Goal: Information Seeking & Learning: Find specific fact

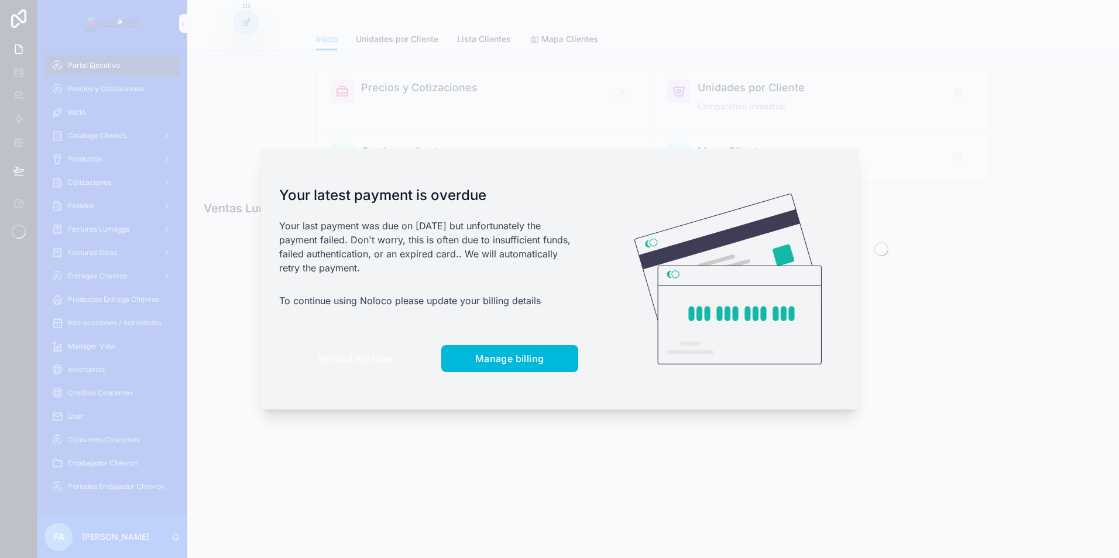
click at [345, 351] on button "Remind me later" at bounding box center [355, 358] width 153 height 27
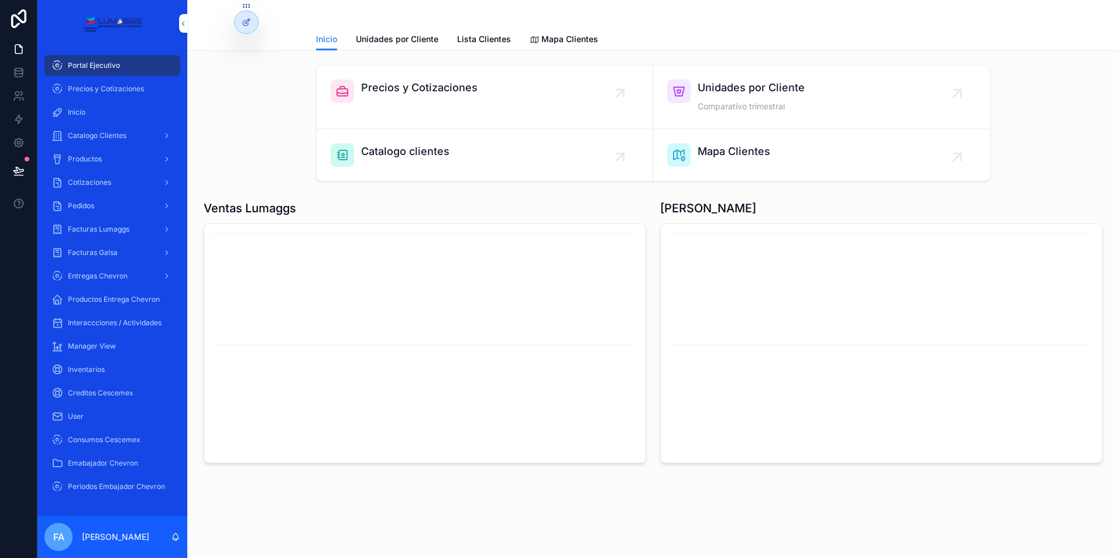
click at [75, 205] on span "Pedidos" at bounding box center [81, 205] width 26 height 9
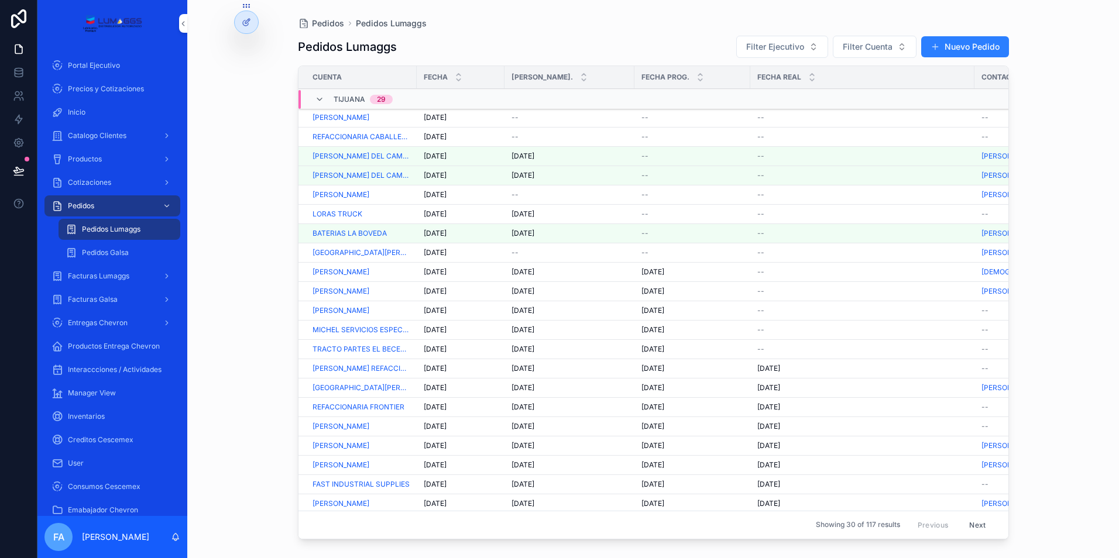
click at [348, 139] on span "REFACCIONARIA CABALLERO" at bounding box center [361, 136] width 97 height 9
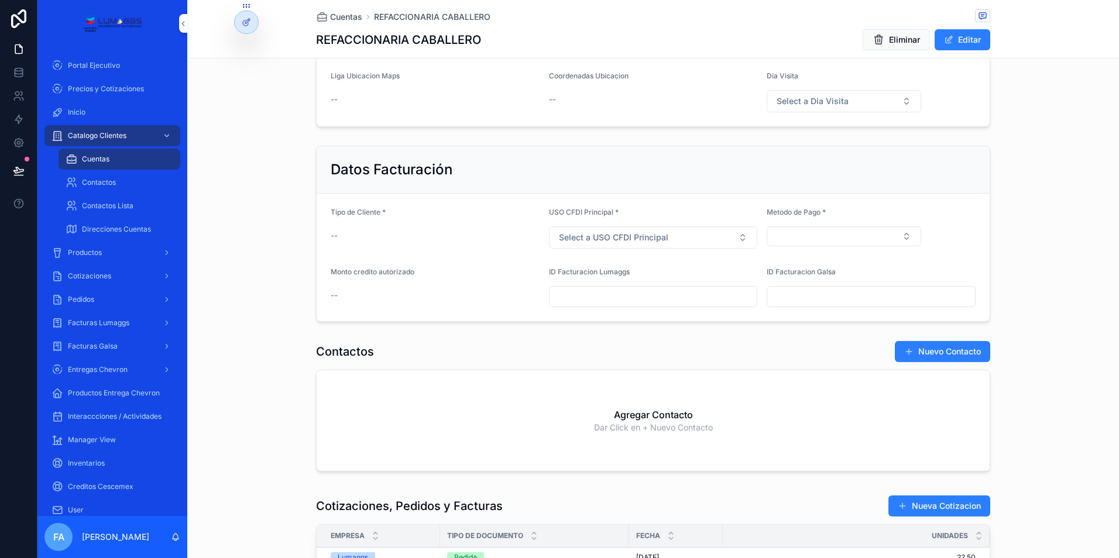
scroll to position [527, 0]
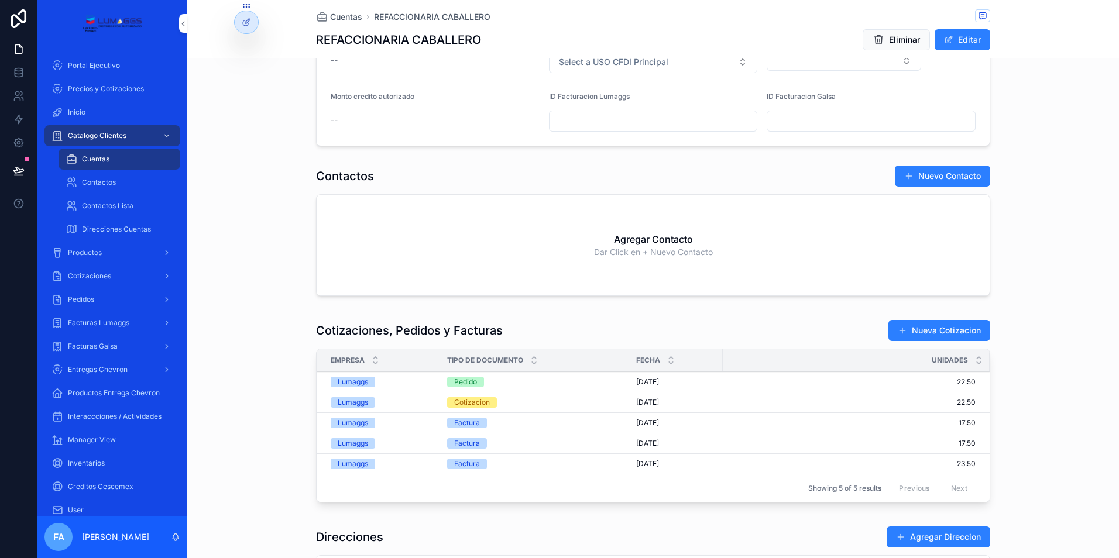
click at [470, 385] on div "Pedido" at bounding box center [465, 382] width 23 height 11
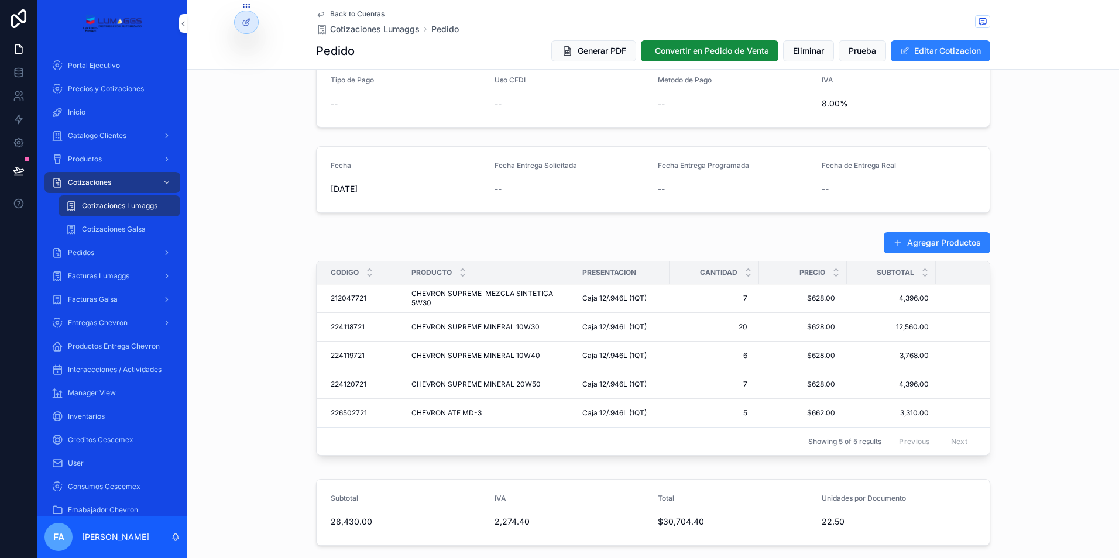
scroll to position [351, 0]
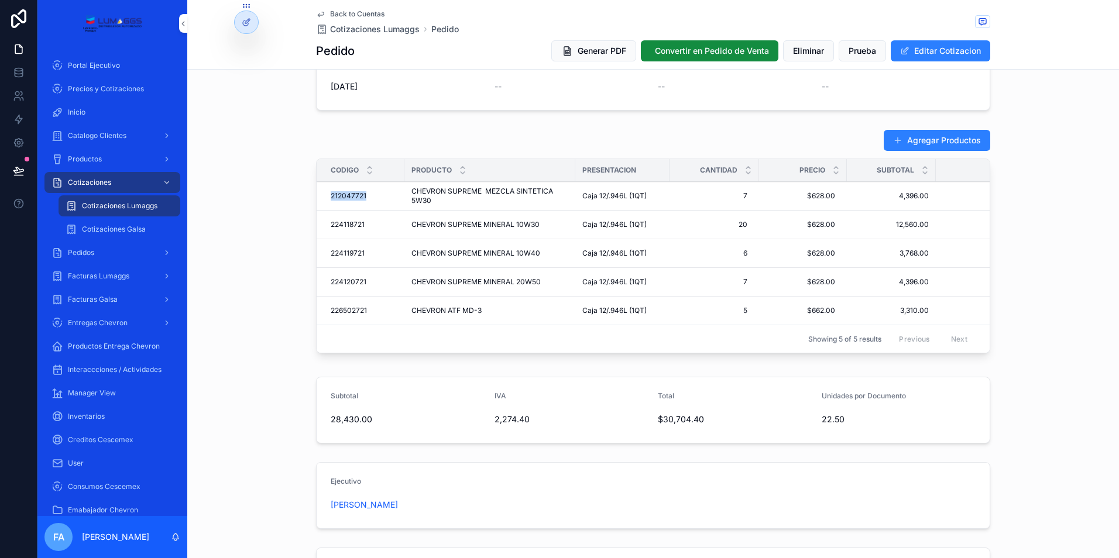
drag, startPoint x: 319, startPoint y: 196, endPoint x: 366, endPoint y: 197, distance: 47.4
click at [366, 197] on td "212047721 212047721" at bounding box center [361, 196] width 88 height 29
copy span "212047721"
drag, startPoint x: 322, startPoint y: 224, endPoint x: 367, endPoint y: 225, distance: 44.5
click at [367, 225] on td "224118721 224118721" at bounding box center [361, 225] width 88 height 29
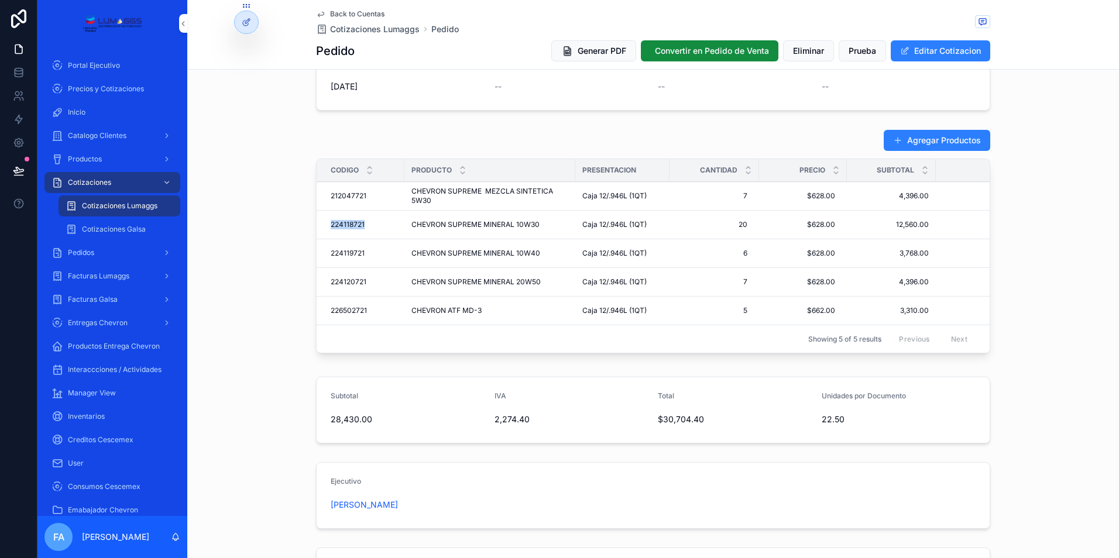
copy span "224118721"
drag, startPoint x: 318, startPoint y: 250, endPoint x: 365, endPoint y: 255, distance: 47.6
click at [365, 255] on td "224119721 224119721" at bounding box center [361, 253] width 88 height 29
copy span "224119721"
drag, startPoint x: 322, startPoint y: 278, endPoint x: 361, endPoint y: 284, distance: 39.6
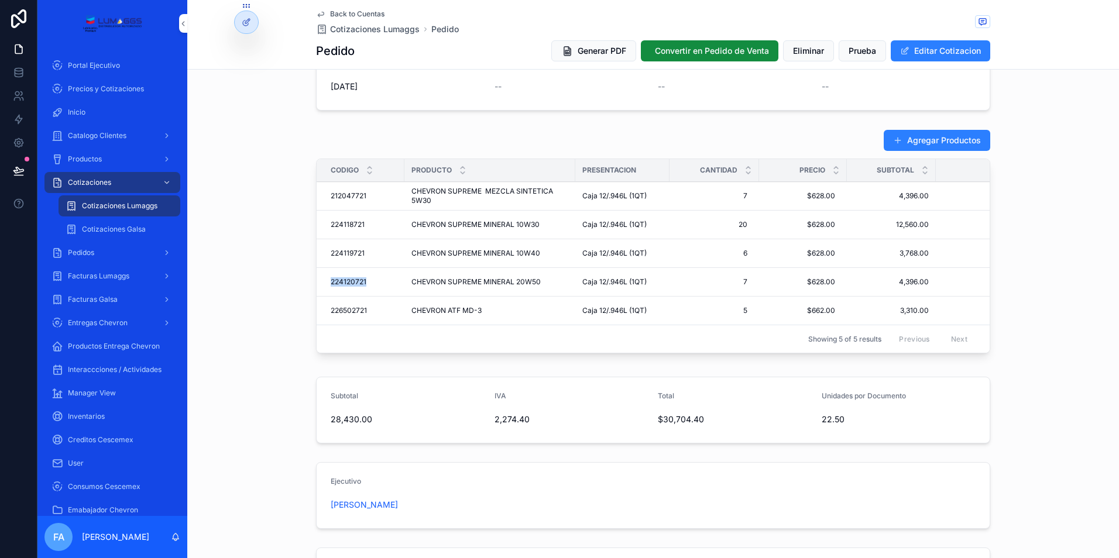
click at [361, 284] on td "224120721 224120721" at bounding box center [361, 282] width 88 height 29
copy span "224120721"
drag, startPoint x: 318, startPoint y: 310, endPoint x: 368, endPoint y: 309, distance: 50.3
click at [368, 309] on td "226502721 226502721" at bounding box center [361, 311] width 88 height 29
copy span "226502721"
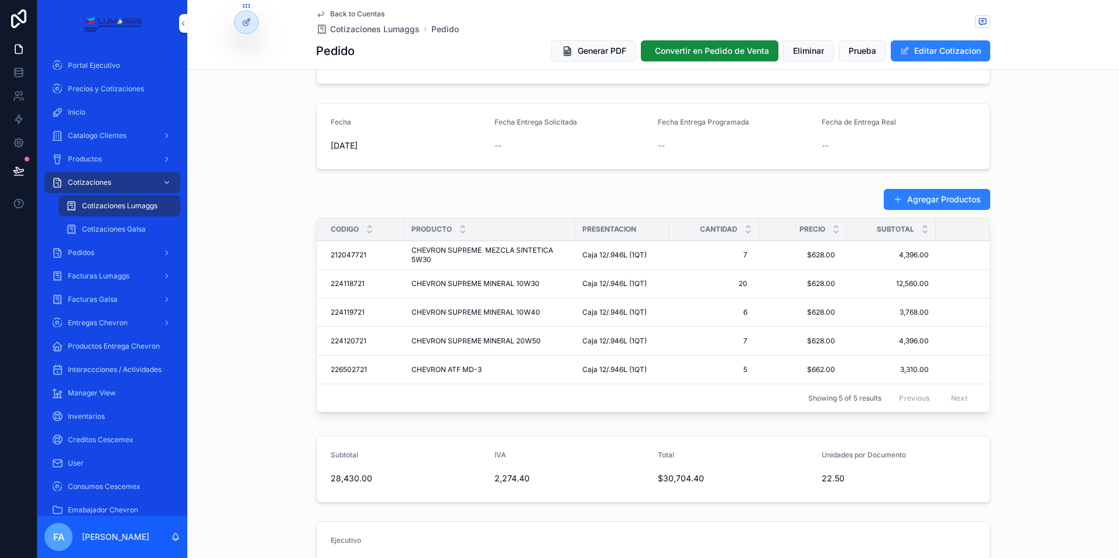
scroll to position [293, 0]
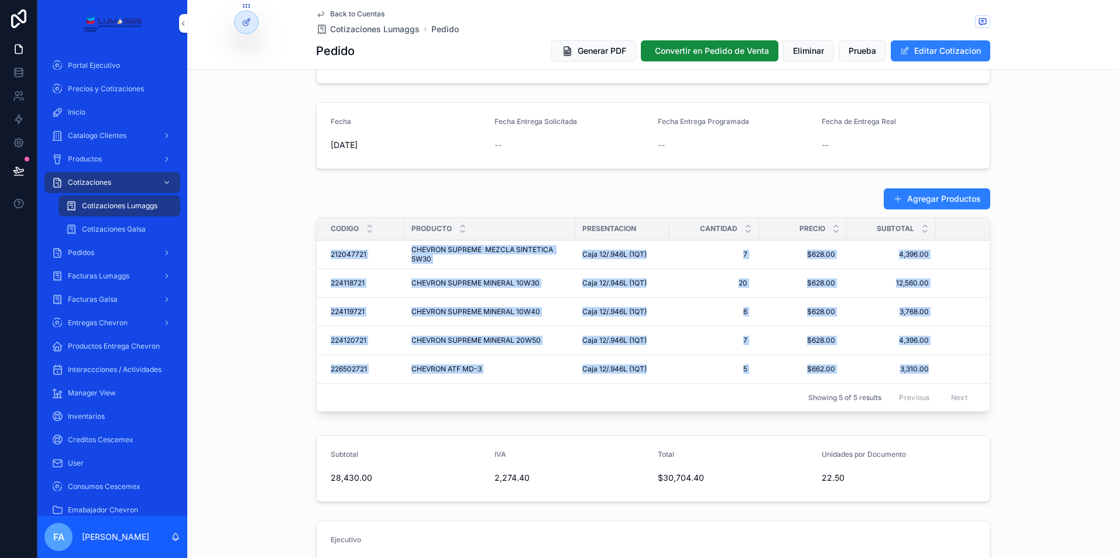
drag, startPoint x: 319, startPoint y: 247, endPoint x: 929, endPoint y: 375, distance: 623.6
click at [929, 375] on tbody "212047721 212047721 CHEVRON SUPREME MEZCLA SINTETICA 5W30 CHEVRON SUPREME MEZCL…" at bounding box center [683, 312] width 732 height 143
copy tbody "212047721 212047721 CHEVRON SUPREME MEZCLA SINTETICA 5W30 CHEVRON SUPREME MEZCL…"
drag, startPoint x: 95, startPoint y: 252, endPoint x: 198, endPoint y: 262, distance: 104.1
click at [95, 252] on div "Pedidos" at bounding box center [113, 252] width 122 height 19
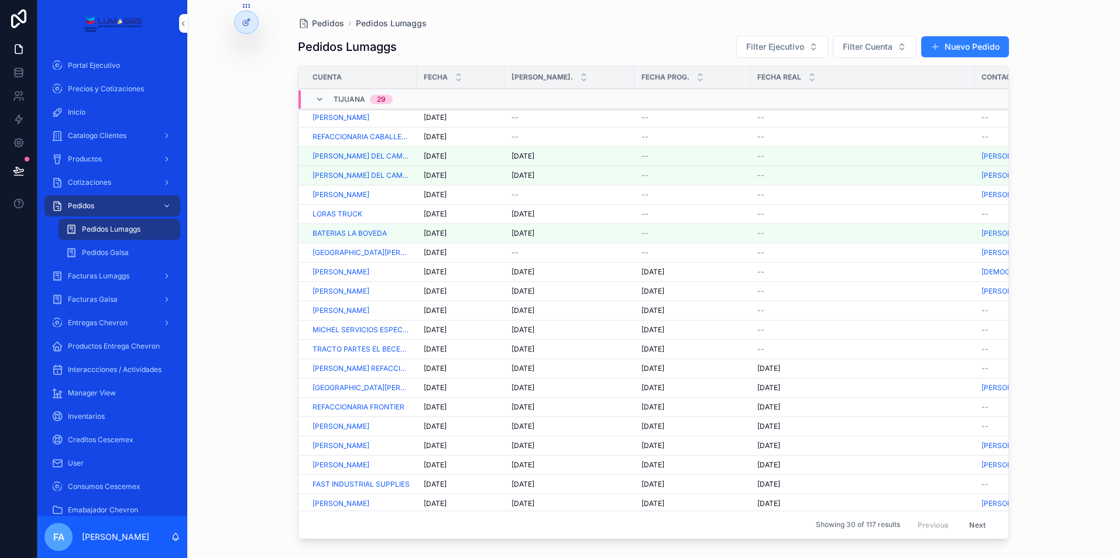
click at [433, 136] on span "[DATE]" at bounding box center [435, 136] width 23 height 9
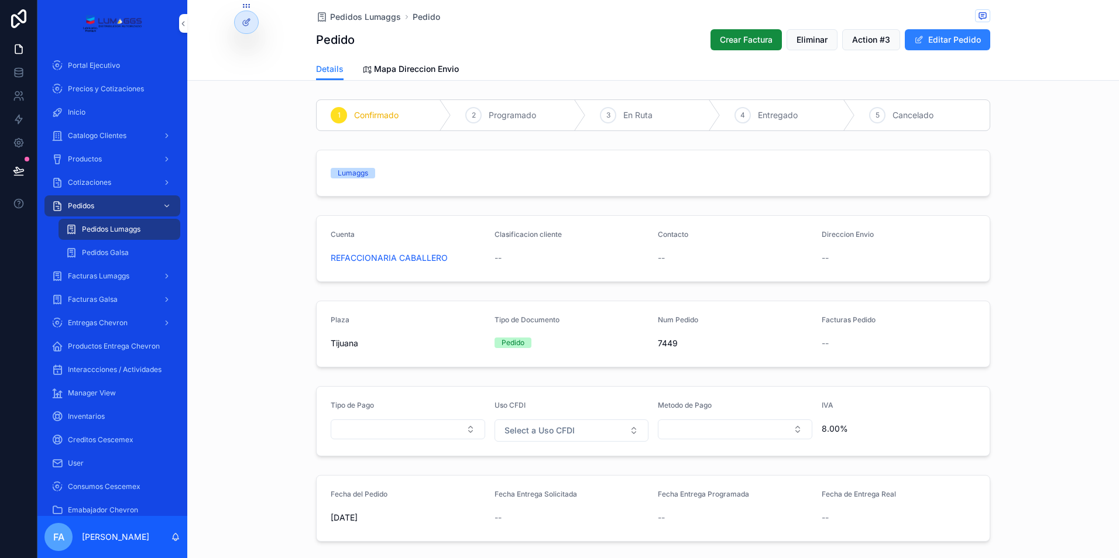
scroll to position [59, 0]
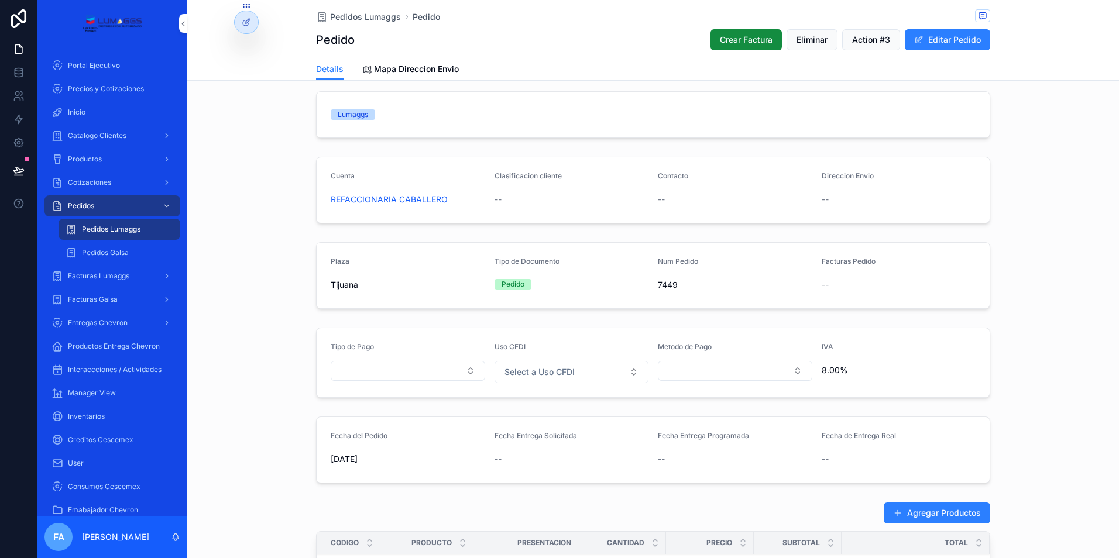
click at [545, 436] on span "Fecha Entrega Solicitada" at bounding box center [536, 435] width 83 height 9
drag, startPoint x: 953, startPoint y: 31, endPoint x: 852, endPoint y: 116, distance: 131.7
click at [954, 31] on button "Editar Pedido" at bounding box center [947, 39] width 85 height 21
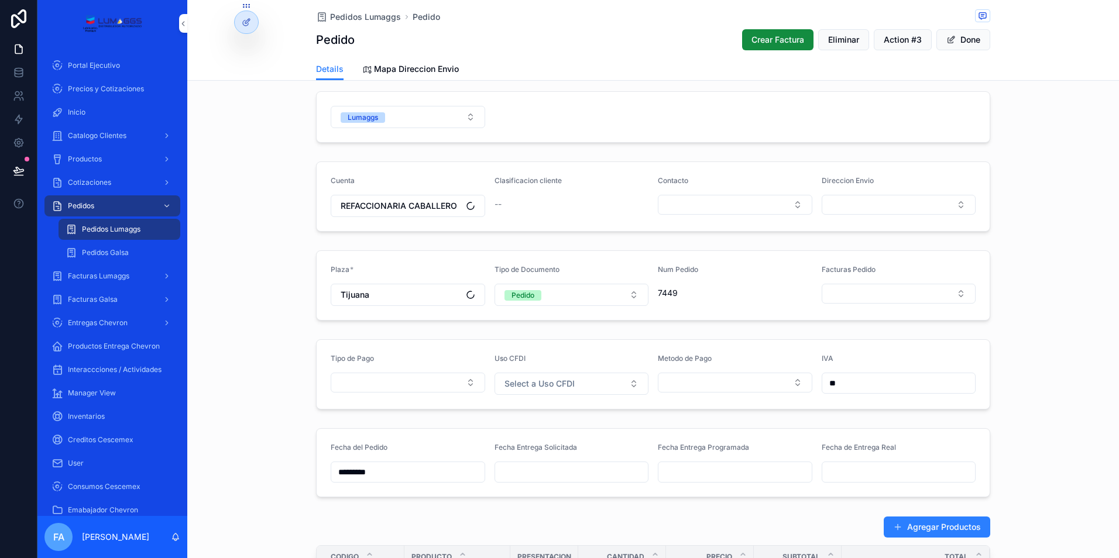
click at [511, 478] on input "scrollable content" at bounding box center [571, 472] width 153 height 16
click at [531, 364] on button "7" at bounding box center [524, 366] width 21 height 21
type input "*********"
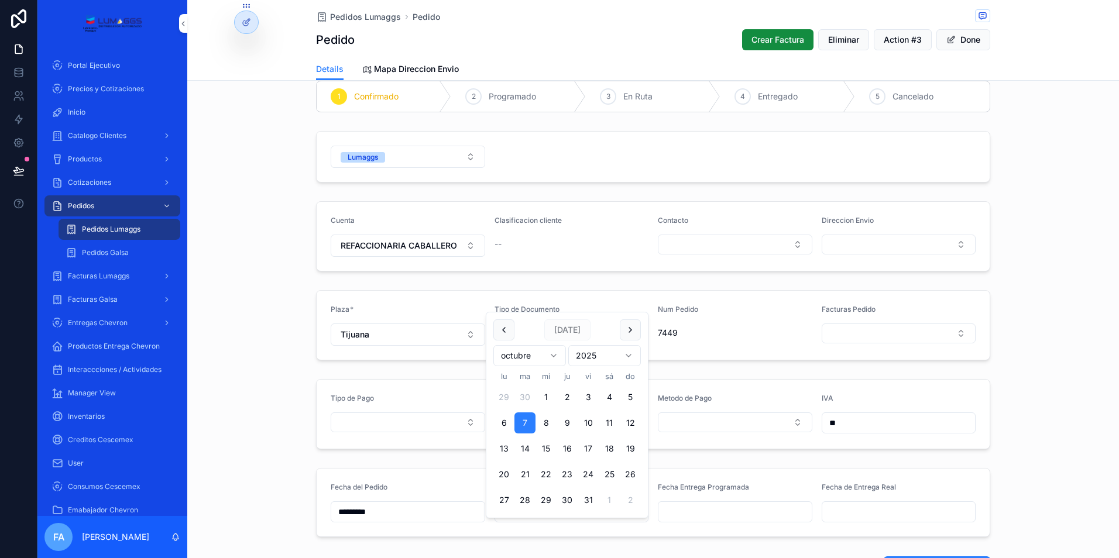
scroll to position [0, 0]
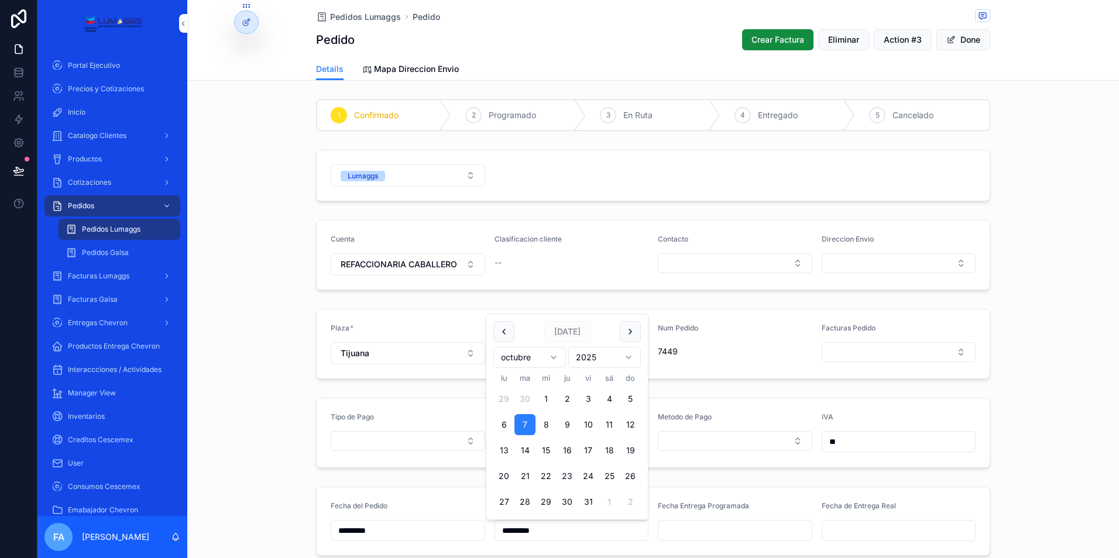
click at [357, 13] on span "Pedidos Lumaggs" at bounding box center [365, 17] width 71 height 12
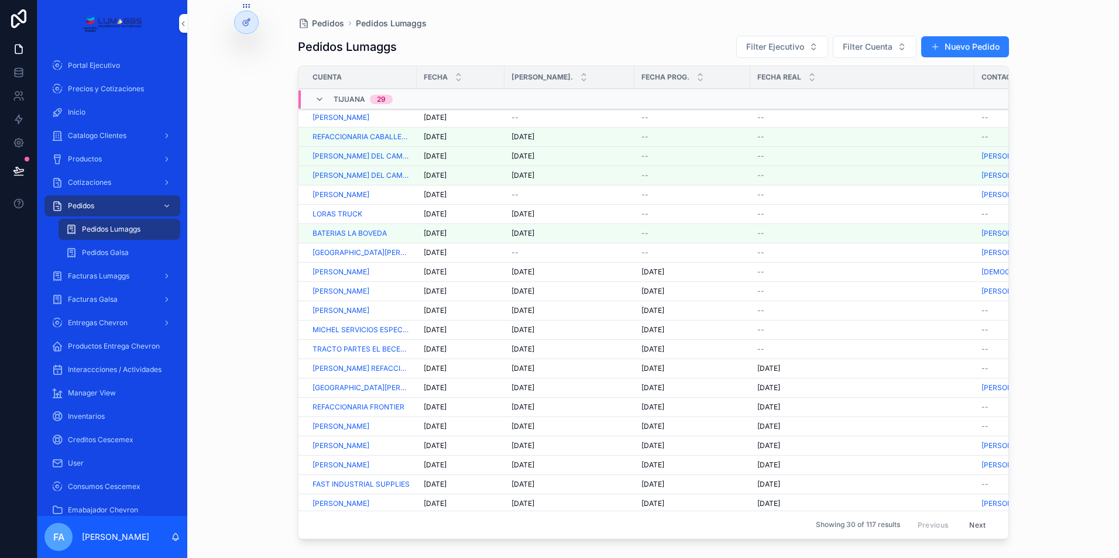
click at [440, 112] on td "[DATE] [DATE]" at bounding box center [461, 117] width 88 height 19
click at [440, 116] on span "[DATE]" at bounding box center [435, 117] width 23 height 9
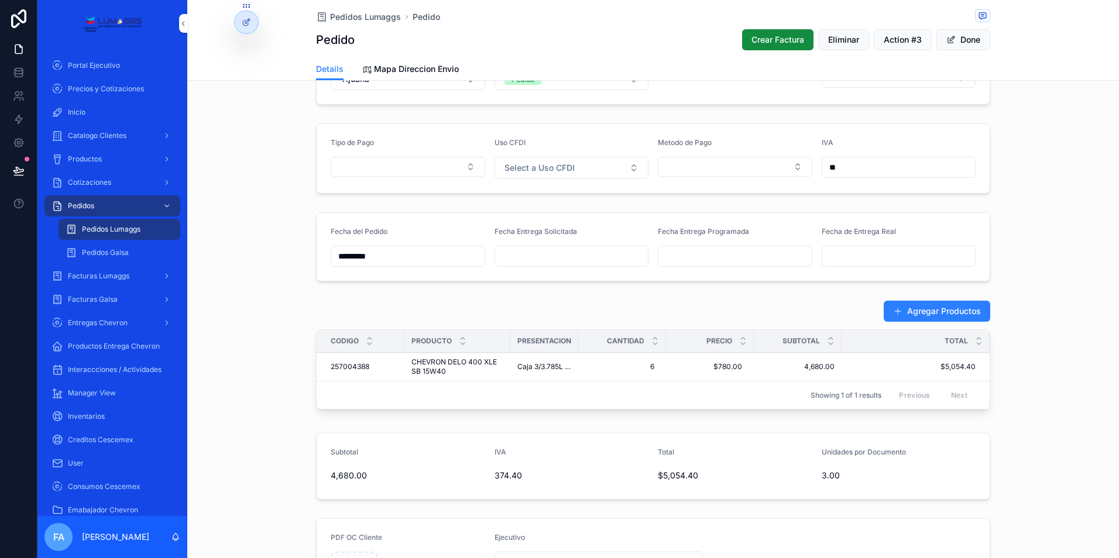
scroll to position [293, 0]
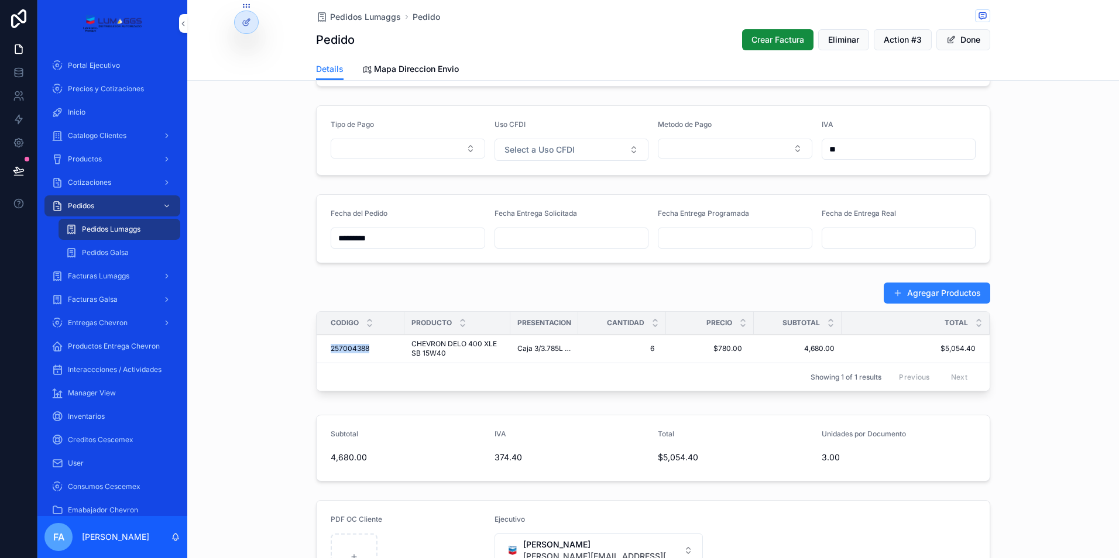
drag, startPoint x: 319, startPoint y: 349, endPoint x: 375, endPoint y: 349, distance: 55.6
click at [375, 349] on td "257004388 257004388" at bounding box center [361, 349] width 88 height 29
copy span "257004388"
drag, startPoint x: 314, startPoint y: 348, endPoint x: 855, endPoint y: 353, distance: 540.8
click at [855, 353] on tr "257004388 257004388 CHEVRON DELO 400 XLE SB 15W40 CHEVRON DELO 400 XLE SB 15W40…" at bounding box center [653, 349] width 673 height 29
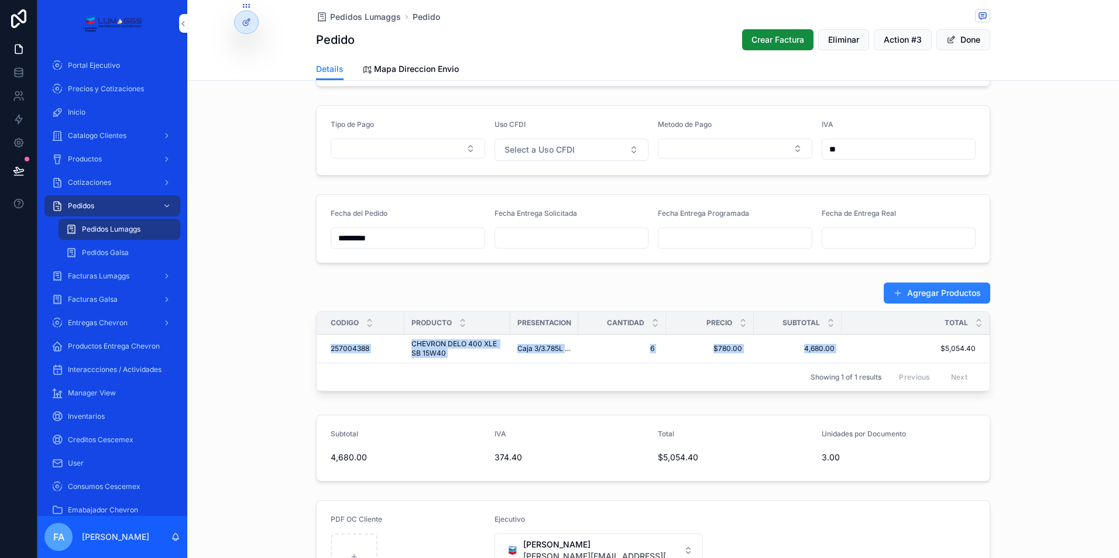
copy tr "257004388 257004388 CHEVRON DELO 400 XLE SB 15W40 CHEVRON DELO 400 XLE SB 15W40…"
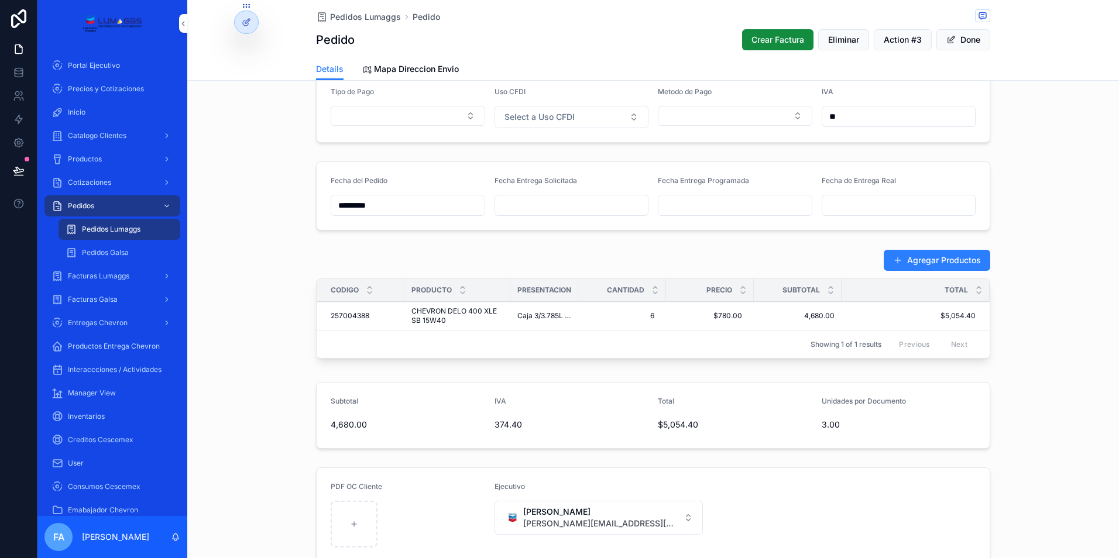
scroll to position [351, 0]
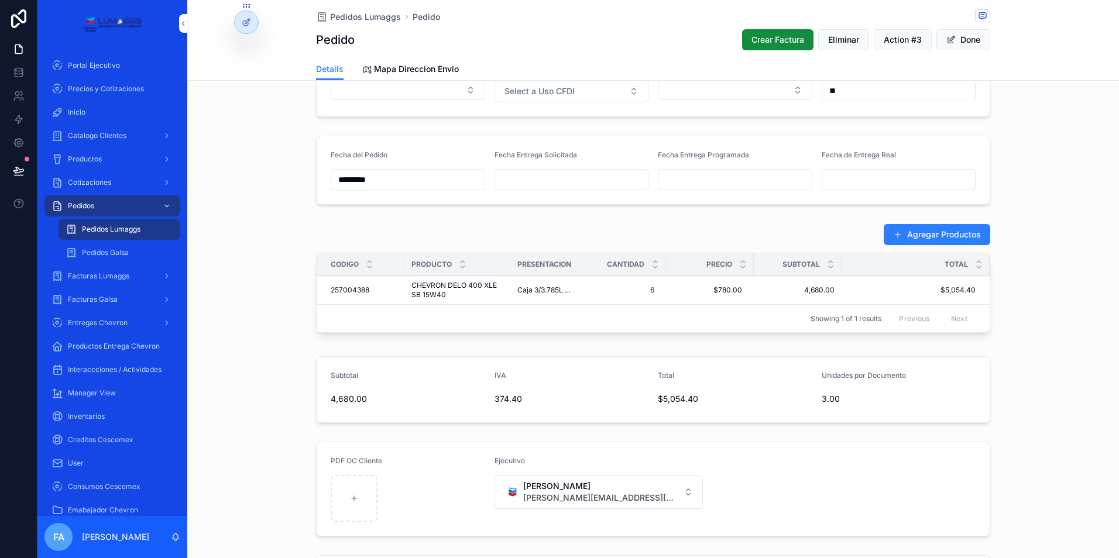
click at [364, 18] on span "Pedidos Lumaggs" at bounding box center [365, 17] width 71 height 12
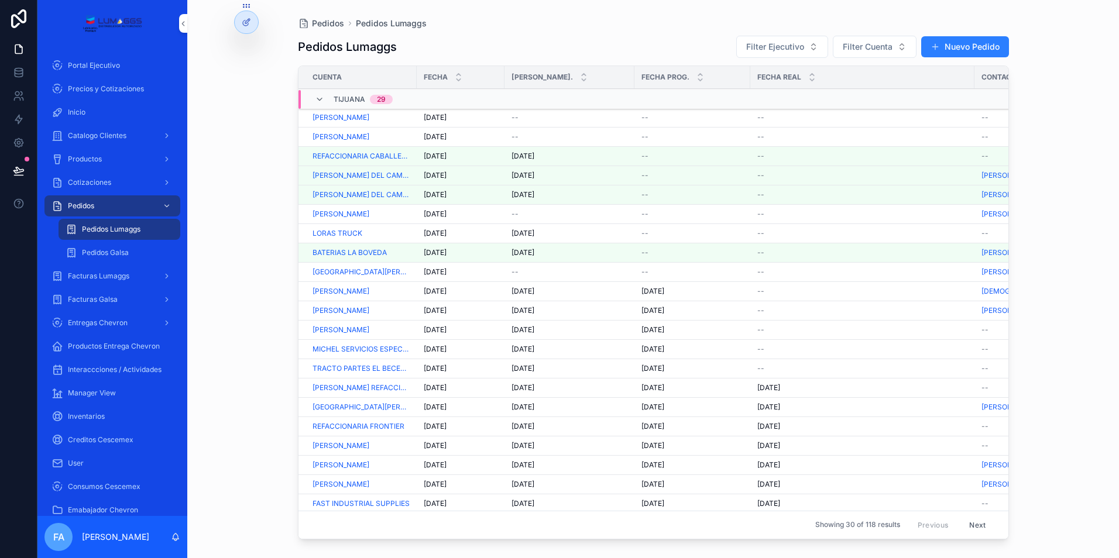
click at [359, 136] on span "[PERSON_NAME]" at bounding box center [341, 136] width 57 height 9
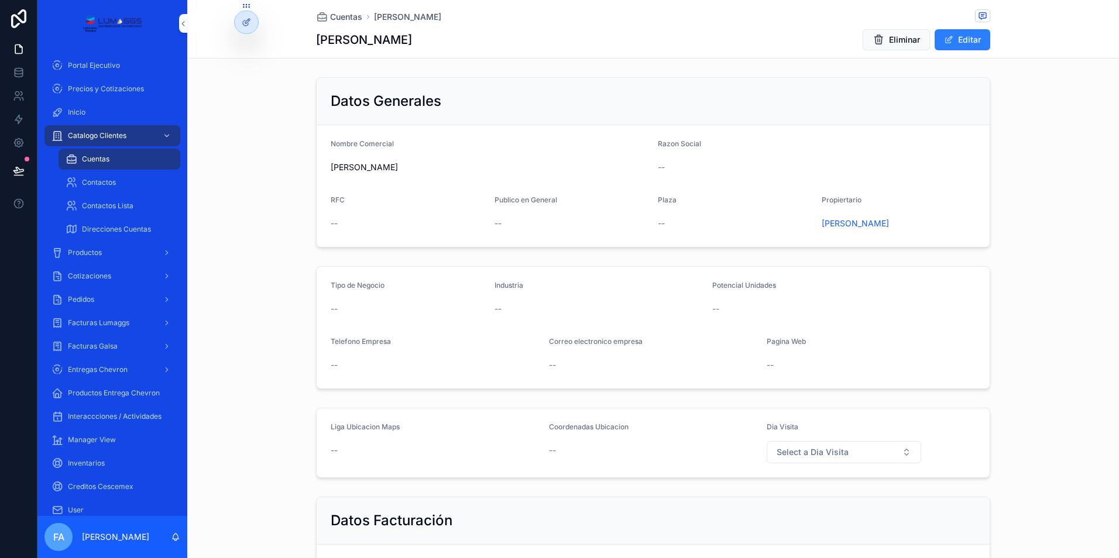
click at [83, 298] on span "Pedidos" at bounding box center [81, 299] width 26 height 9
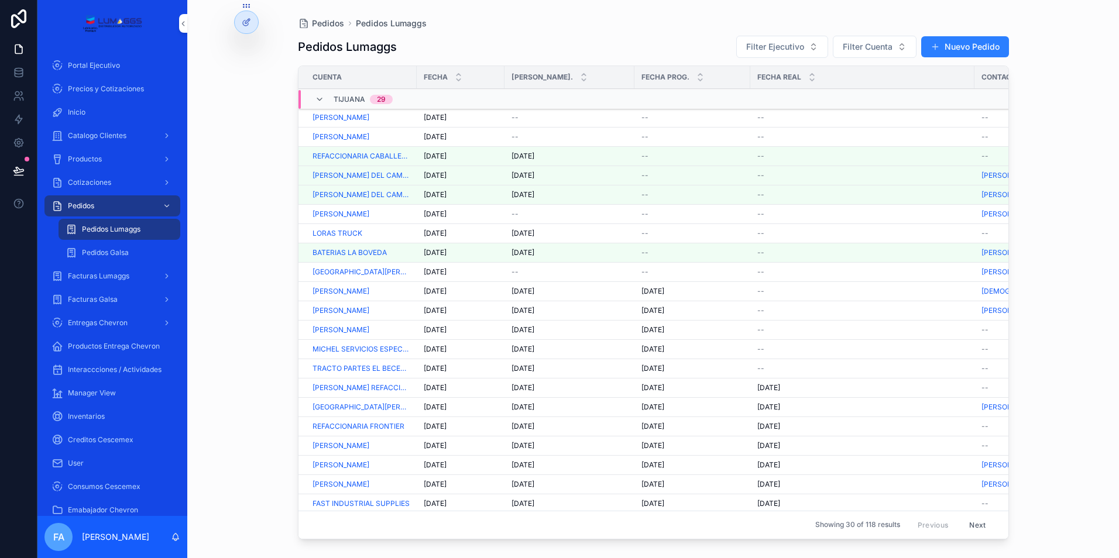
click at [369, 138] on span "[PERSON_NAME]" at bounding box center [341, 136] width 57 height 9
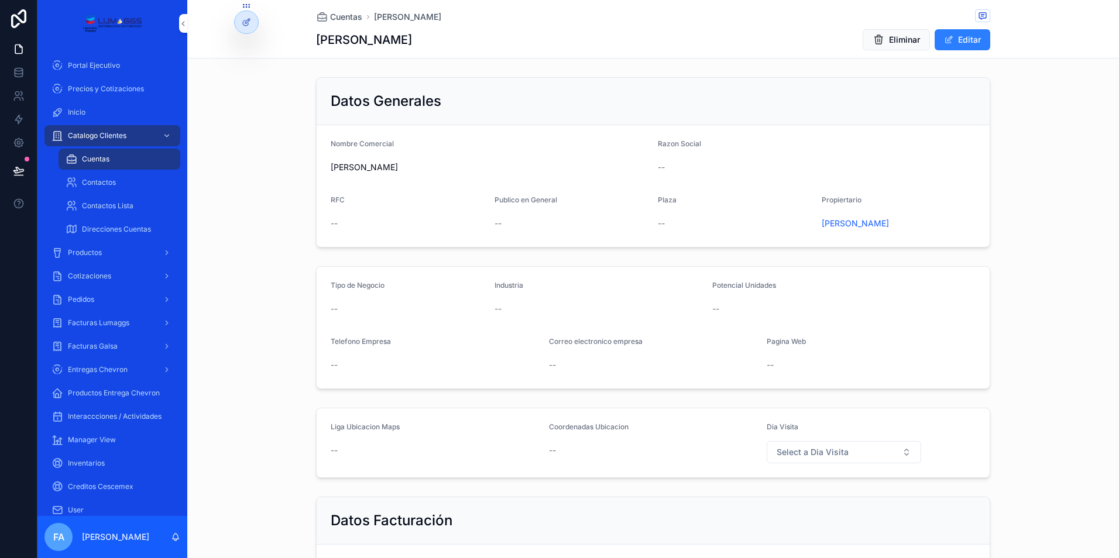
click at [94, 277] on span "Cotizaciones" at bounding box center [89, 276] width 43 height 9
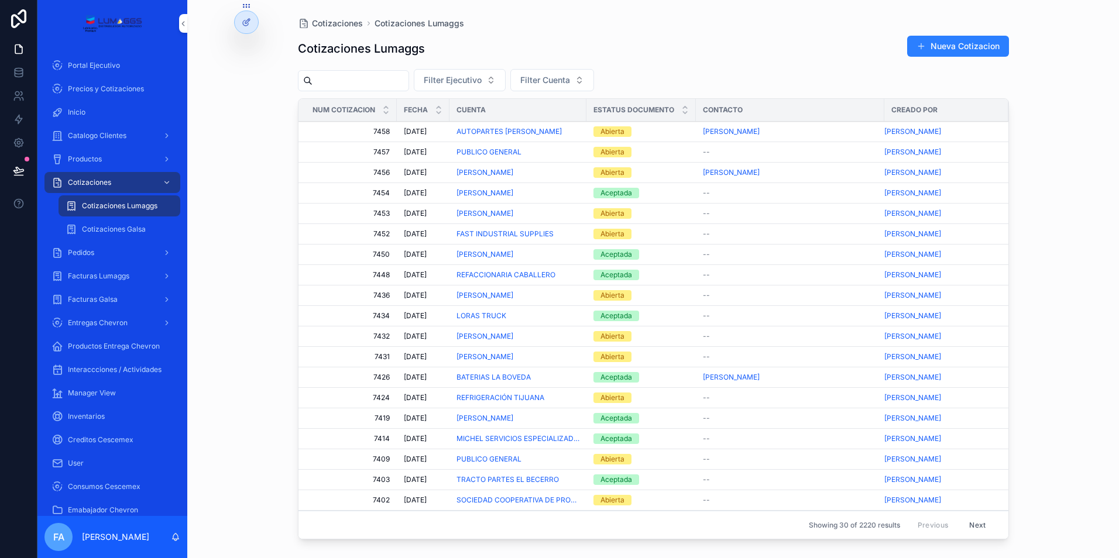
click at [103, 252] on div "Pedidos" at bounding box center [113, 252] width 122 height 19
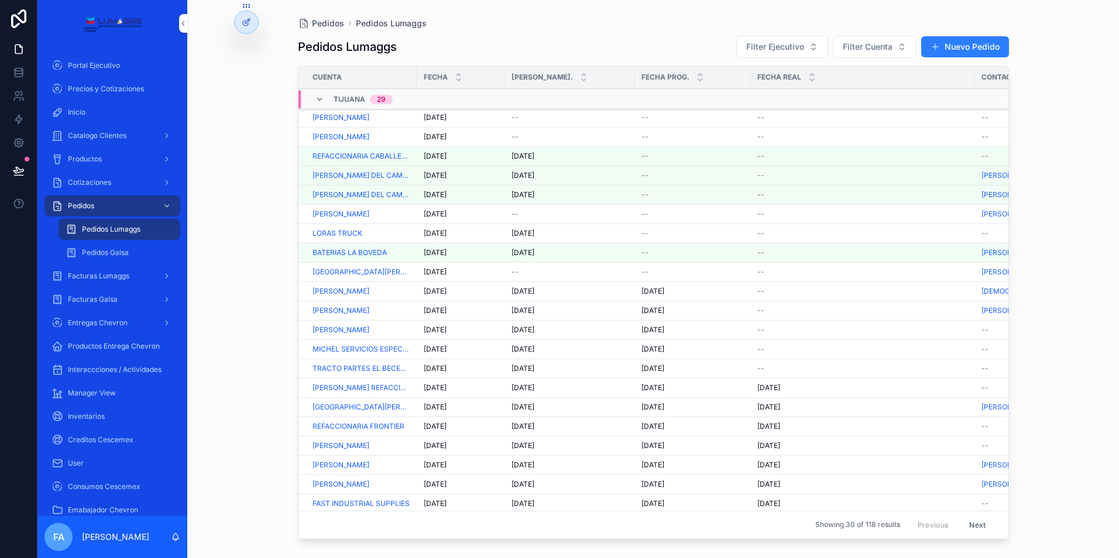
click at [443, 137] on span "[DATE]" at bounding box center [435, 136] width 23 height 9
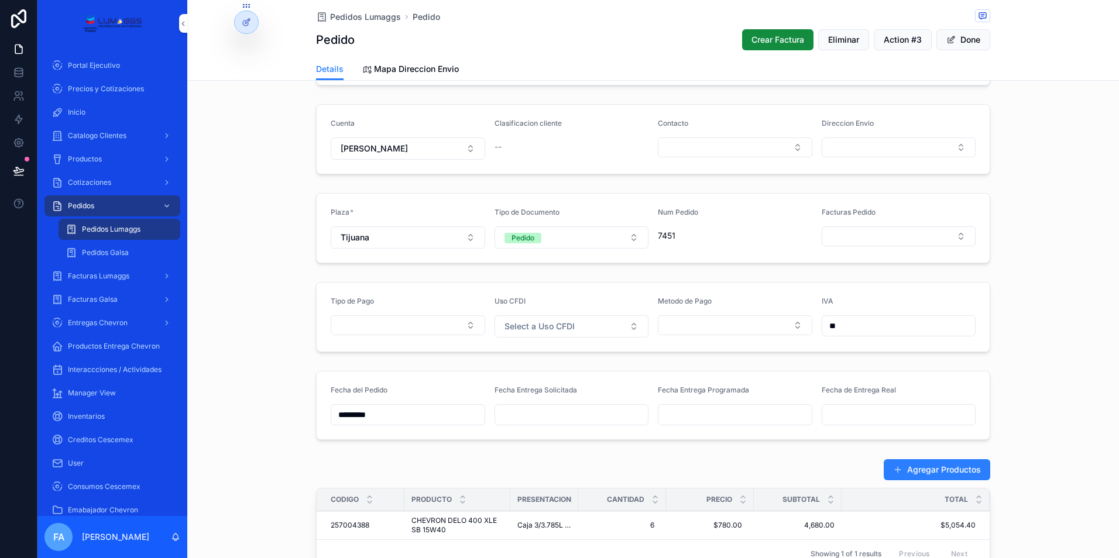
scroll to position [117, 0]
click at [533, 411] on input "scrollable content" at bounding box center [571, 414] width 153 height 16
click at [525, 310] on button "7" at bounding box center [524, 307] width 21 height 21
type input "*********"
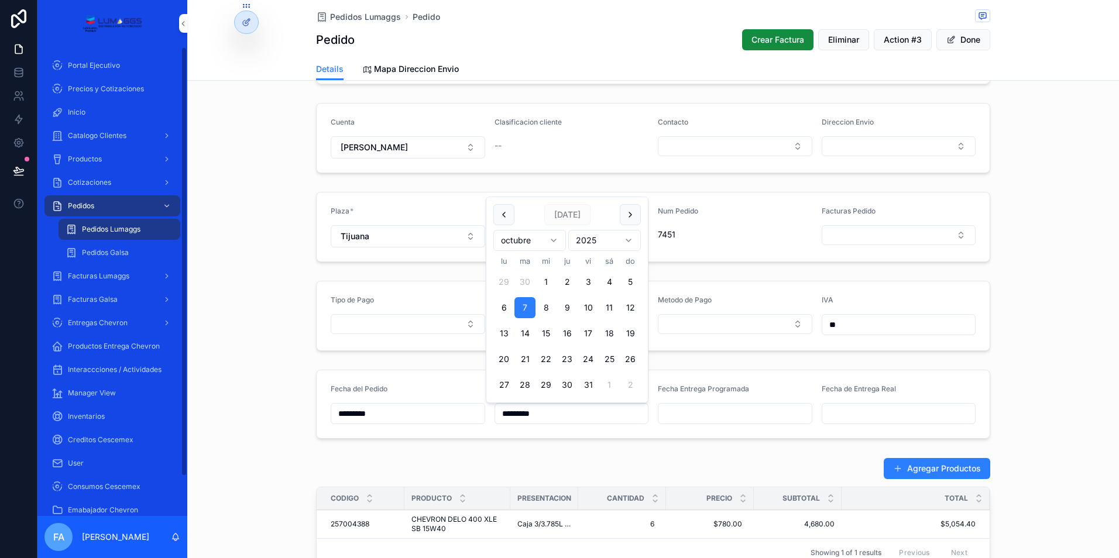
click at [128, 181] on div "Cotizaciones" at bounding box center [113, 182] width 122 height 19
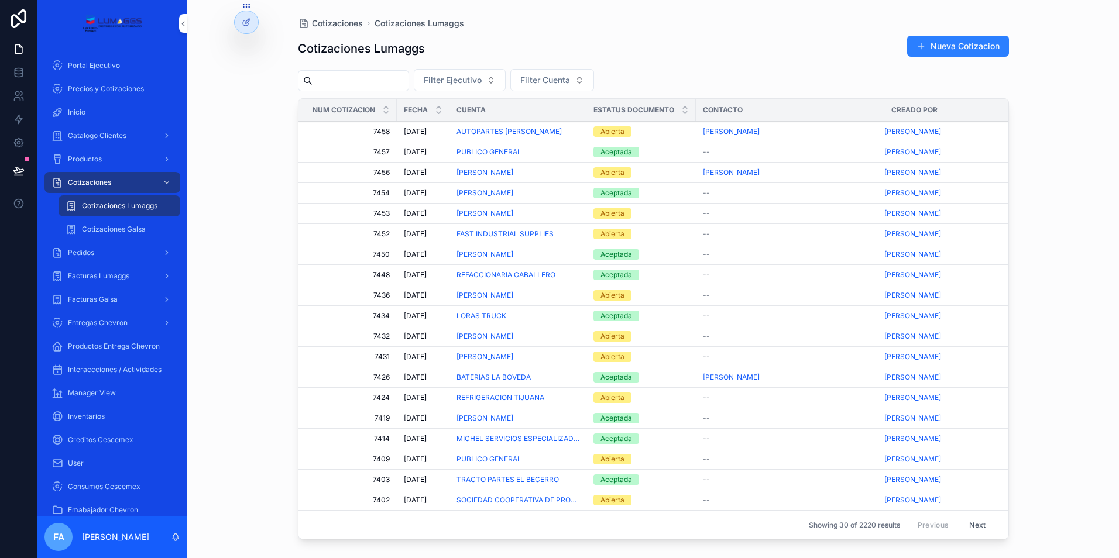
click at [498, 132] on span "AUTOPARTES [PERSON_NAME]" at bounding box center [509, 131] width 105 height 9
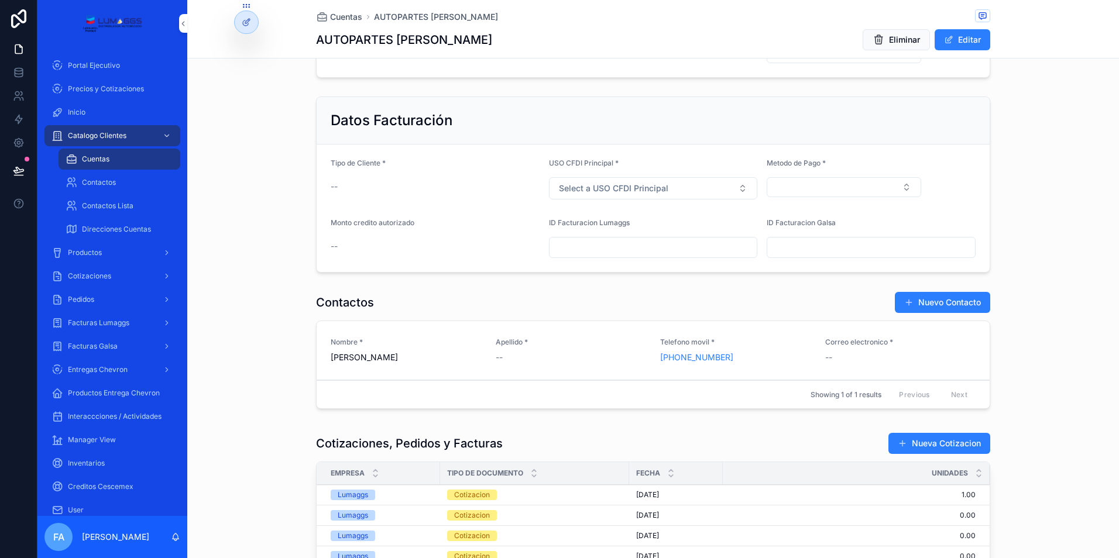
scroll to position [468, 0]
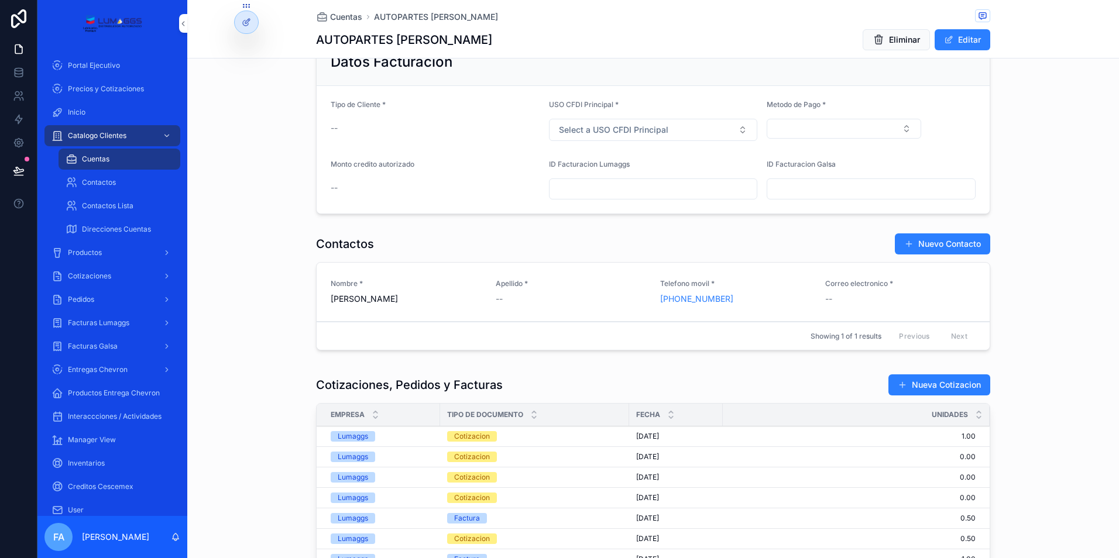
click at [460, 437] on div "Cotizacion" at bounding box center [472, 436] width 36 height 11
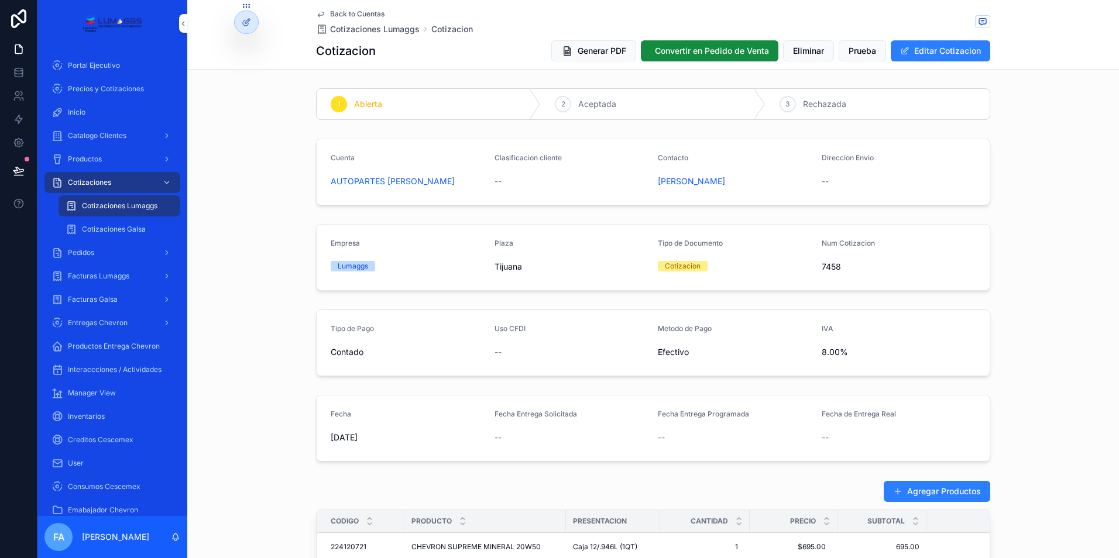
scroll to position [234, 0]
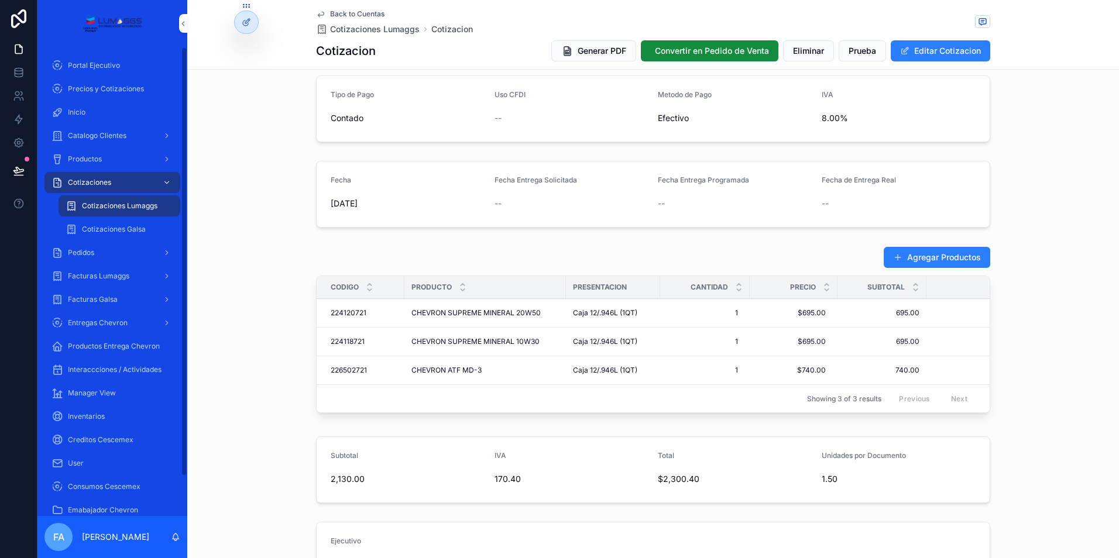
click at [86, 252] on span "Pedidos" at bounding box center [81, 252] width 26 height 9
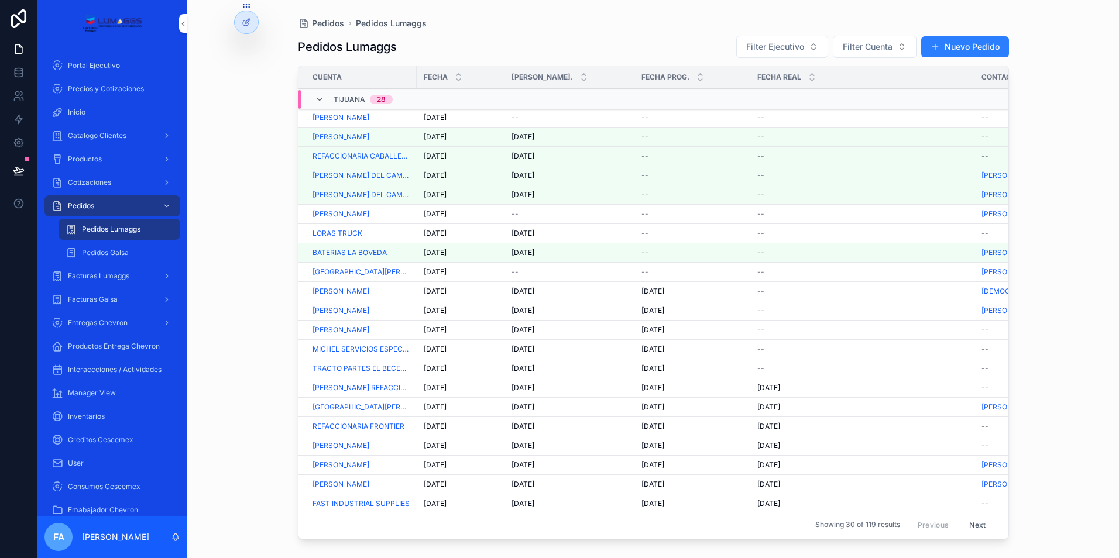
click at [118, 186] on div "Cotizaciones" at bounding box center [113, 182] width 122 height 19
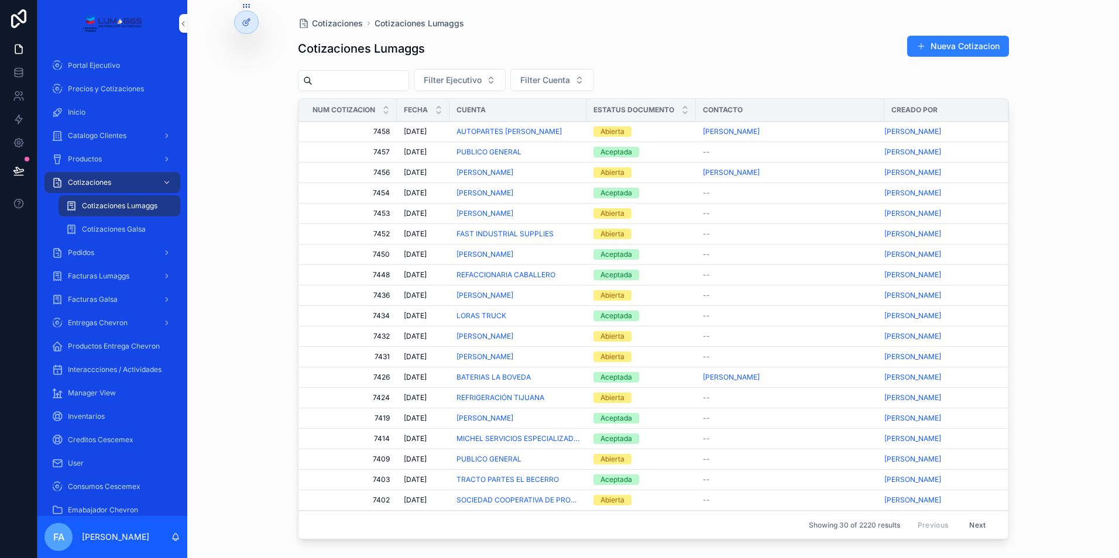
click at [480, 131] on span "AUTOPARTES [PERSON_NAME]" at bounding box center [509, 131] width 105 height 9
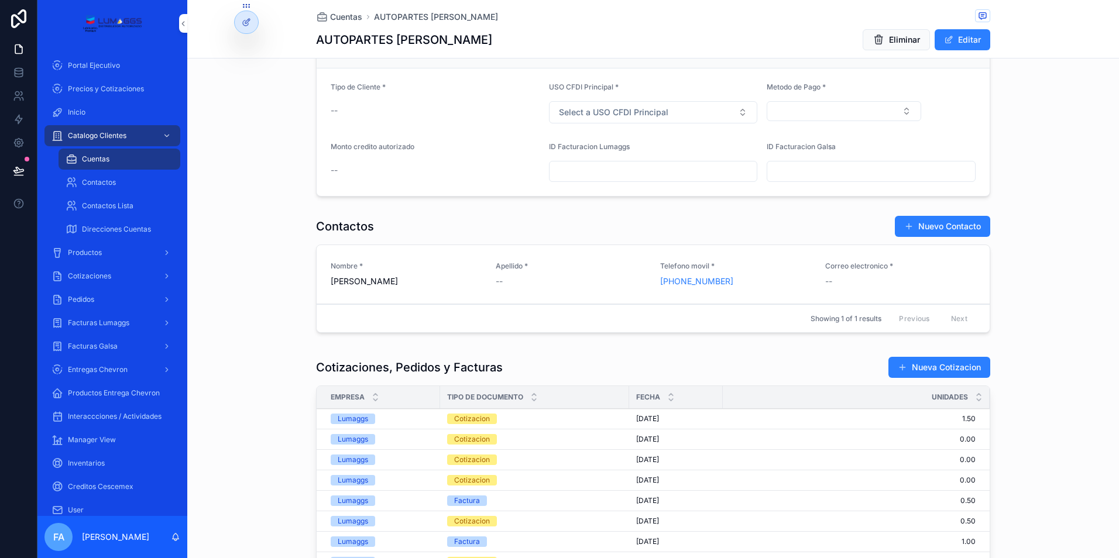
scroll to position [351, 0]
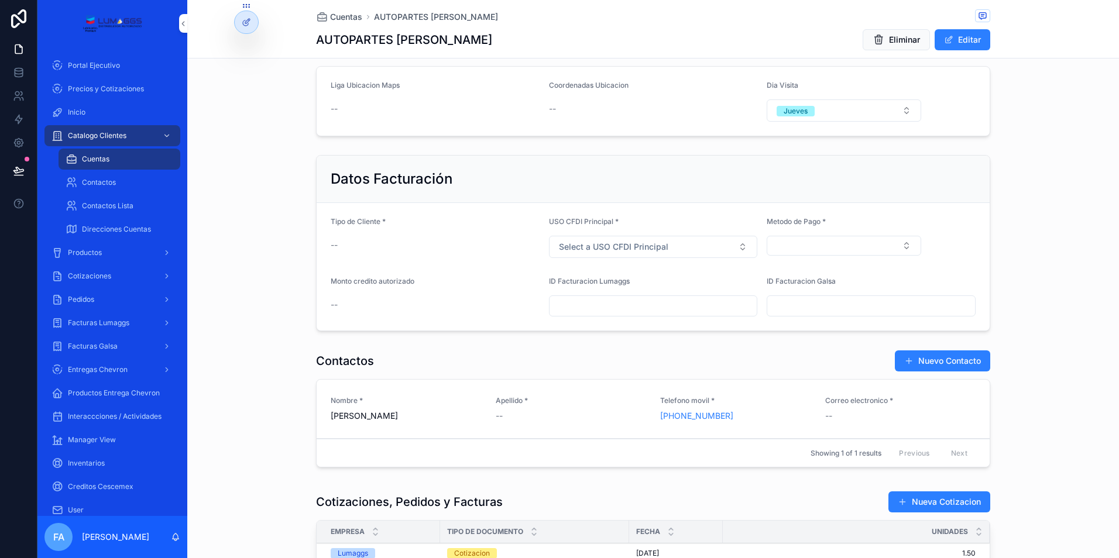
click at [105, 273] on span "Cotizaciones" at bounding box center [89, 276] width 43 height 9
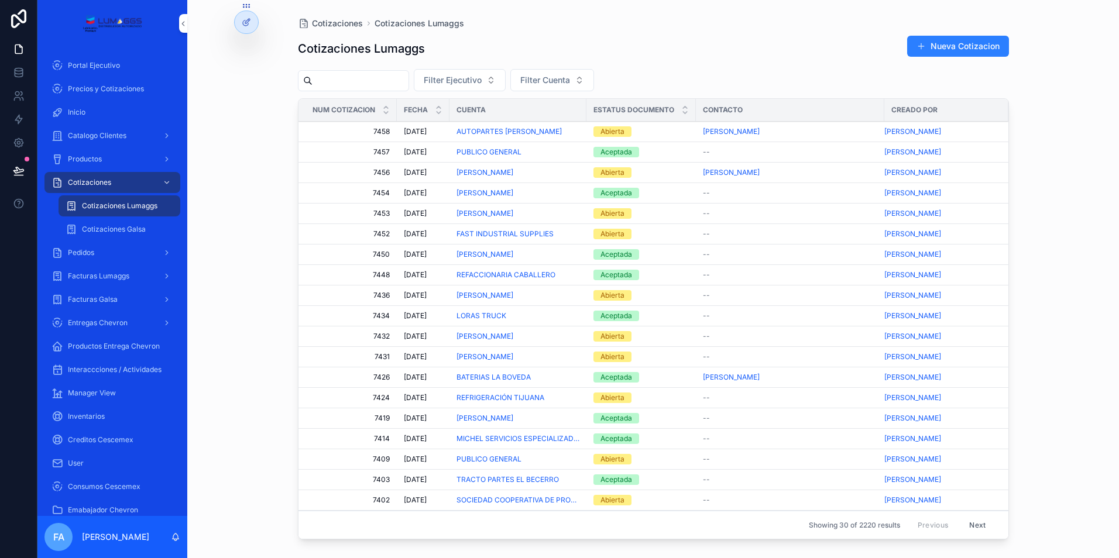
click at [613, 173] on div "Abierta" at bounding box center [612, 172] width 24 height 11
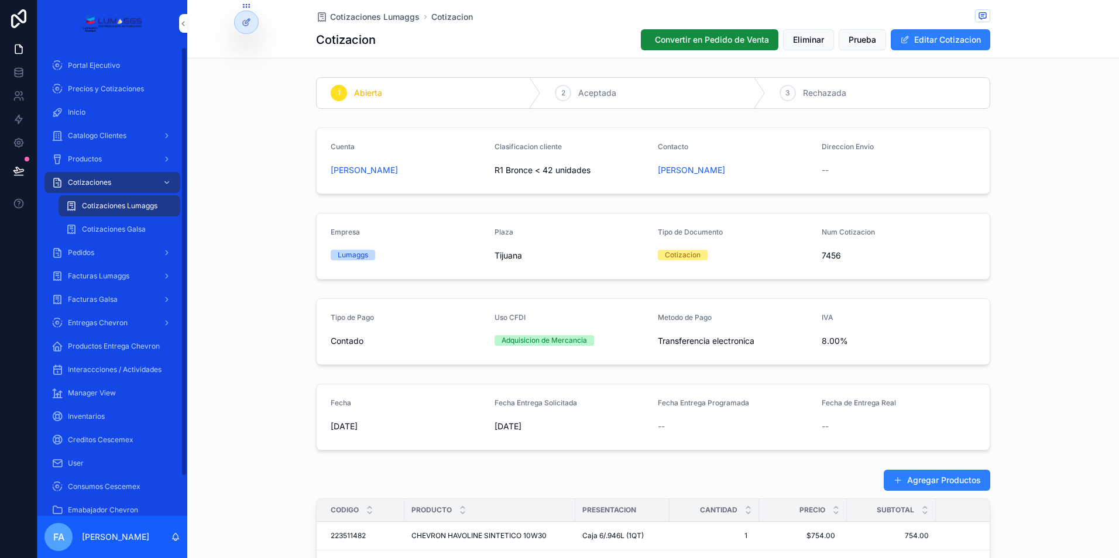
click at [77, 253] on span "Pedidos" at bounding box center [81, 252] width 26 height 9
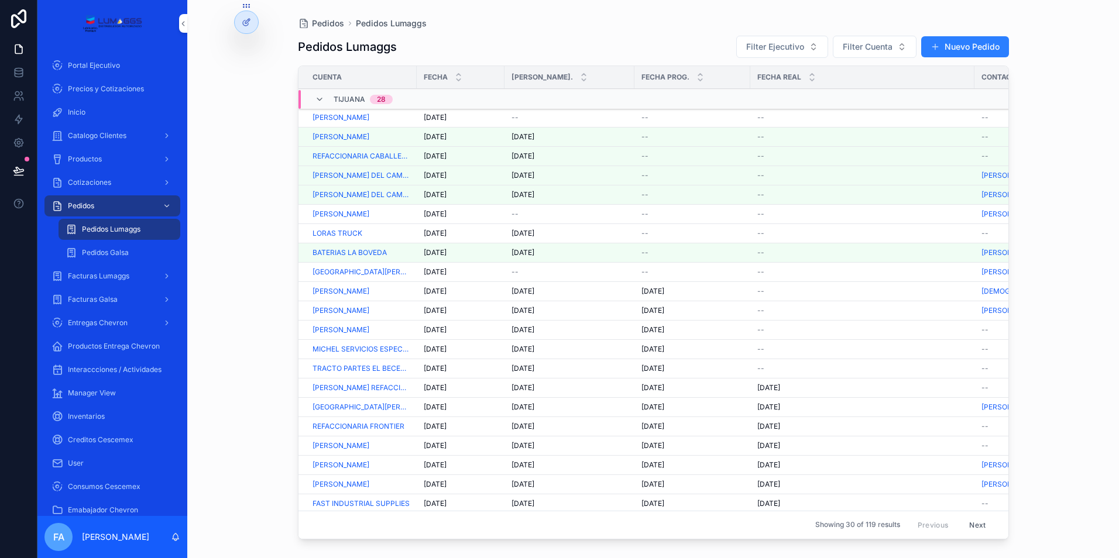
click at [440, 116] on span "[DATE]" at bounding box center [435, 117] width 23 height 9
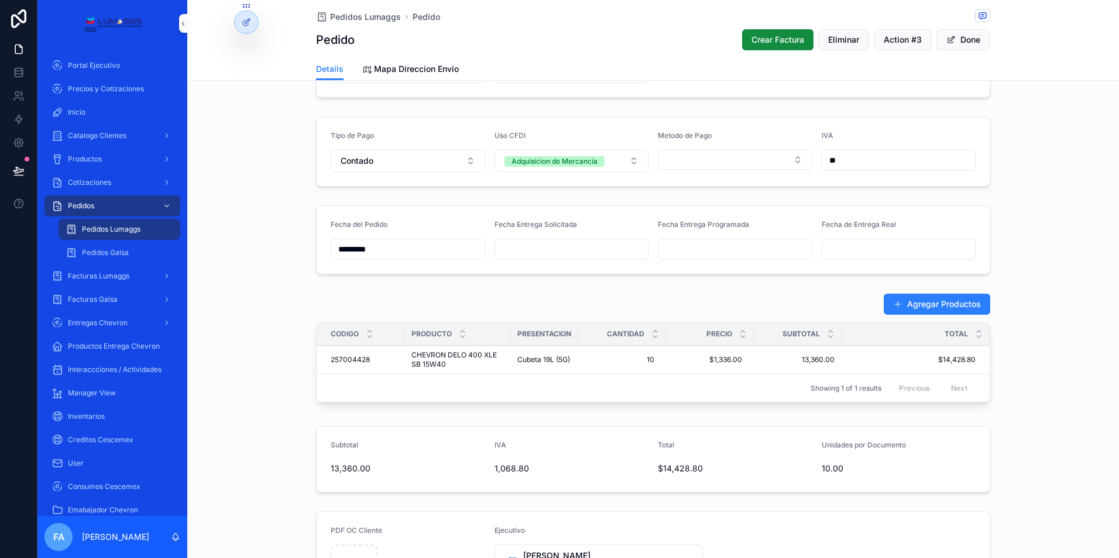
scroll to position [293, 0]
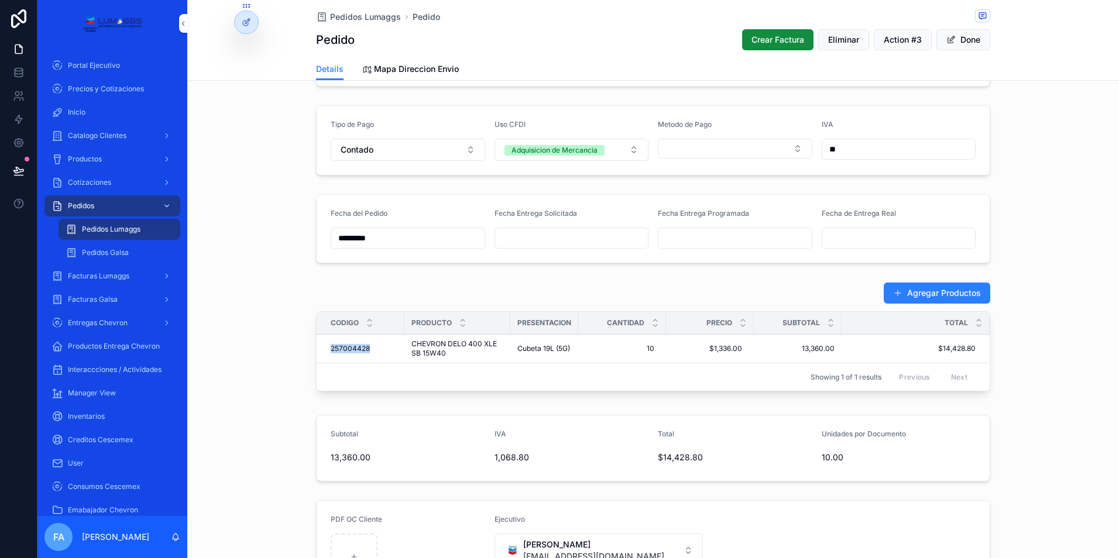
drag, startPoint x: 321, startPoint y: 346, endPoint x: 372, endPoint y: 347, distance: 50.9
click at [372, 347] on td "257004428 257004428" at bounding box center [361, 349] width 88 height 29
copy span "257004428"
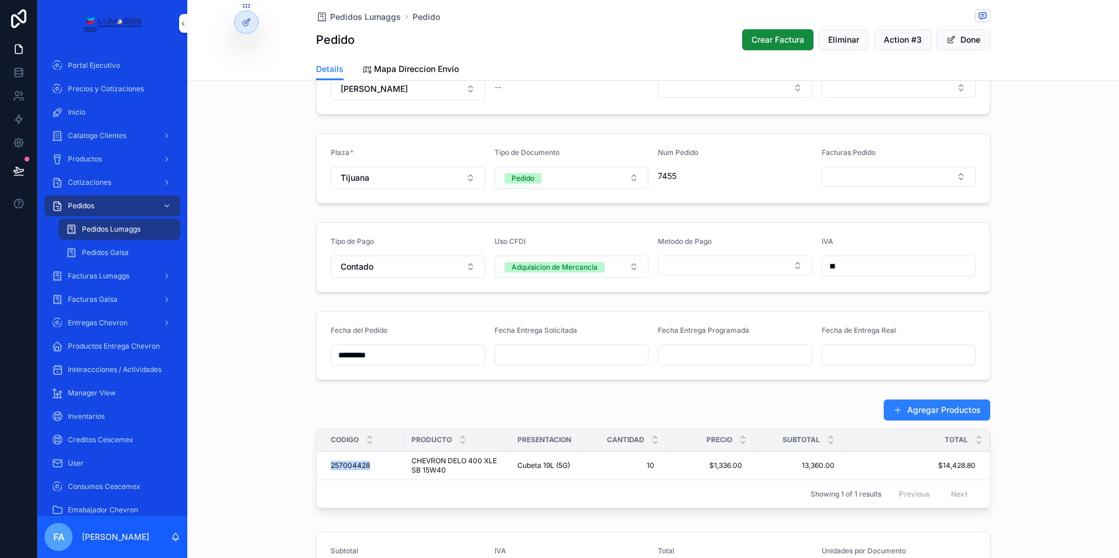
scroll to position [234, 0]
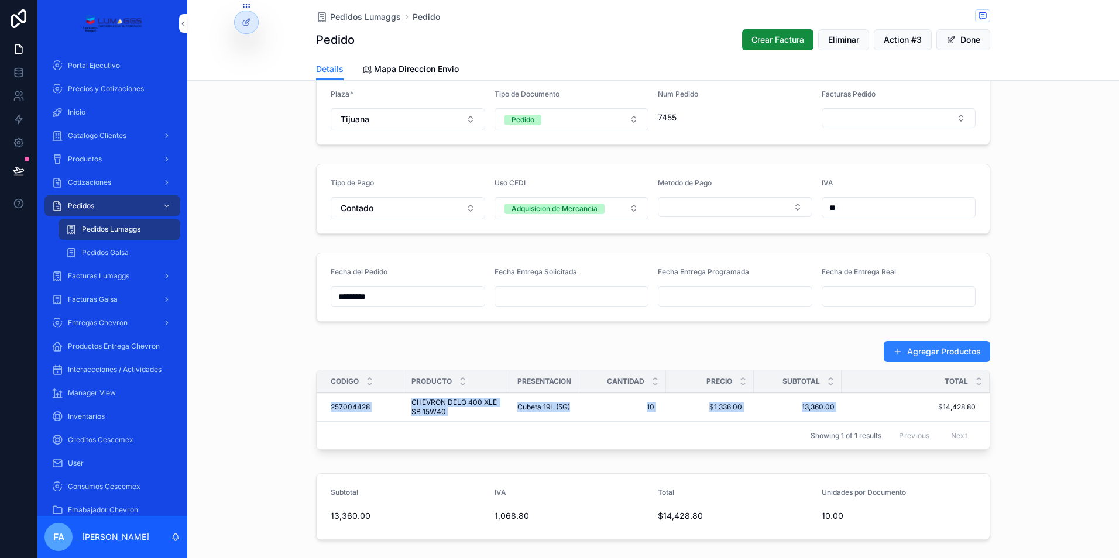
drag, startPoint x: 318, startPoint y: 409, endPoint x: 846, endPoint y: 408, distance: 527.3
click at [846, 408] on tr "257004428 257004428 CHEVRON DELO 400 XLE SB 15W40 CHEVRON DELO 400 XLE SB 15W40…" at bounding box center [653, 407] width 673 height 29
copy tr "257004428 257004428 CHEVRON DELO 400 XLE SB 15W40 CHEVRON DELO 400 XLE SB 15W40…"
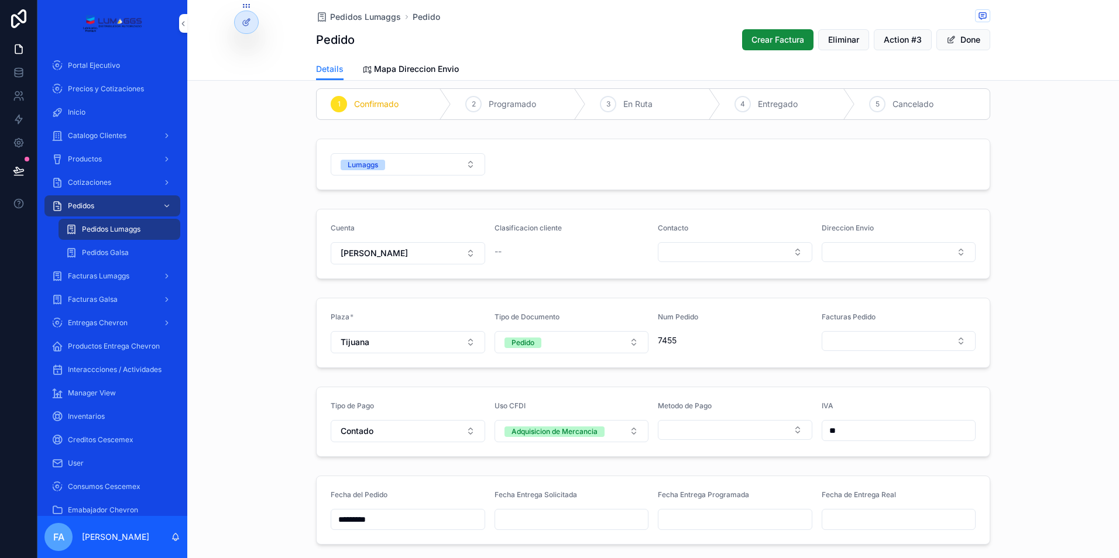
scroll to position [0, 0]
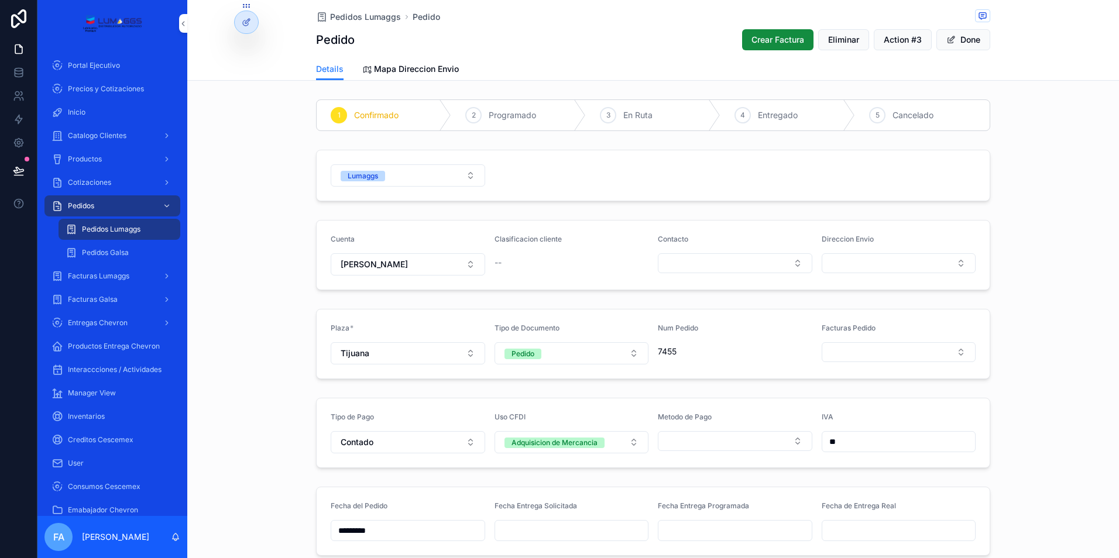
click at [343, 17] on span "Pedidos Lumaggs" at bounding box center [365, 17] width 71 height 12
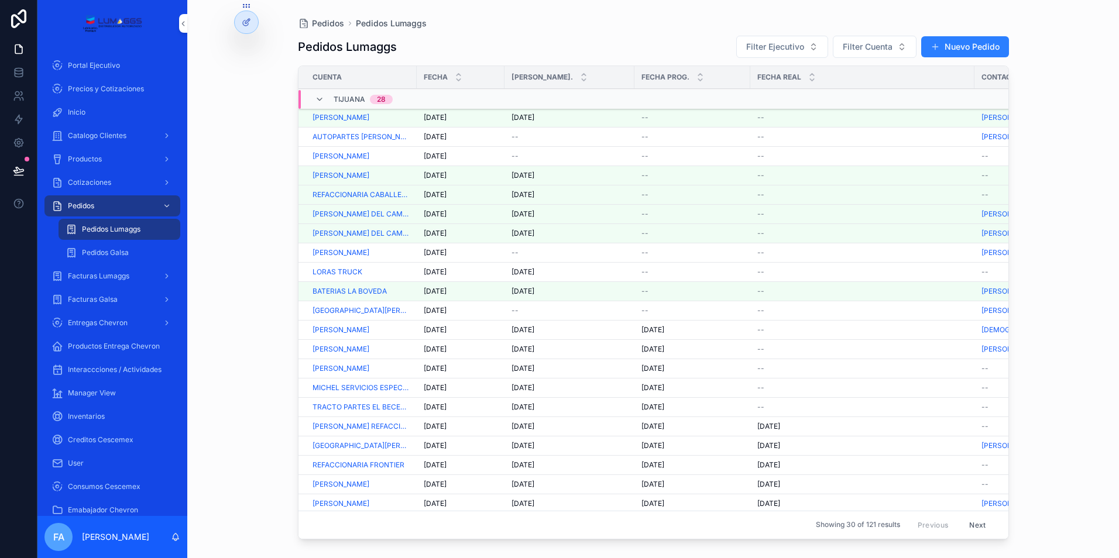
click at [515, 156] on span "--" at bounding box center [515, 156] width 7 height 9
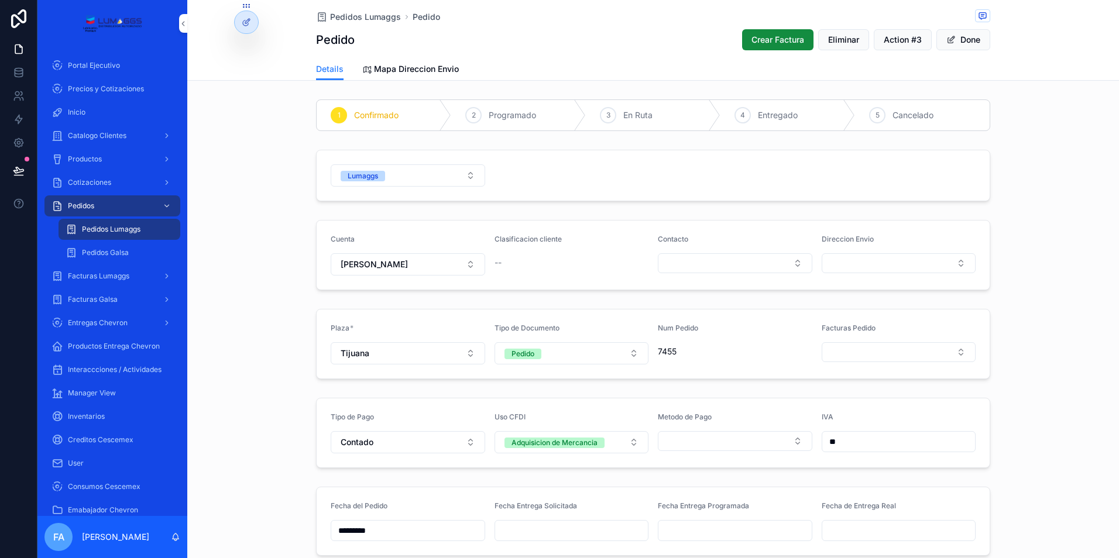
click at [541, 540] on div "scrollable content" at bounding box center [572, 530] width 155 height 21
click at [544, 531] on input "scrollable content" at bounding box center [571, 531] width 153 height 16
click at [524, 425] on button "7" at bounding box center [524, 424] width 21 height 21
type input "*********"
click at [703, 529] on input "scrollable content" at bounding box center [734, 531] width 153 height 16
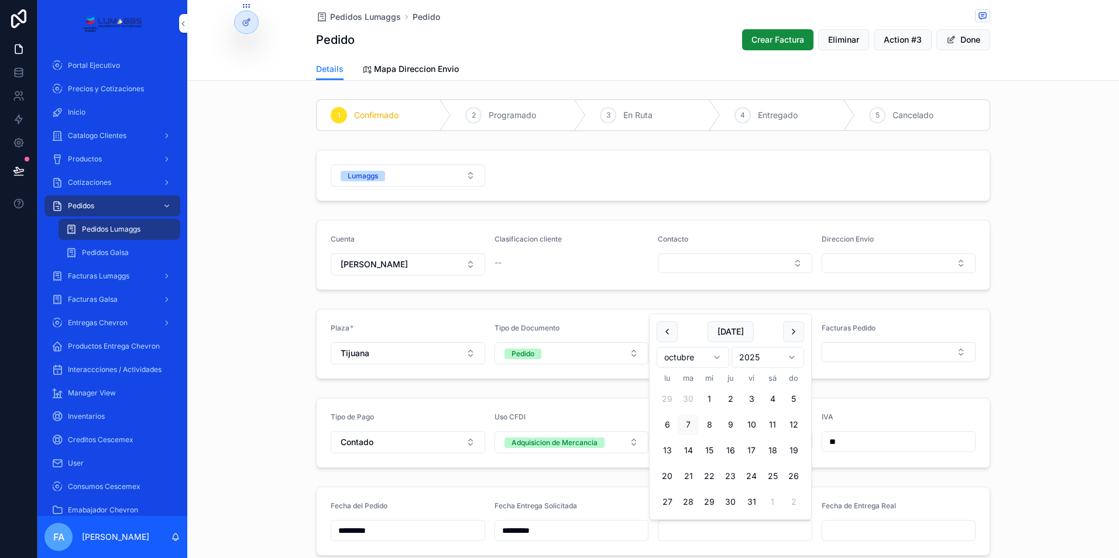
click at [684, 422] on button "7" at bounding box center [688, 424] width 21 height 21
type input "*********"
click at [847, 526] on input "scrollable content" at bounding box center [898, 531] width 153 height 16
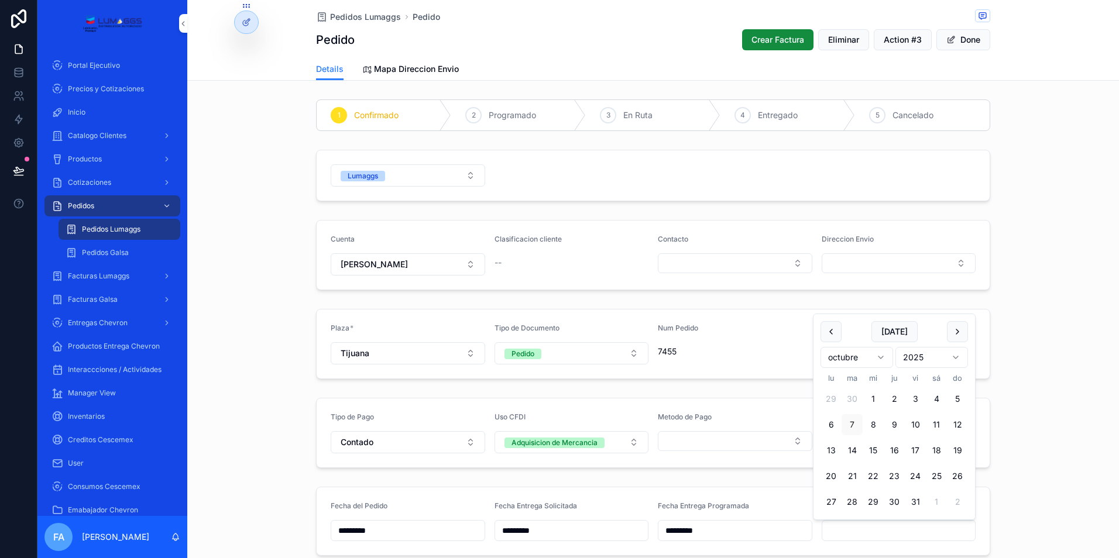
click at [349, 15] on span "Pedidos Lumaggs" at bounding box center [365, 17] width 71 height 12
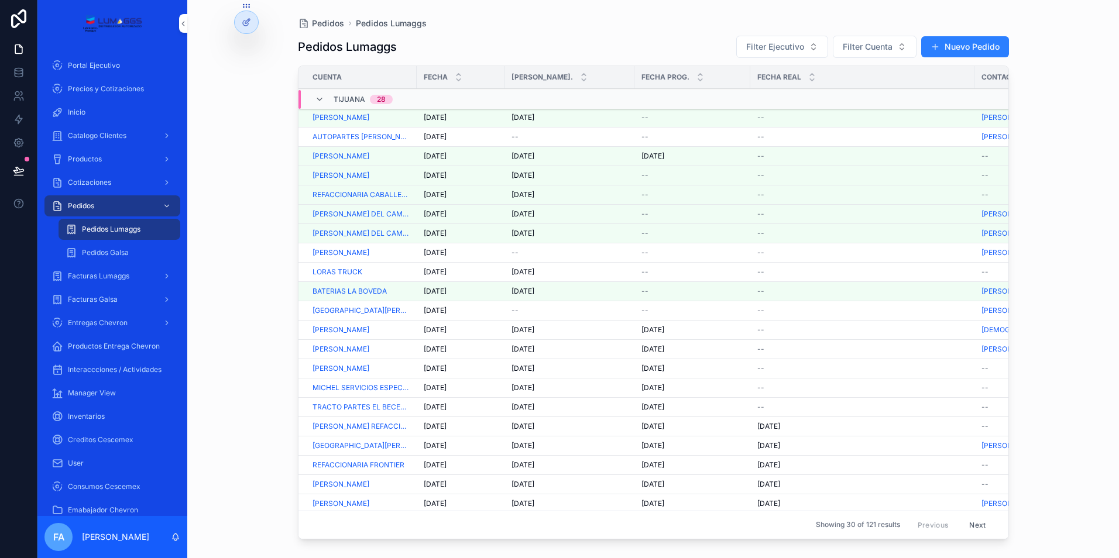
click at [436, 115] on span "[DATE]" at bounding box center [435, 117] width 23 height 9
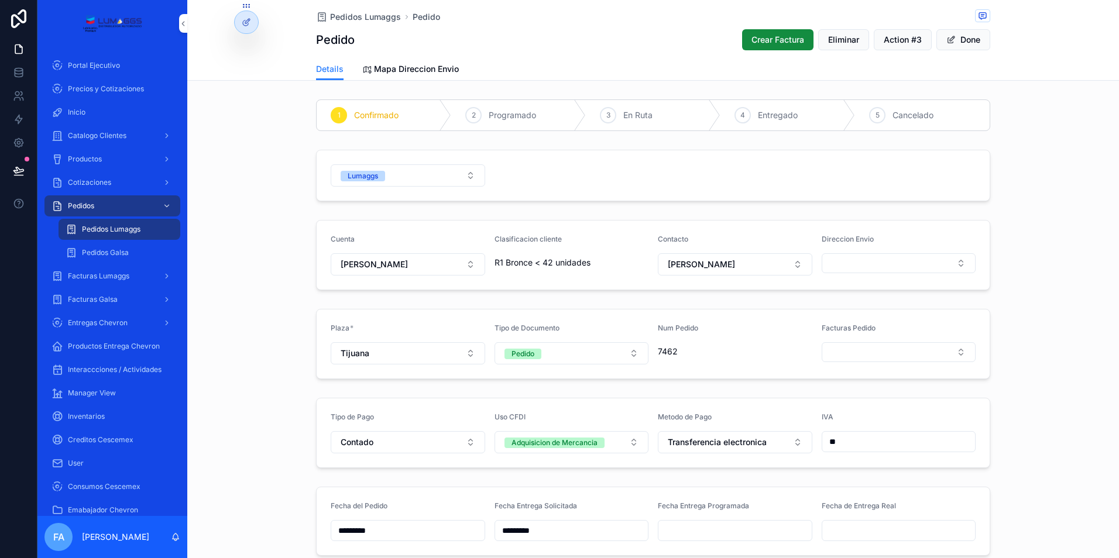
click at [361, 20] on span "Pedidos Lumaggs" at bounding box center [365, 17] width 71 height 12
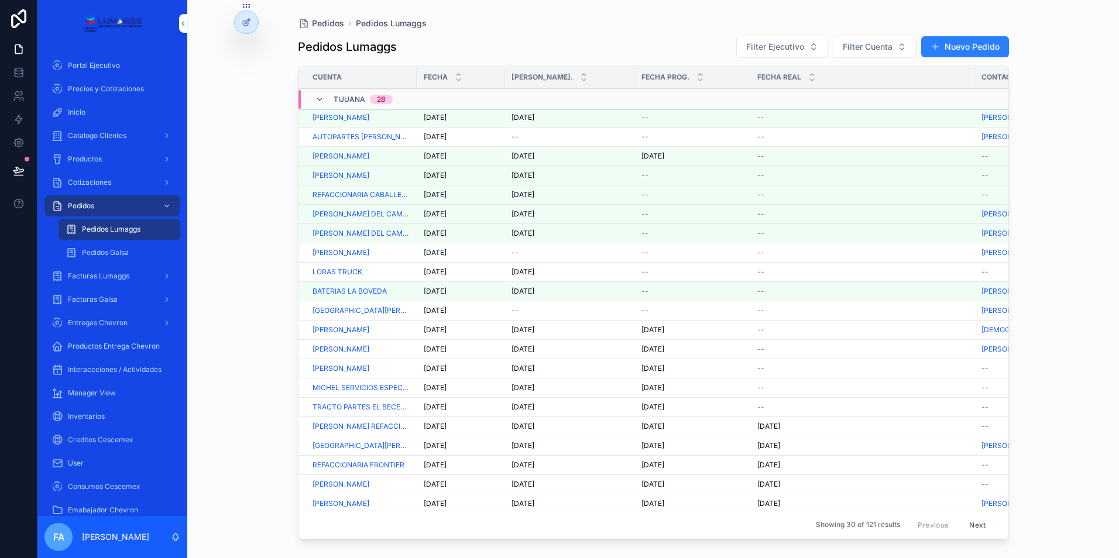
click at [341, 140] on span "AUTOPARTES [PERSON_NAME]" at bounding box center [361, 136] width 97 height 9
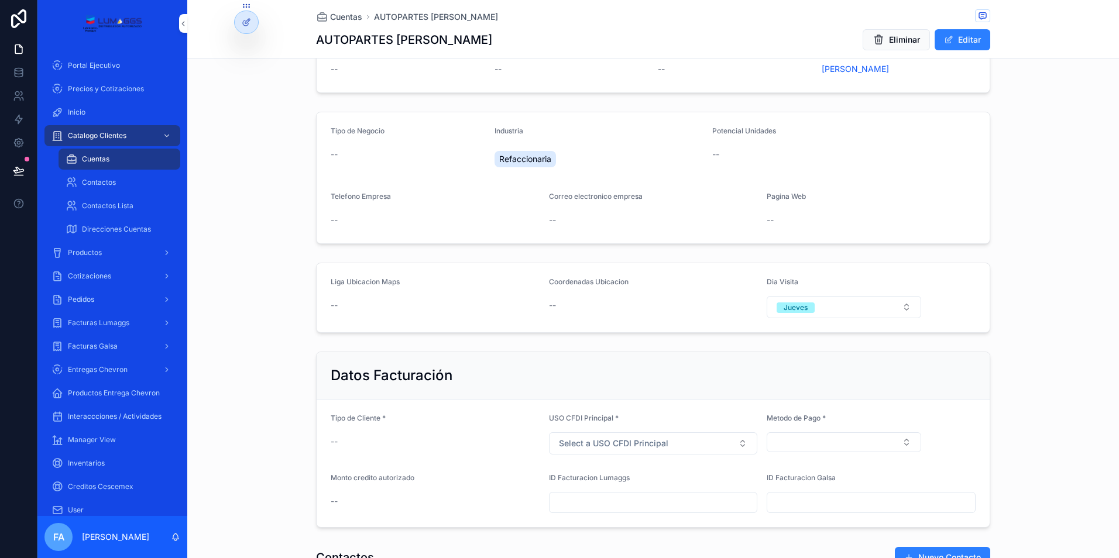
scroll to position [176, 0]
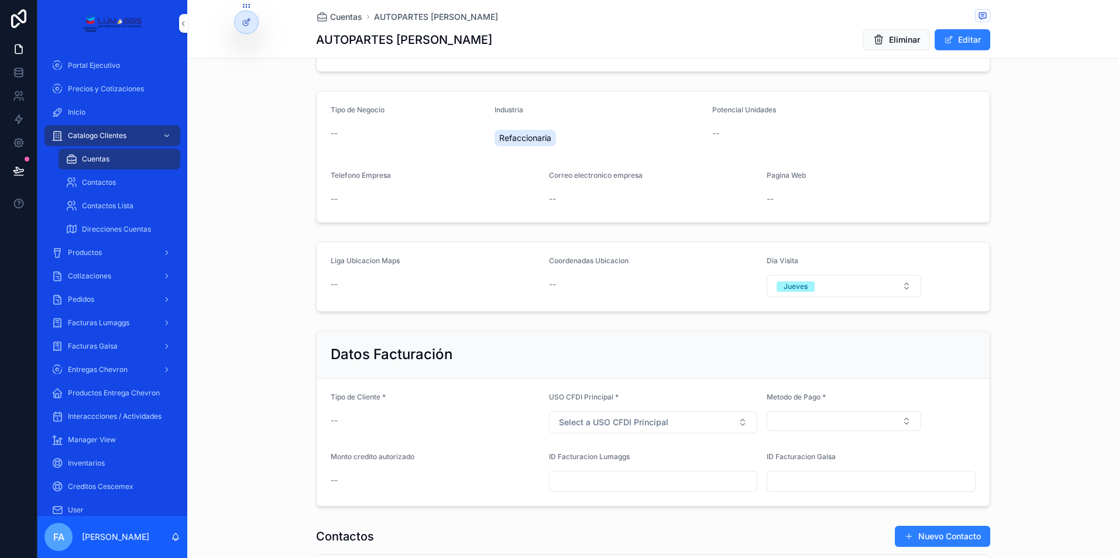
click at [87, 297] on span "Pedidos" at bounding box center [81, 299] width 26 height 9
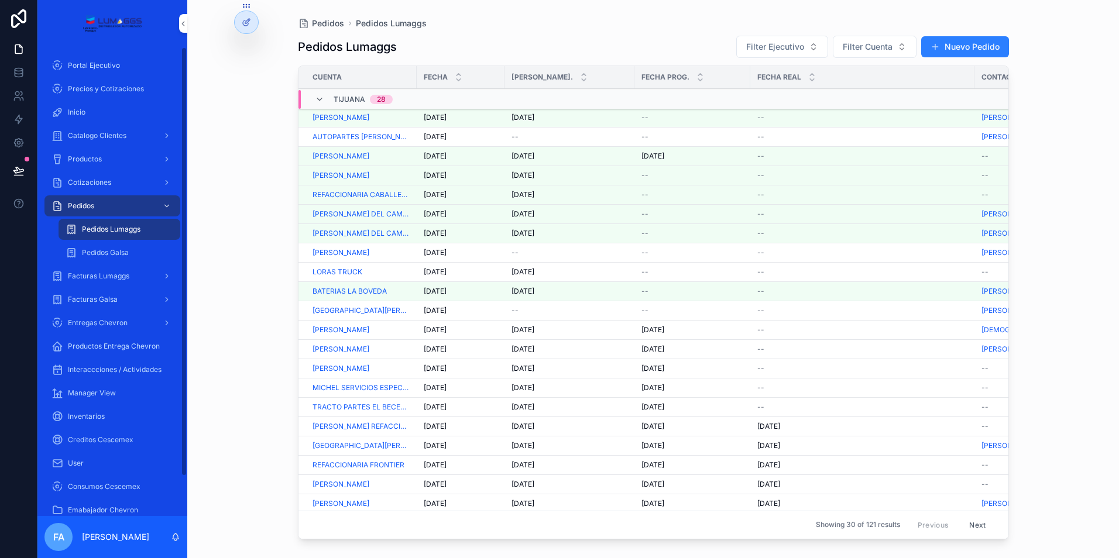
click at [92, 183] on span "Cotizaciones" at bounding box center [89, 182] width 43 height 9
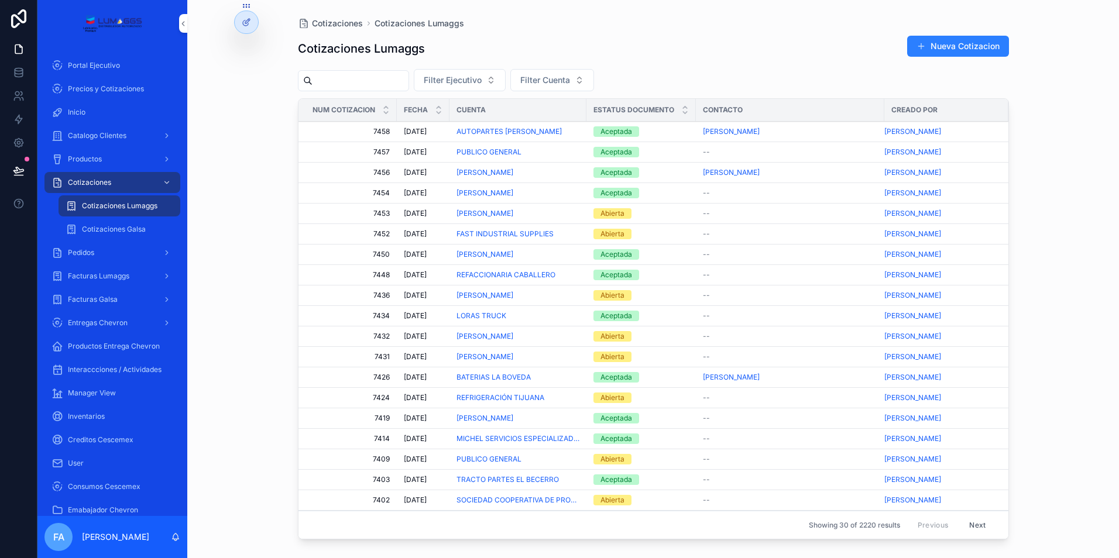
click at [111, 250] on div "Pedidos" at bounding box center [113, 252] width 122 height 19
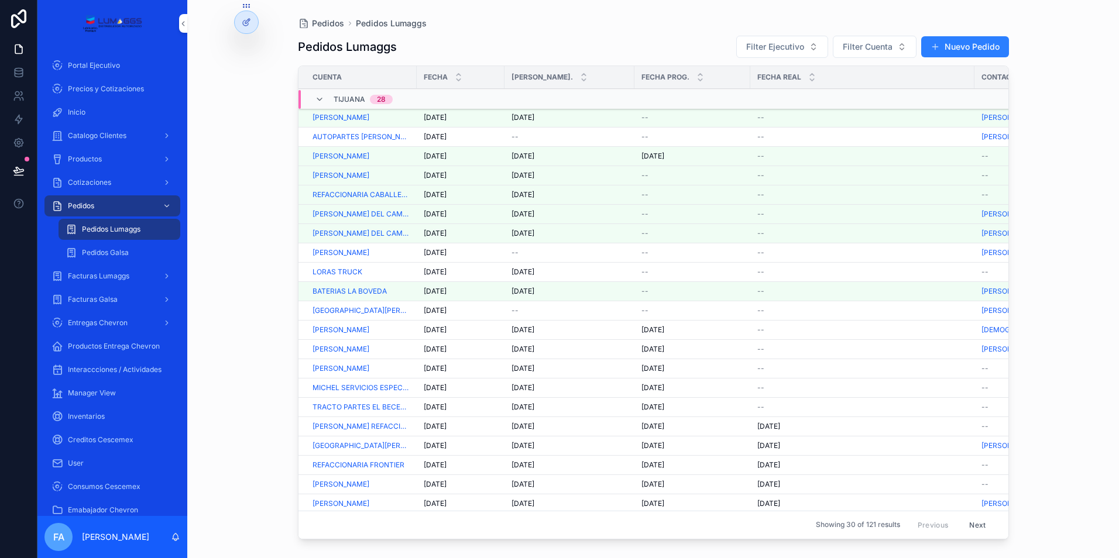
click at [95, 184] on span "Cotizaciones" at bounding box center [89, 182] width 43 height 9
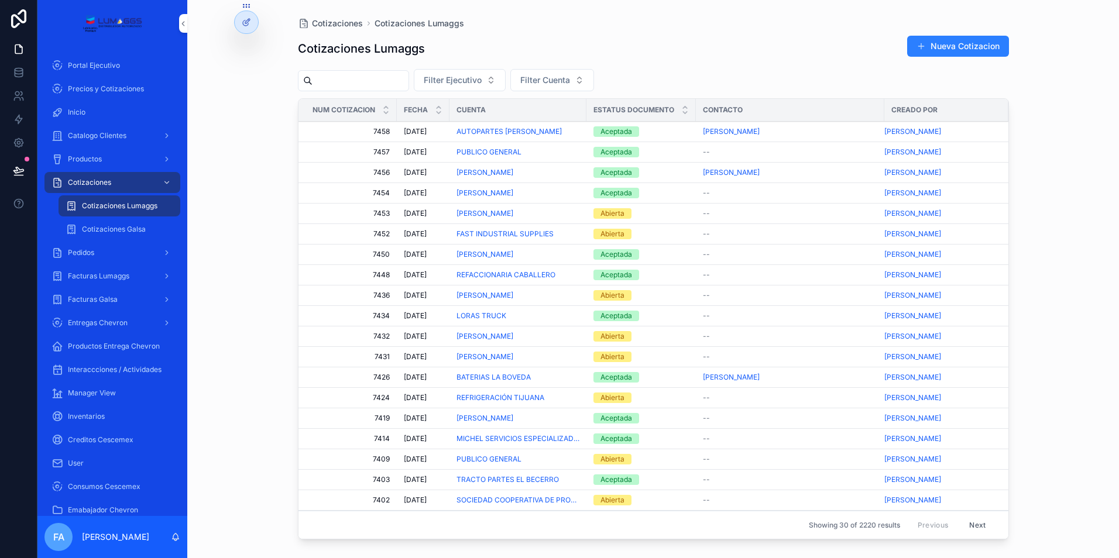
click at [90, 159] on span "Productos" at bounding box center [85, 159] width 34 height 9
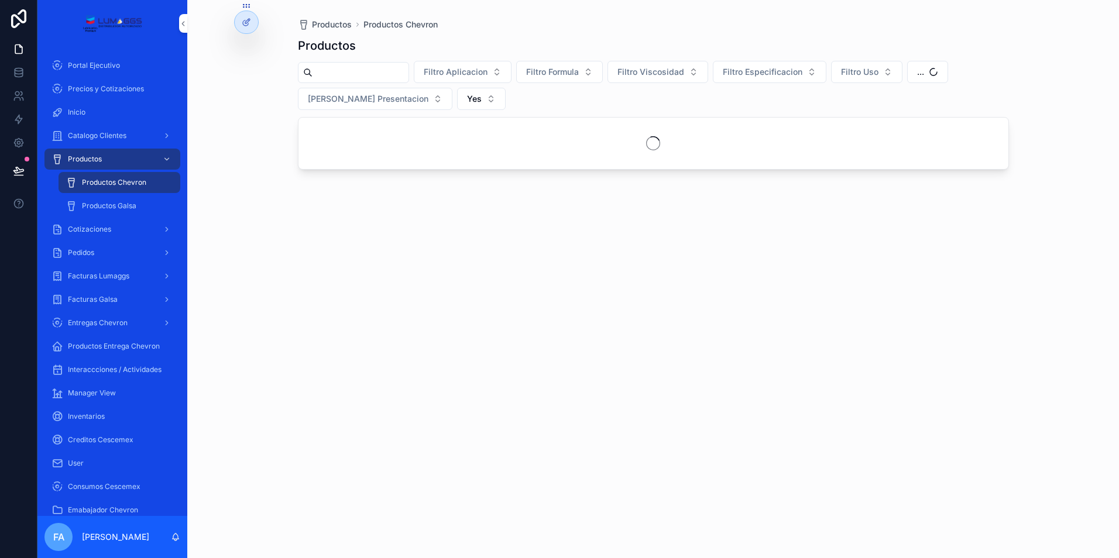
click at [103, 141] on div "Catalogo Clientes" at bounding box center [113, 135] width 122 height 19
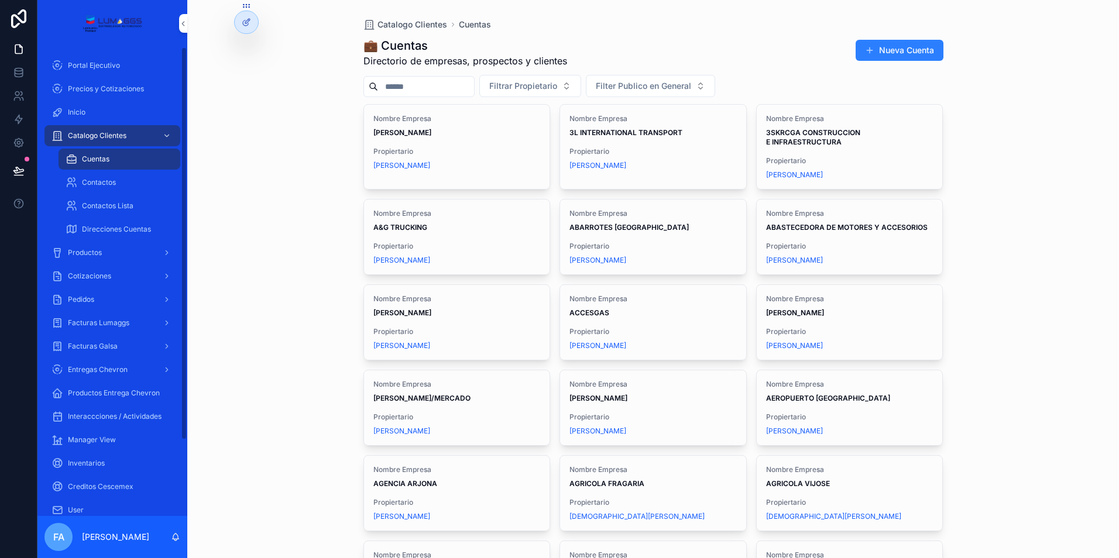
click at [411, 86] on input "scrollable content" at bounding box center [426, 86] width 96 height 16
type input "**********"
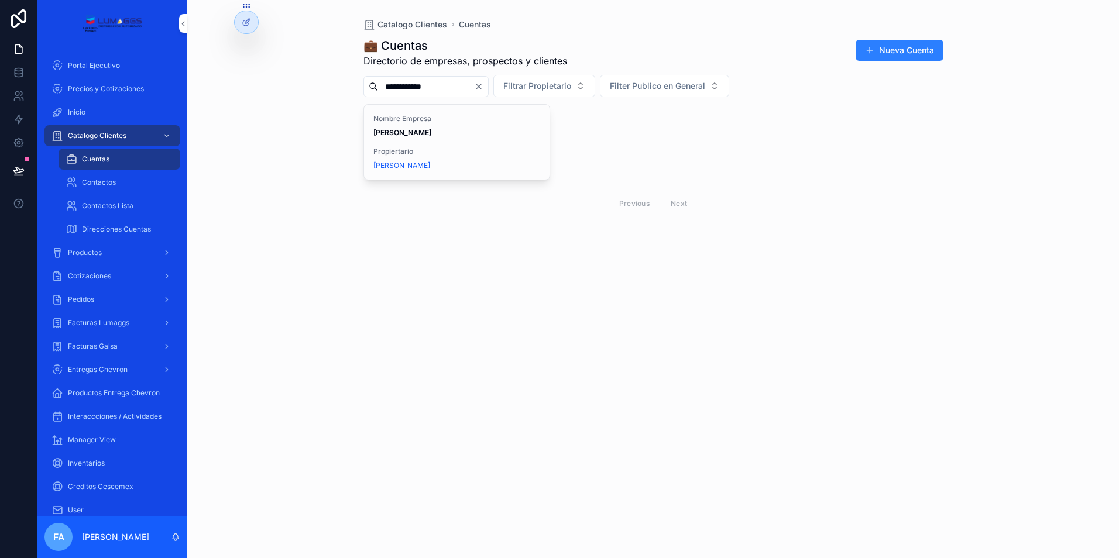
click at [427, 129] on strong "[PERSON_NAME]" at bounding box center [402, 132] width 58 height 9
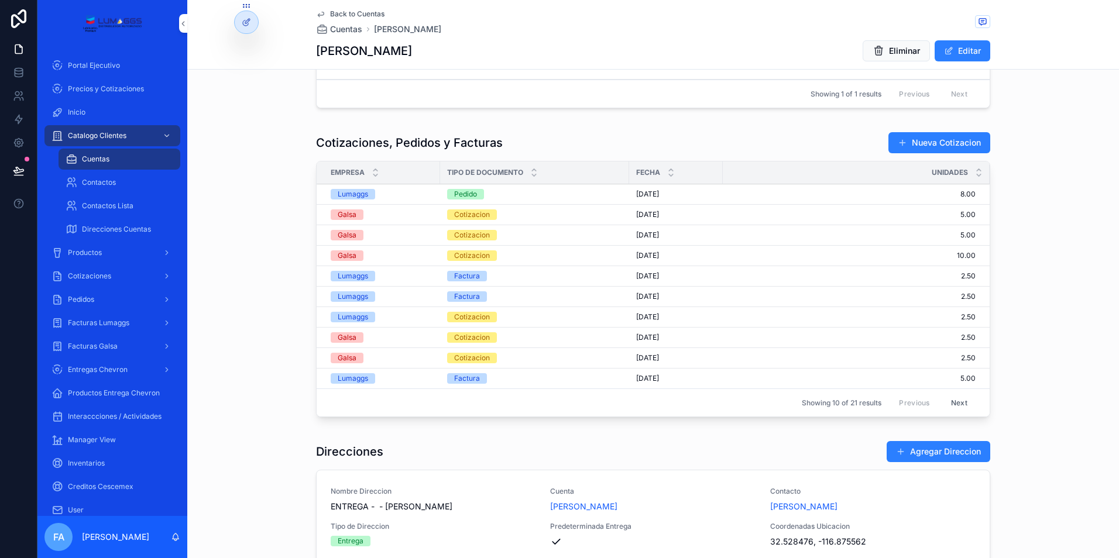
scroll to position [702, 0]
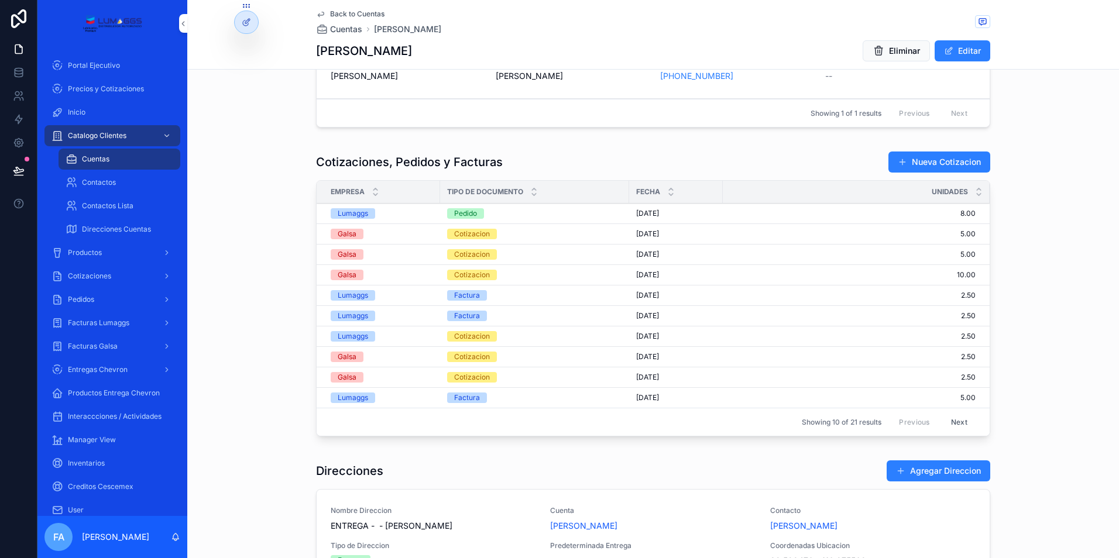
click at [461, 216] on div "Pedido" at bounding box center [465, 213] width 23 height 11
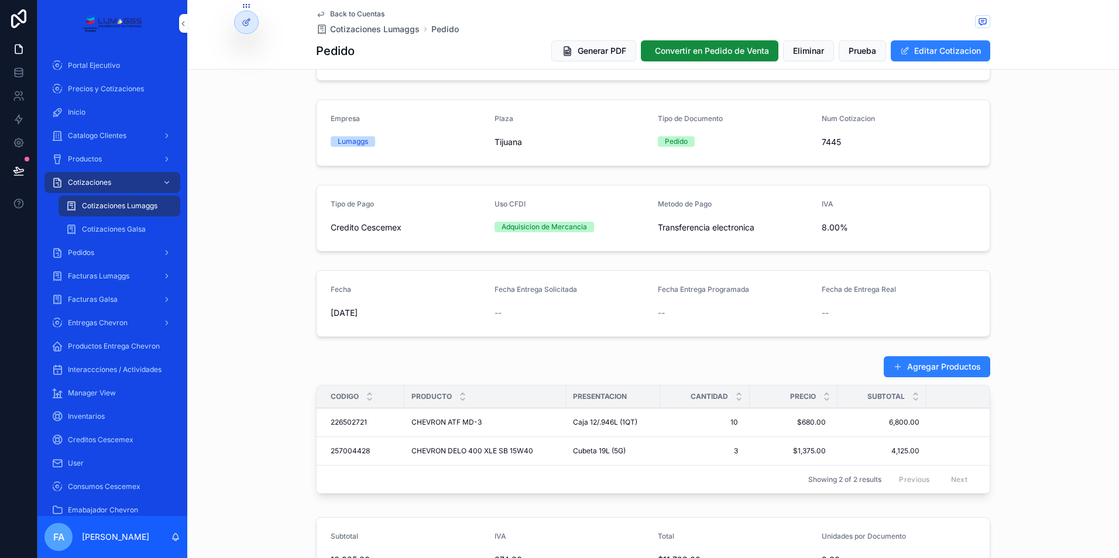
scroll to position [59, 0]
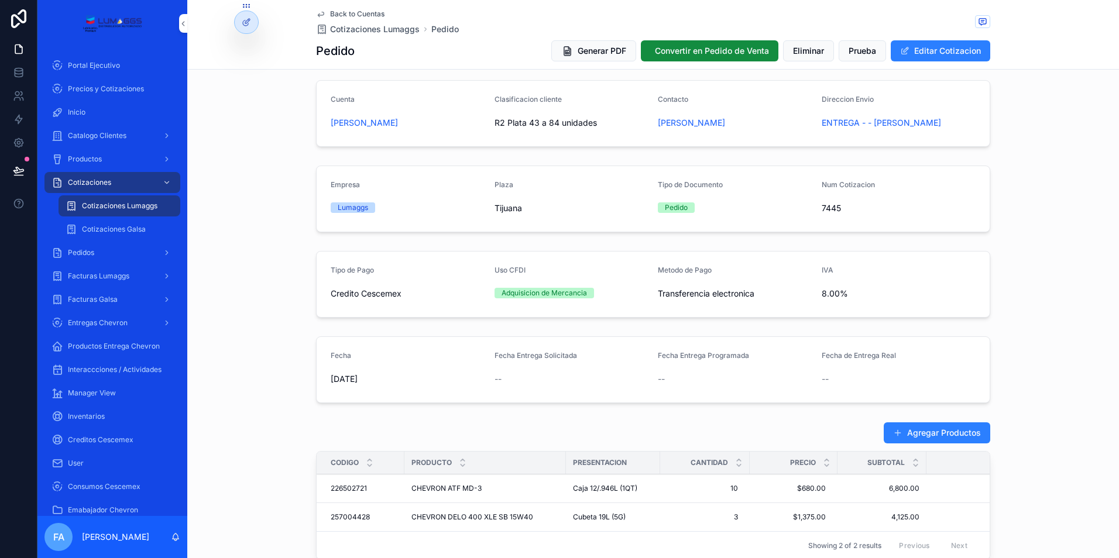
drag, startPoint x: 320, startPoint y: 121, endPoint x: 461, endPoint y: 130, distance: 141.4
click at [461, 130] on form "Cuenta [PERSON_NAME] Clasificacion cliente R2 Plata 43 a 84 unidades Contacto […" at bounding box center [653, 114] width 673 height 66
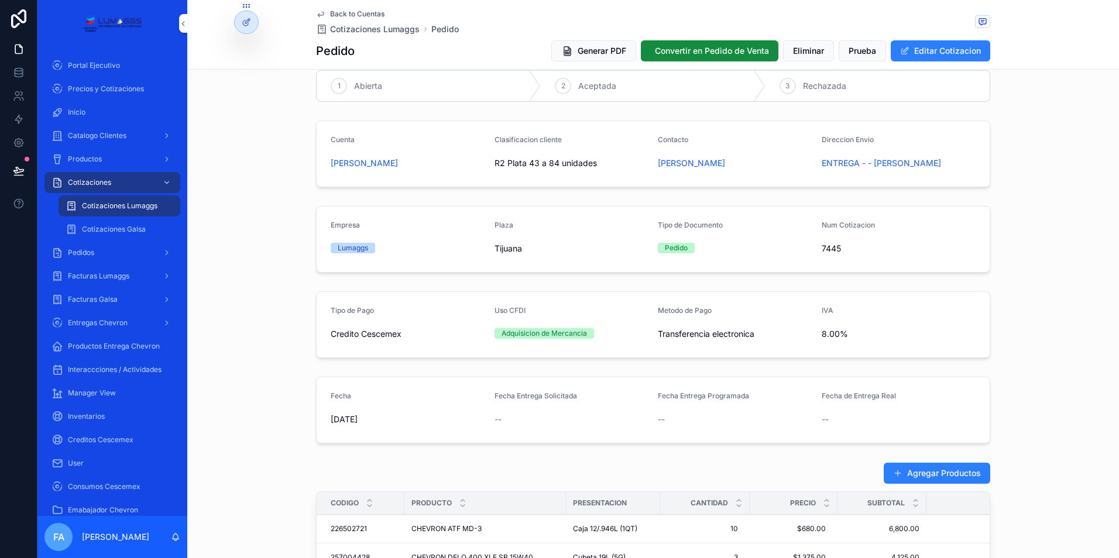
scroll to position [0, 0]
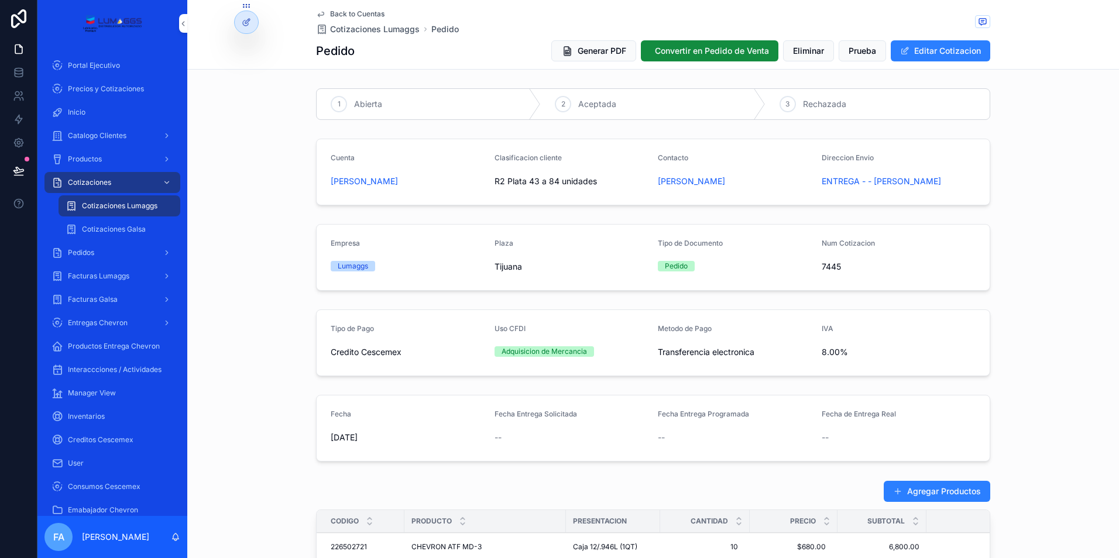
click at [94, 256] on span "Pedidos" at bounding box center [81, 252] width 26 height 9
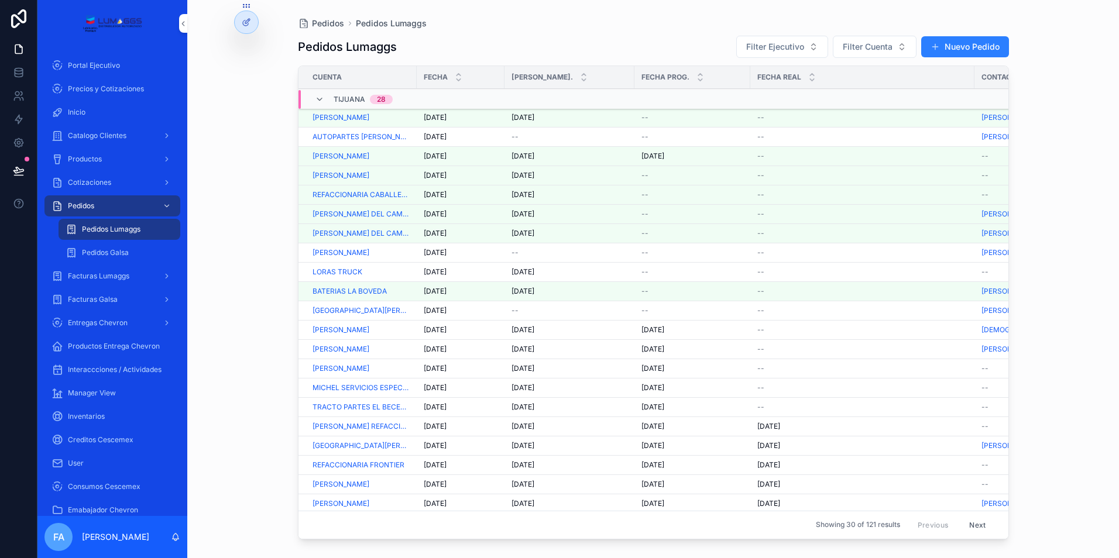
click at [88, 127] on div "Catalogo Clientes" at bounding box center [113, 135] width 122 height 19
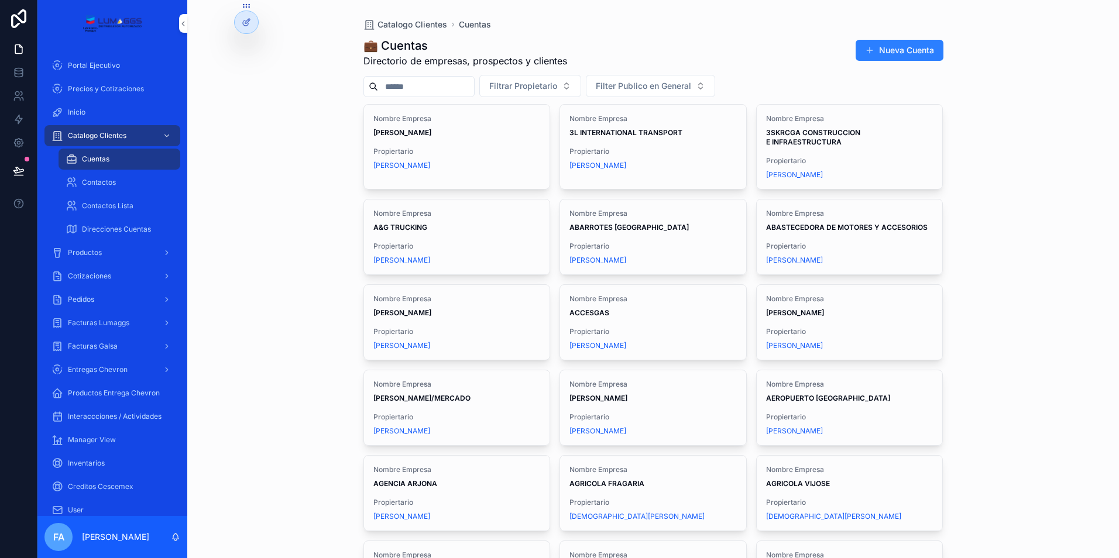
click at [428, 80] on input "scrollable content" at bounding box center [426, 86] width 96 height 16
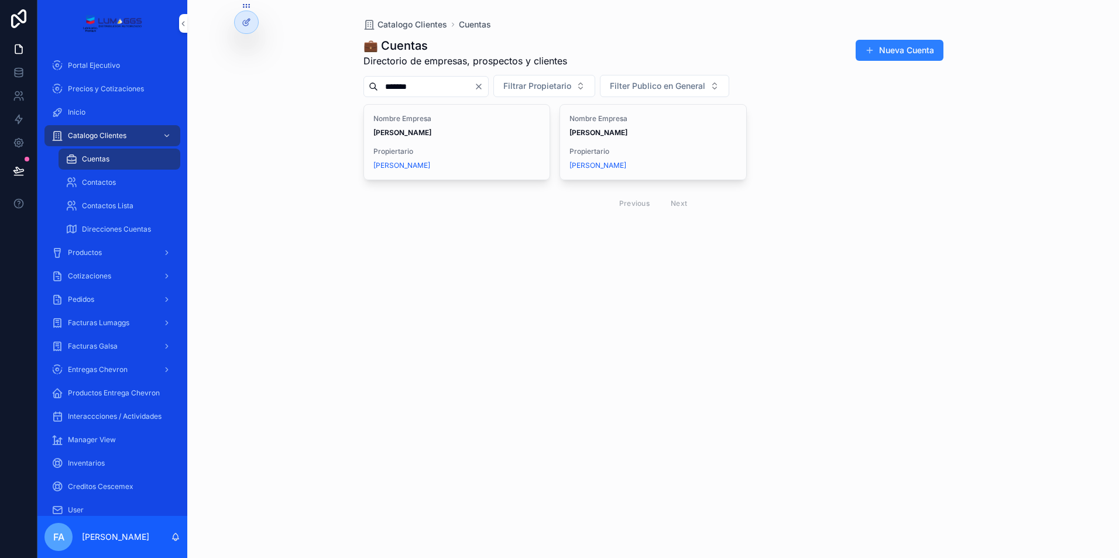
type input "*******"
click at [603, 143] on div "Nombre Empresa [PERSON_NAME] Propiertario [PERSON_NAME]" at bounding box center [653, 142] width 186 height 75
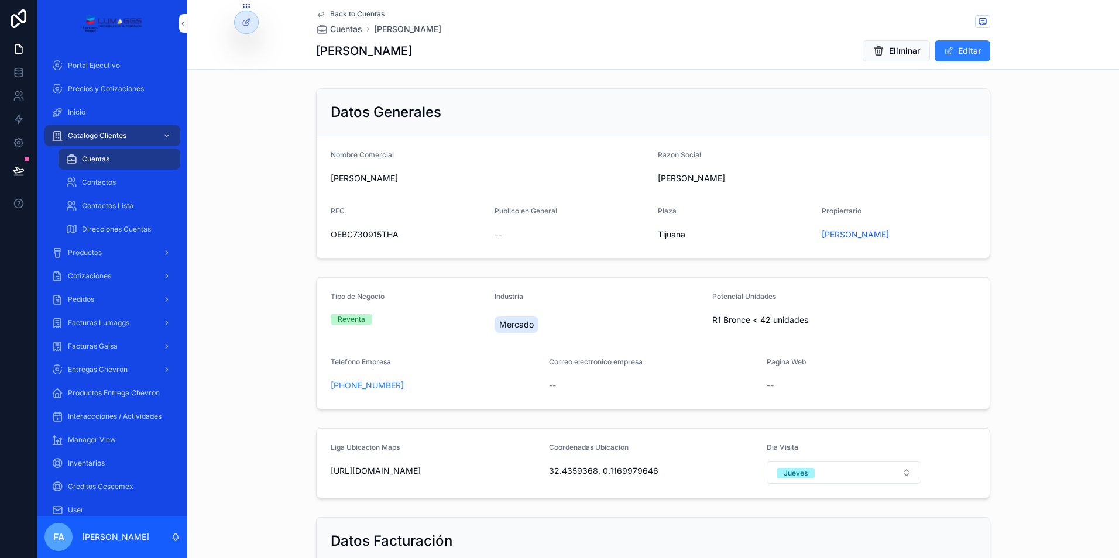
click at [344, 13] on span "Back to Cuentas" at bounding box center [357, 13] width 54 height 9
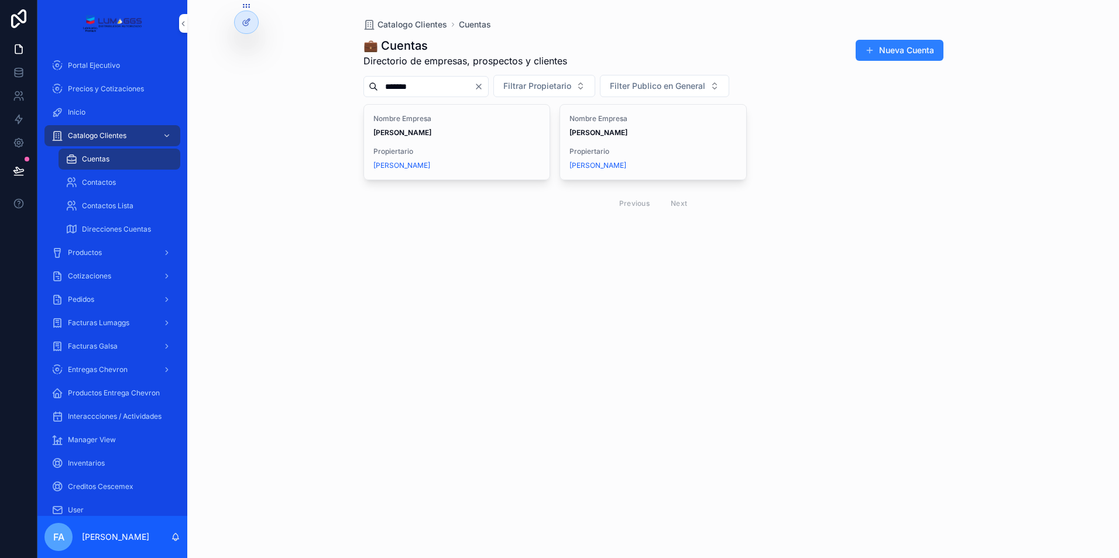
click at [455, 134] on span "[PERSON_NAME]" at bounding box center [456, 132] width 167 height 9
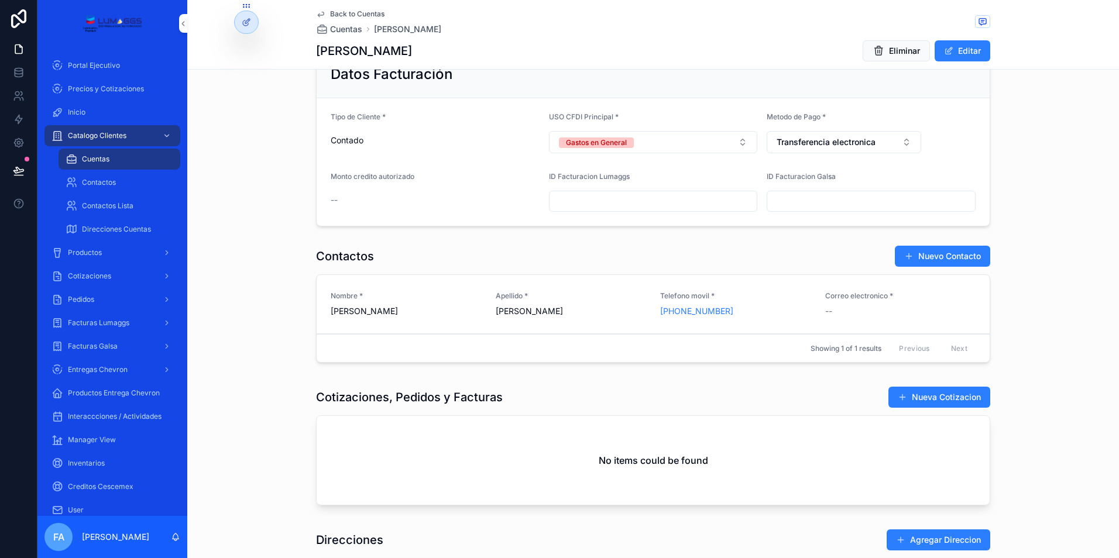
scroll to position [468, 0]
click at [101, 153] on div "Cuentas" at bounding box center [120, 159] width 108 height 19
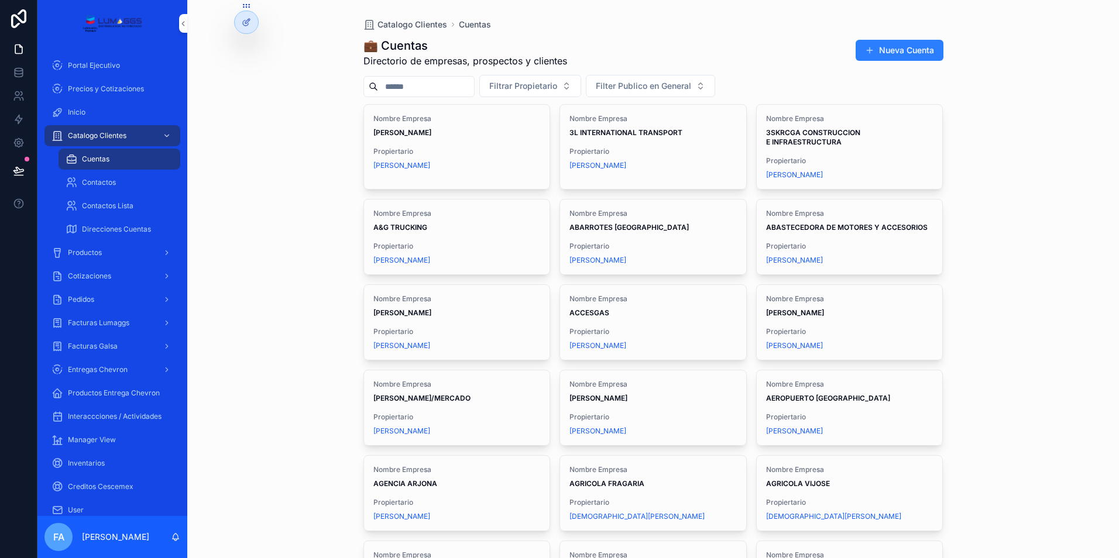
click at [448, 81] on input "scrollable content" at bounding box center [426, 86] width 96 height 16
type input "********"
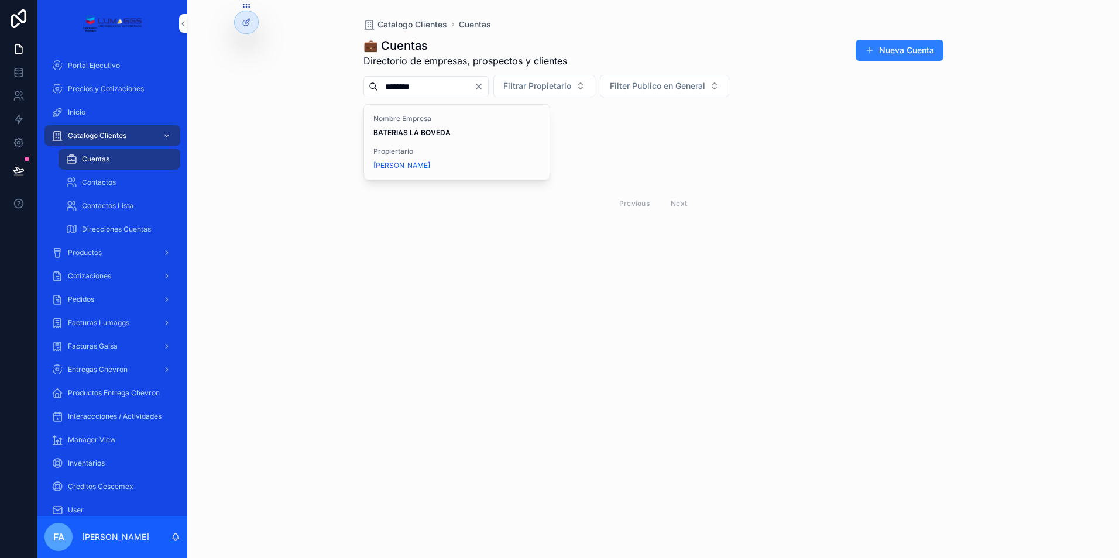
click at [448, 142] on div "Nombre Empresa BATERIAS LA BOVEDA Propiertario [PERSON_NAME]" at bounding box center [457, 142] width 186 height 75
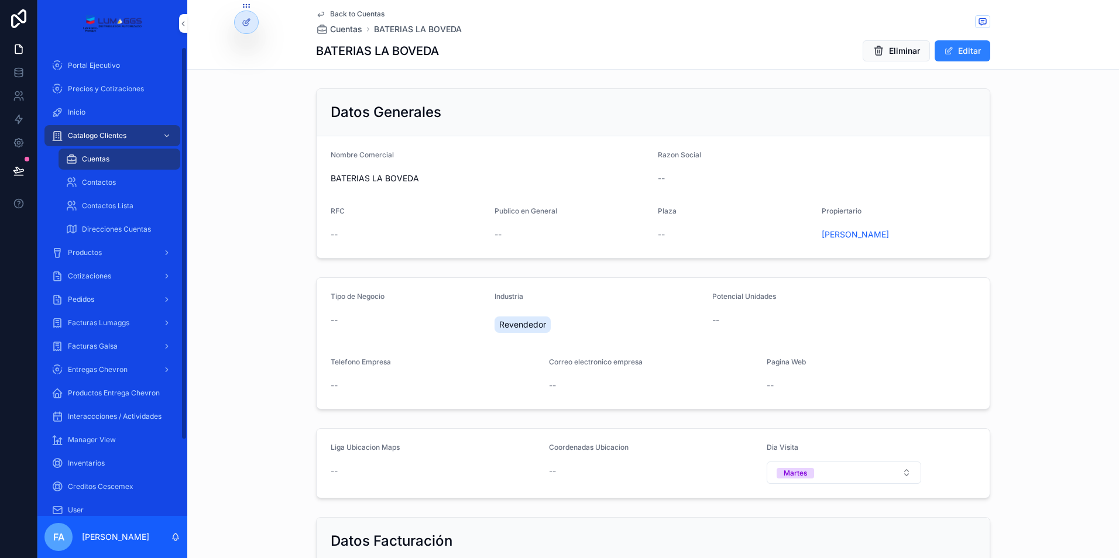
click at [121, 165] on div "Cuentas" at bounding box center [120, 159] width 108 height 19
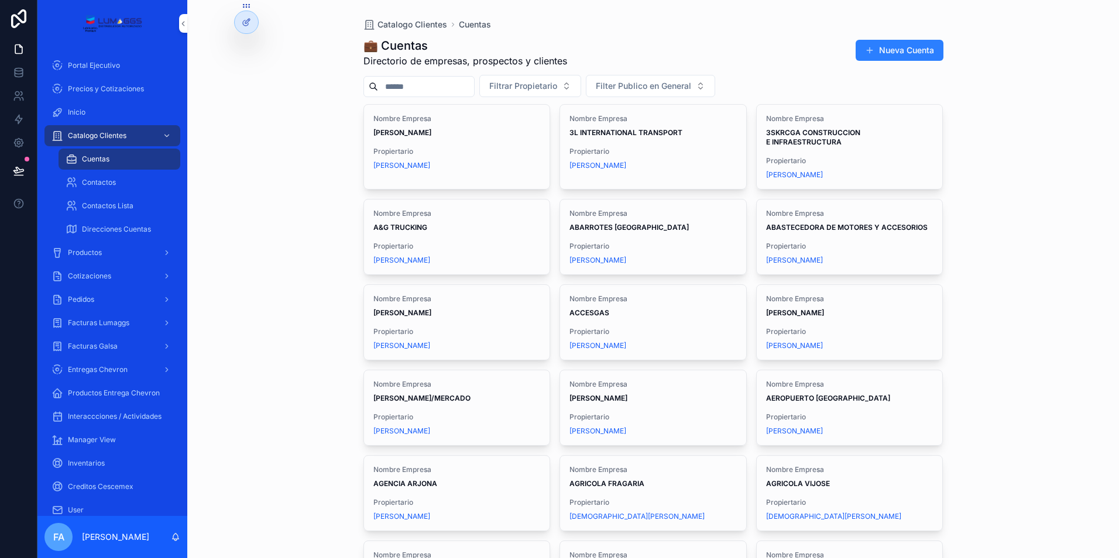
click at [396, 77] on div "scrollable content" at bounding box center [418, 86] width 111 height 21
click at [386, 91] on input "scrollable content" at bounding box center [426, 86] width 96 height 16
type input "******"
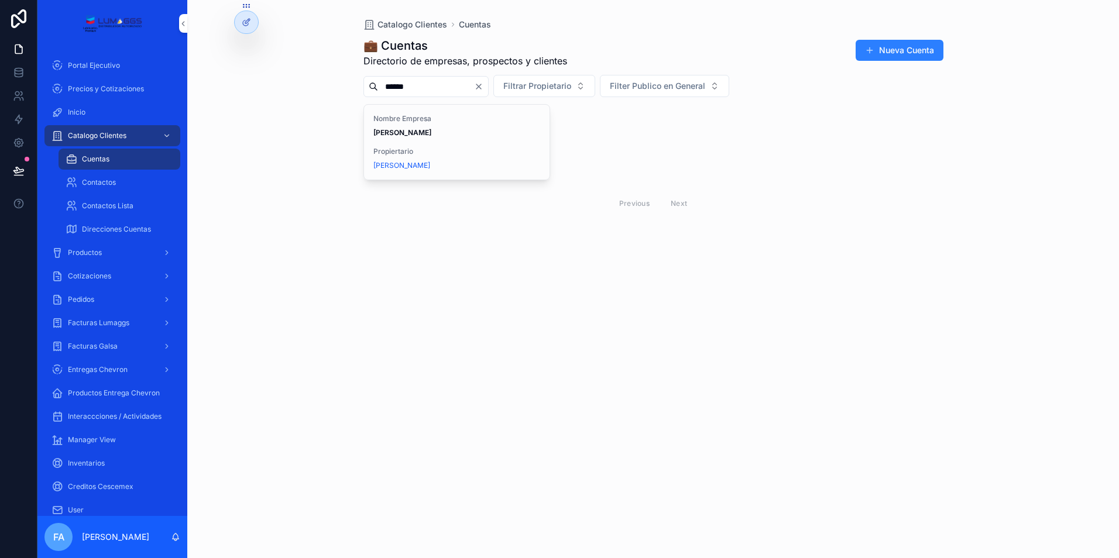
click at [425, 132] on strong "[PERSON_NAME]" at bounding box center [402, 132] width 58 height 9
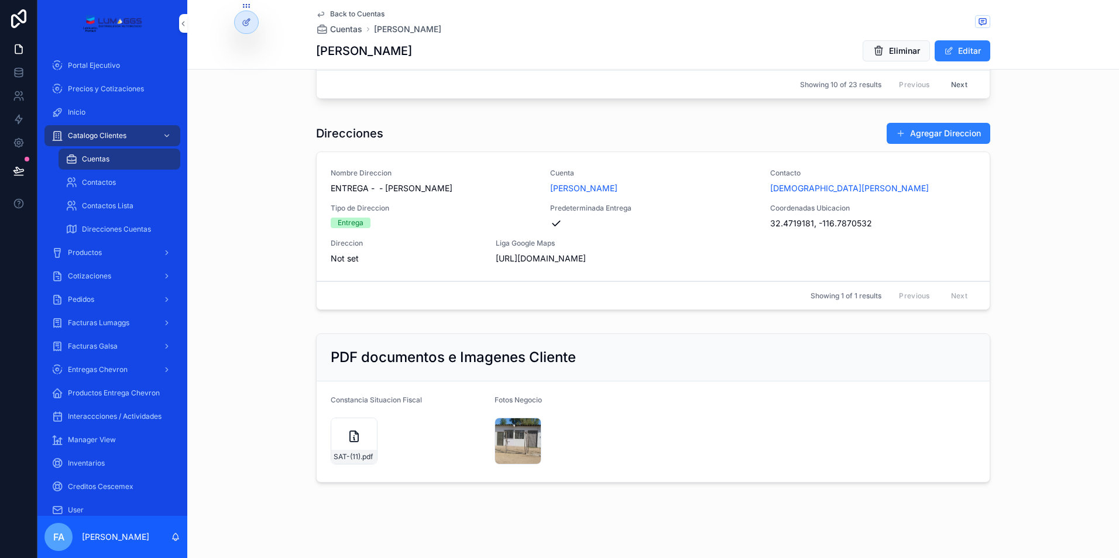
scroll to position [1053, 0]
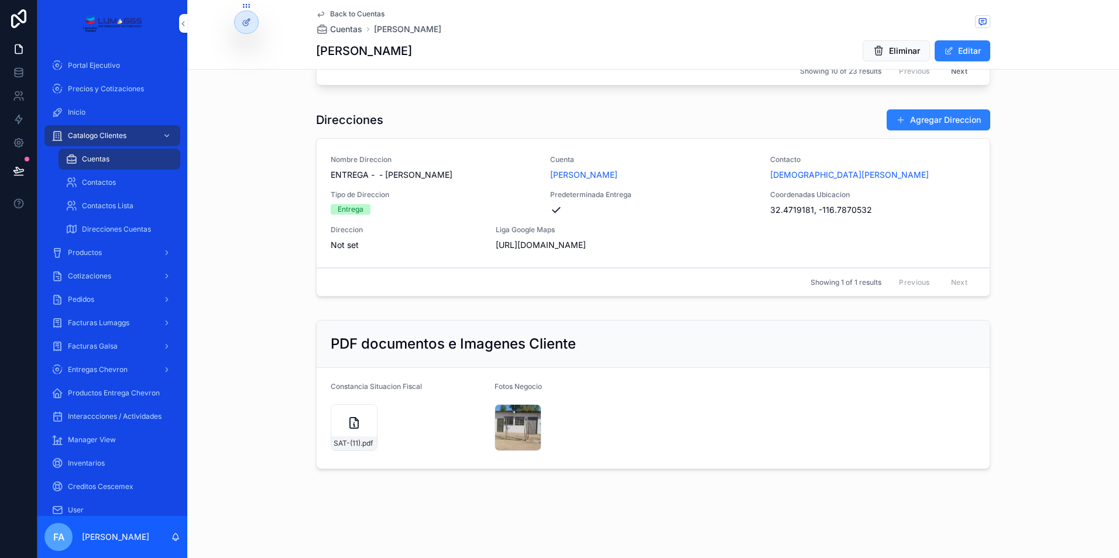
drag, startPoint x: 523, startPoint y: 258, endPoint x: 495, endPoint y: 258, distance: 28.7
click at [496, 251] on span "[URL][DOMAIN_NAME]" at bounding box center [571, 245] width 151 height 12
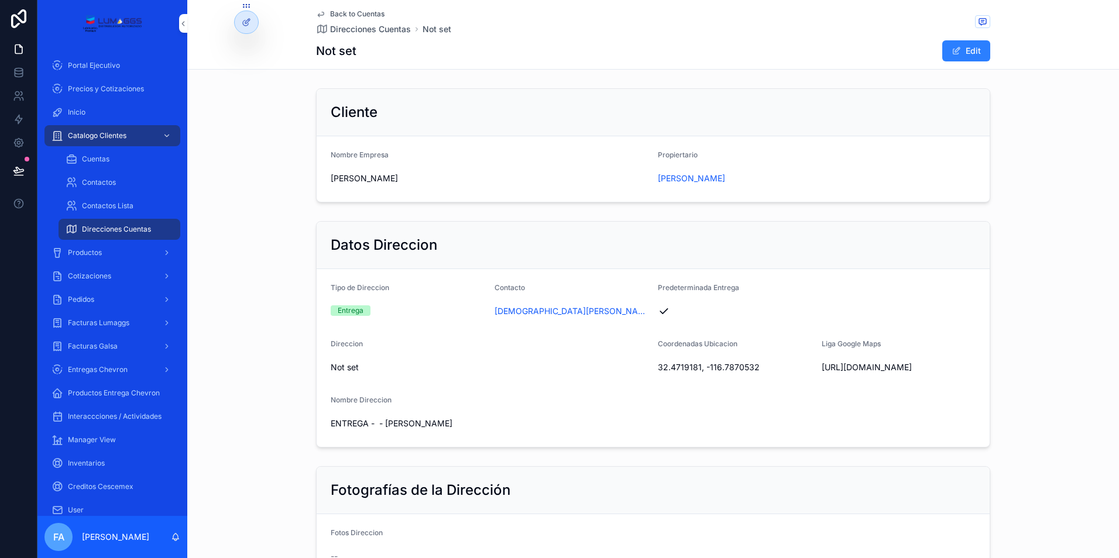
scroll to position [114, 0]
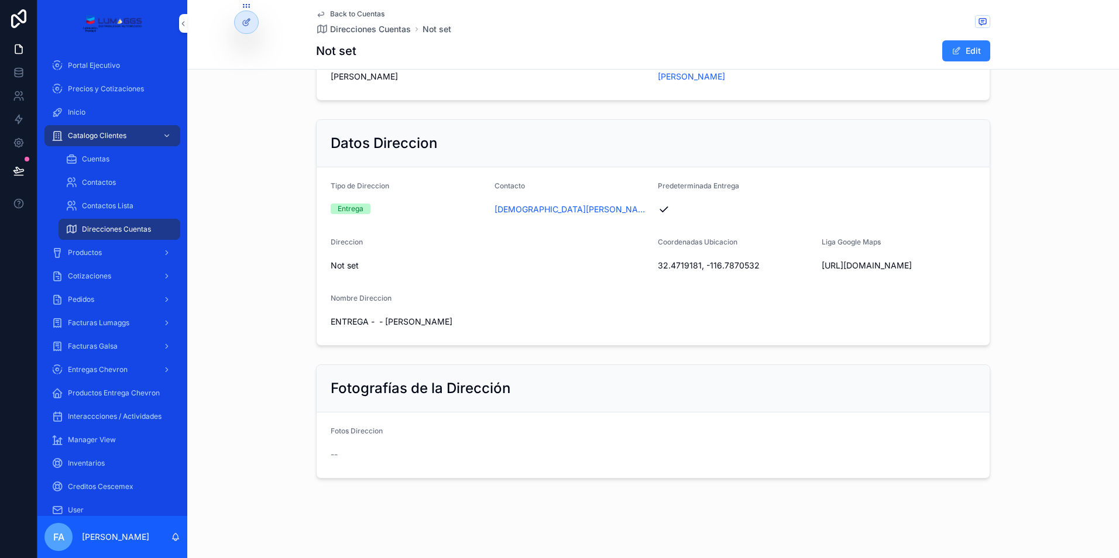
drag, startPoint x: 812, startPoint y: 253, endPoint x: 845, endPoint y: 269, distance: 35.9
click at [845, 269] on form "Tipo de Direccion Entrega Contacto [PERSON_NAME] Predeterminada Entrega Direcci…" at bounding box center [653, 256] width 673 height 178
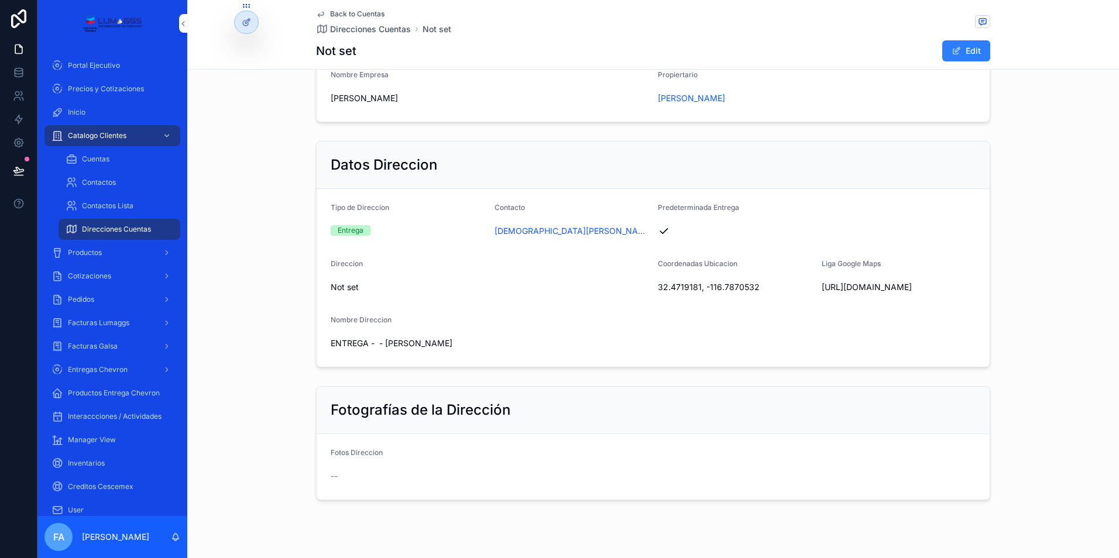
scroll to position [0, 0]
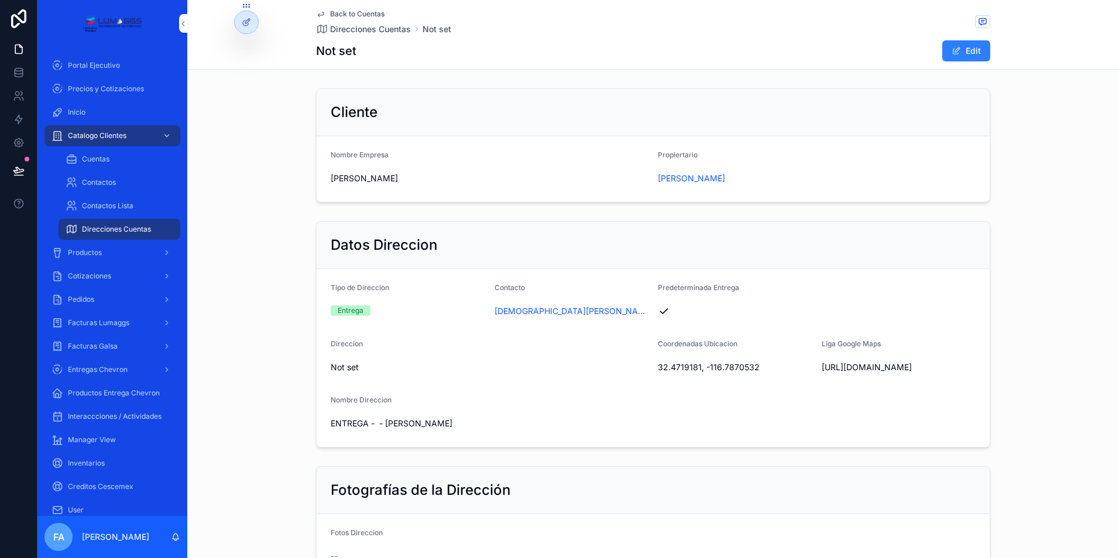
click at [102, 140] on span "Catalogo Clientes" at bounding box center [97, 135] width 59 height 9
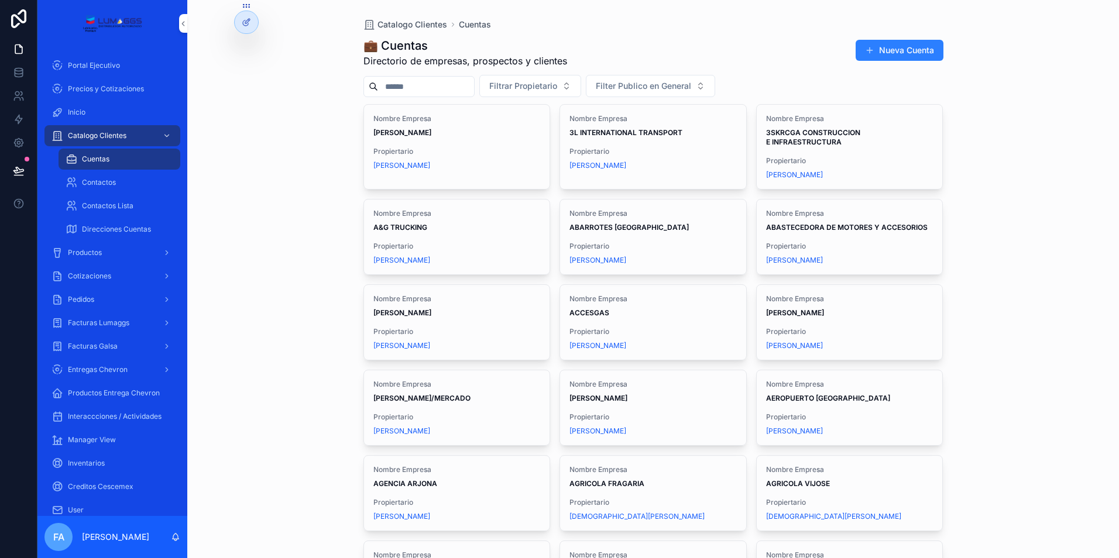
click at [403, 85] on input "scrollable content" at bounding box center [426, 86] width 96 height 16
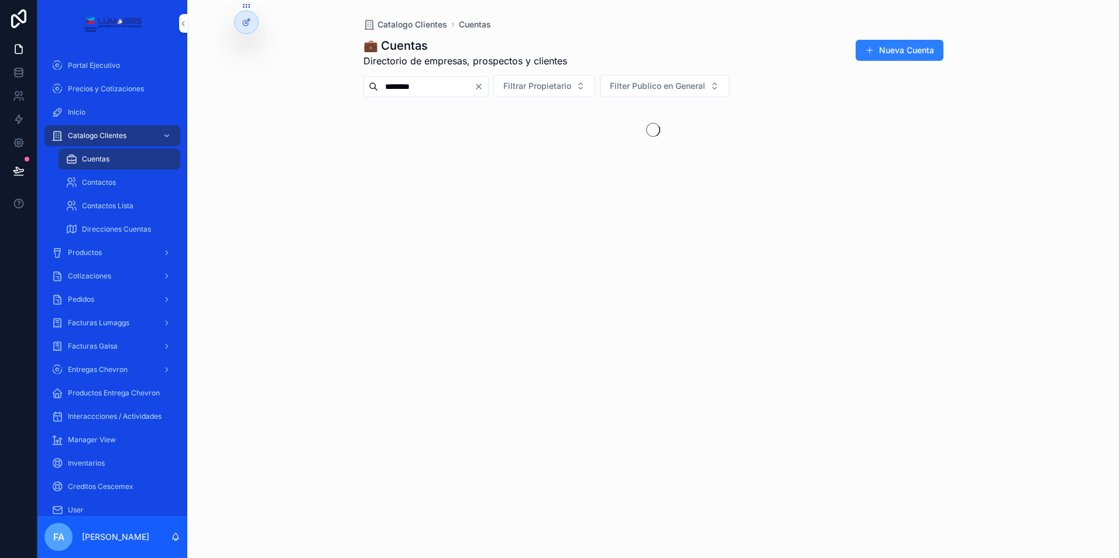
type input "********"
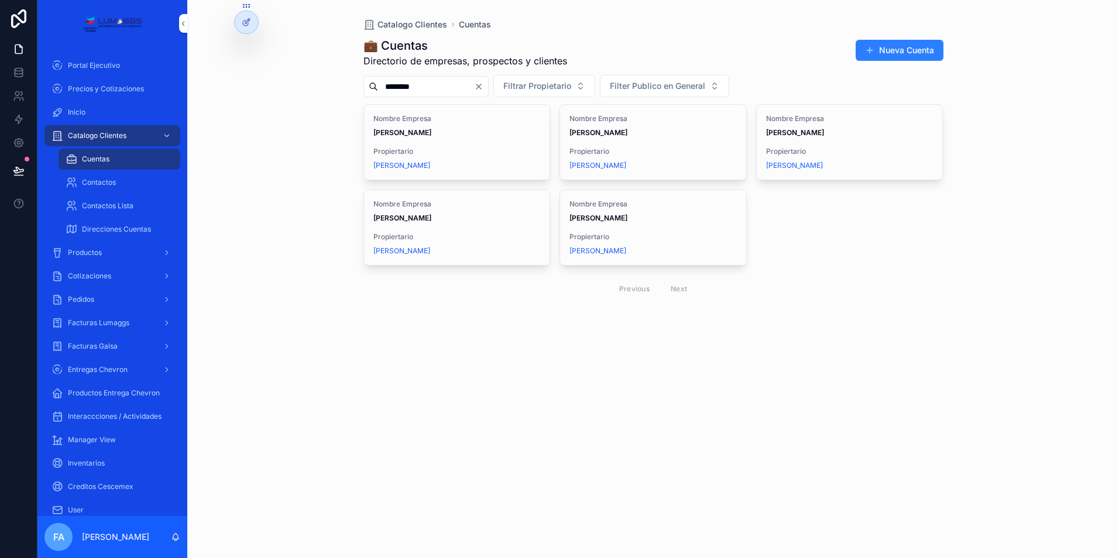
click at [667, 150] on span "Propiertario" at bounding box center [652, 151] width 167 height 9
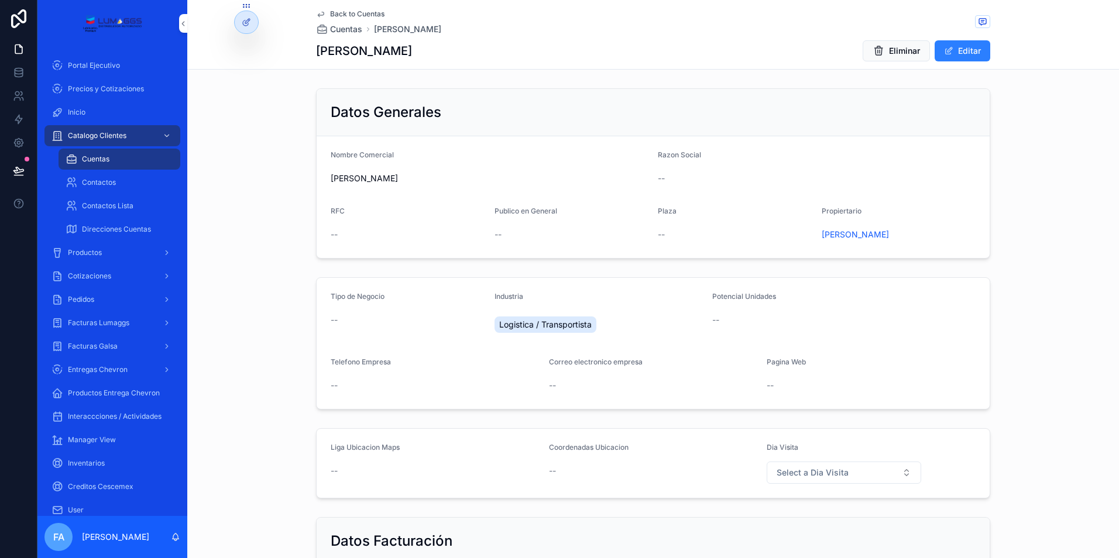
click at [95, 164] on div "Cuentas" at bounding box center [120, 159] width 108 height 19
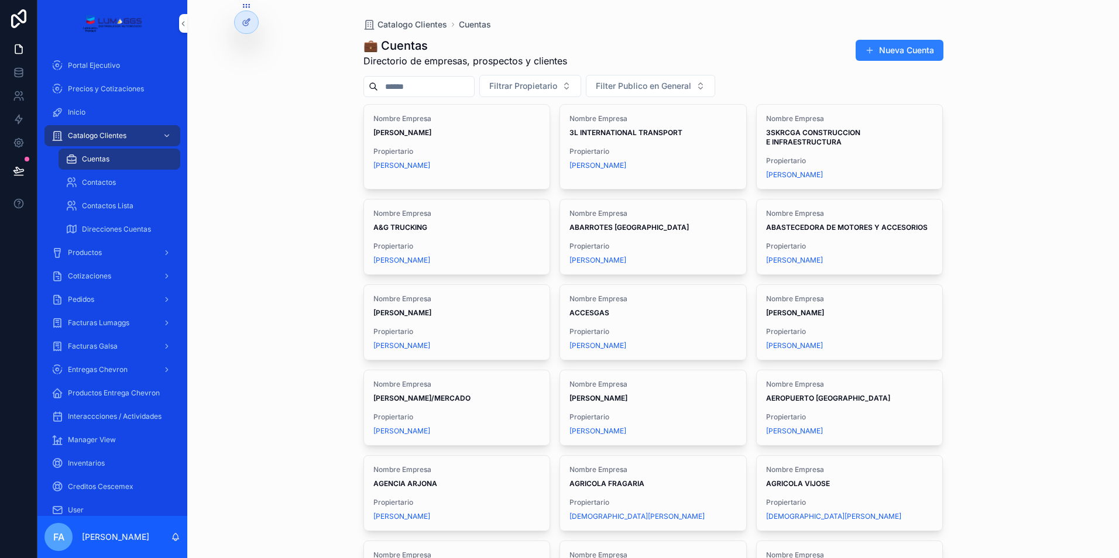
click at [89, 266] on link "Cotizaciones" at bounding box center [112, 276] width 136 height 21
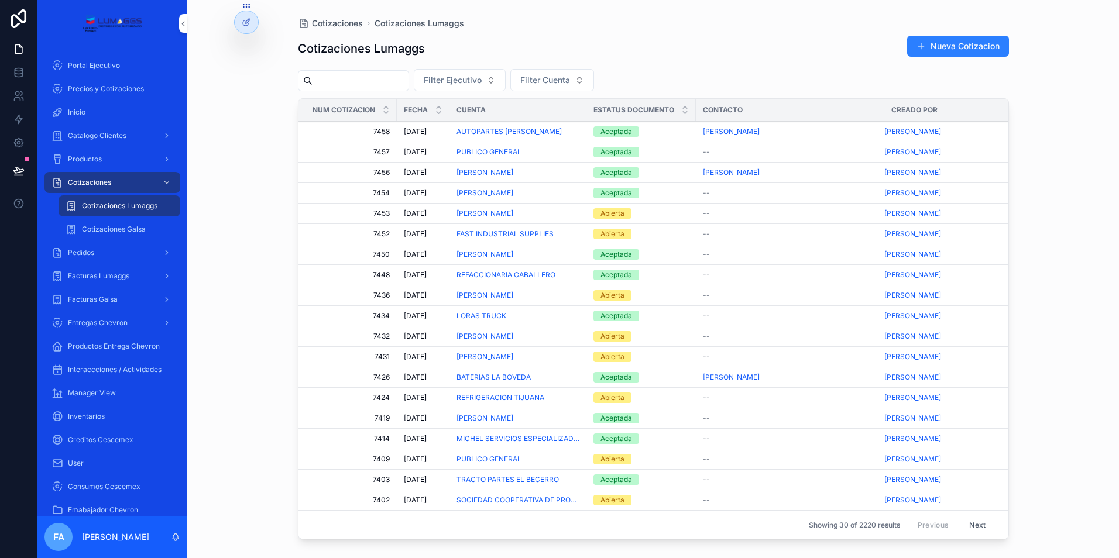
click at [139, 205] on span "Cotizaciones Lumaggs" at bounding box center [119, 205] width 75 height 9
click at [153, 228] on div "Cotizaciones Galsa" at bounding box center [120, 229] width 108 height 19
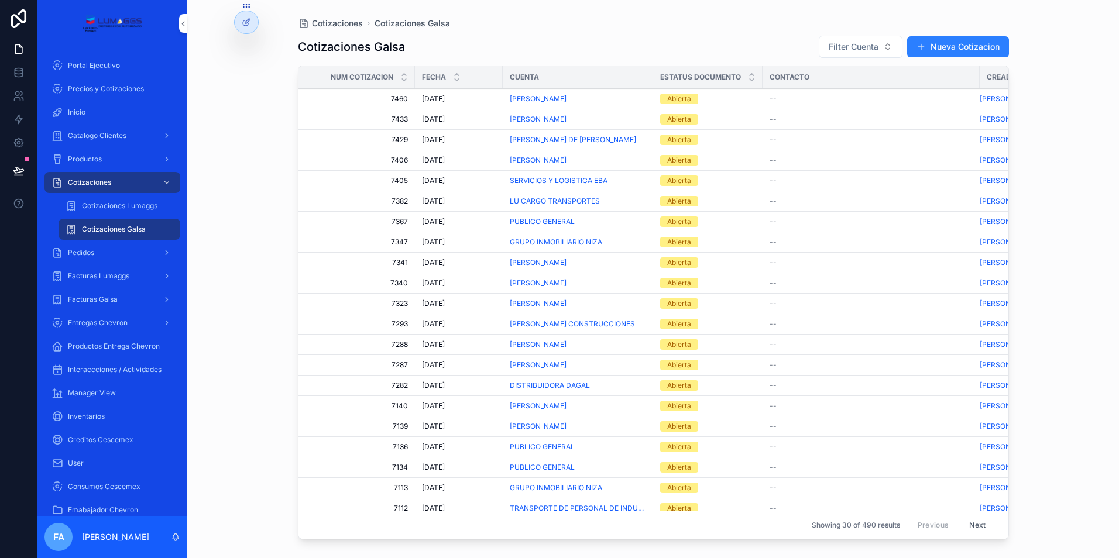
click at [432, 95] on span "[DATE]" at bounding box center [433, 98] width 23 height 9
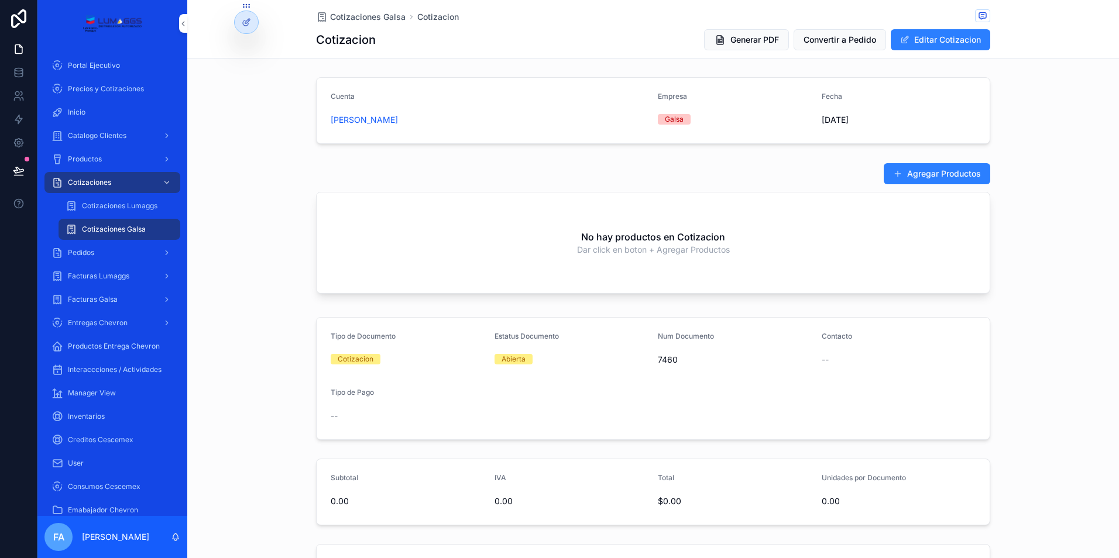
click at [351, 11] on span "Cotizaciones Galsa" at bounding box center [367, 17] width 75 height 12
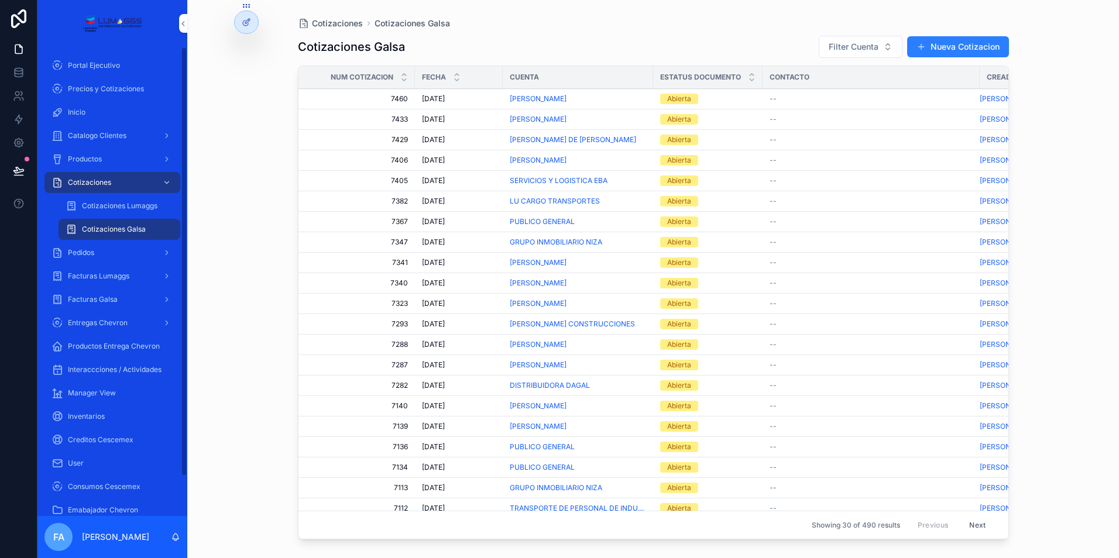
click at [143, 204] on span "Cotizaciones Lumaggs" at bounding box center [119, 205] width 75 height 9
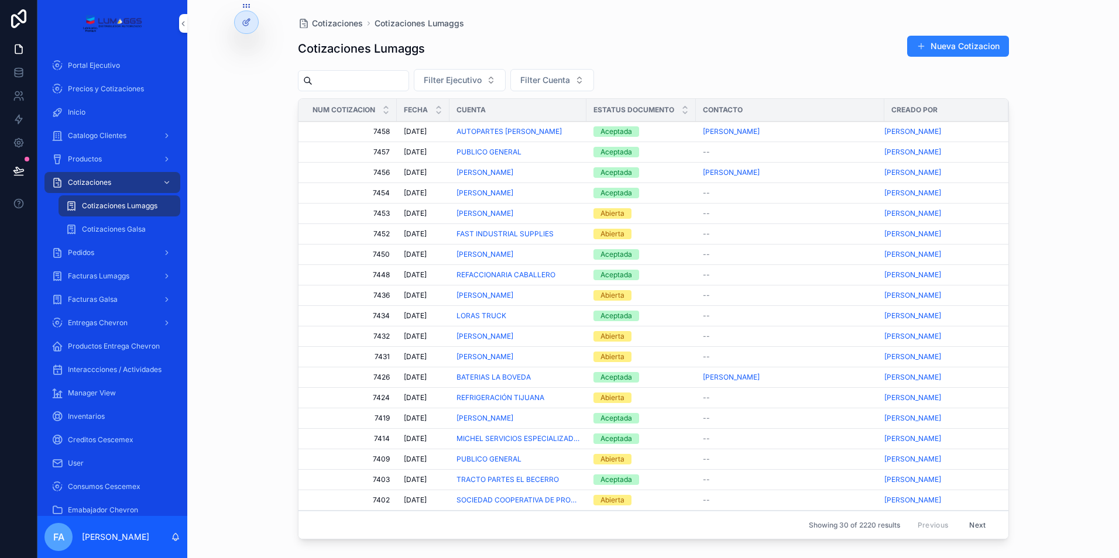
click at [414, 315] on span "[DATE]" at bounding box center [415, 315] width 23 height 9
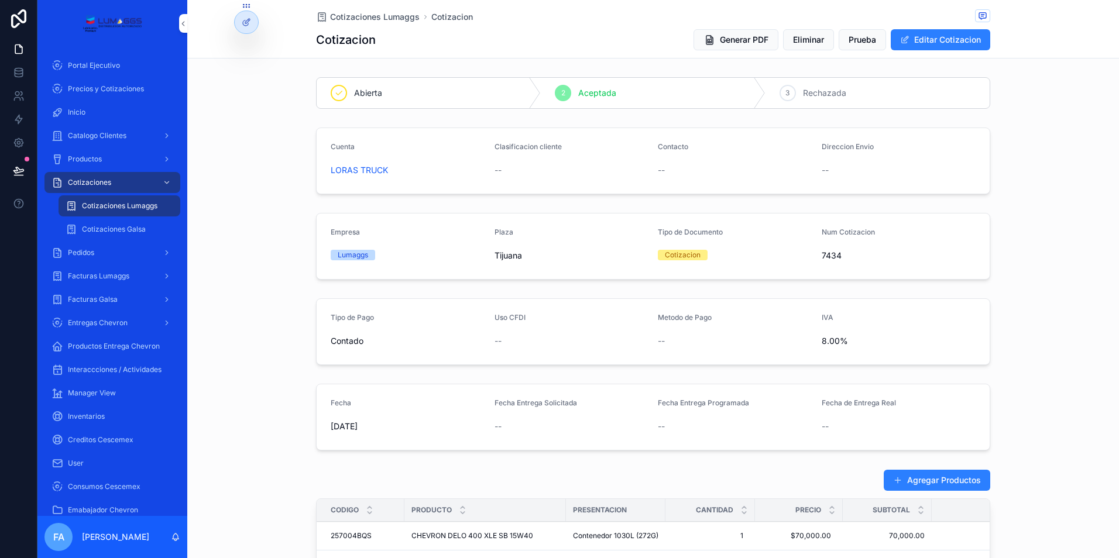
click at [95, 252] on div "Pedidos" at bounding box center [113, 252] width 122 height 19
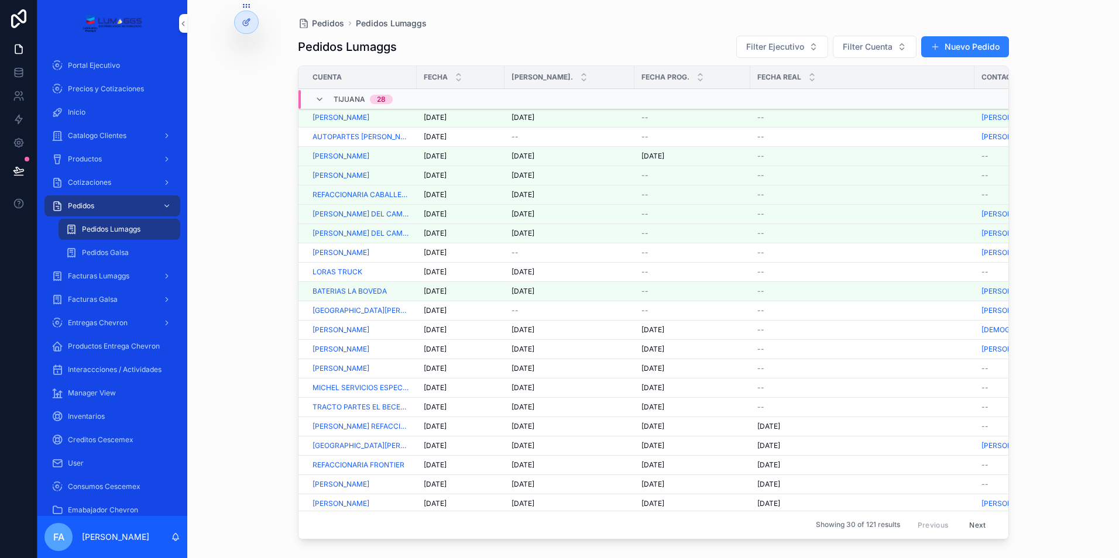
click at [528, 272] on span "[DATE]" at bounding box center [523, 271] width 23 height 9
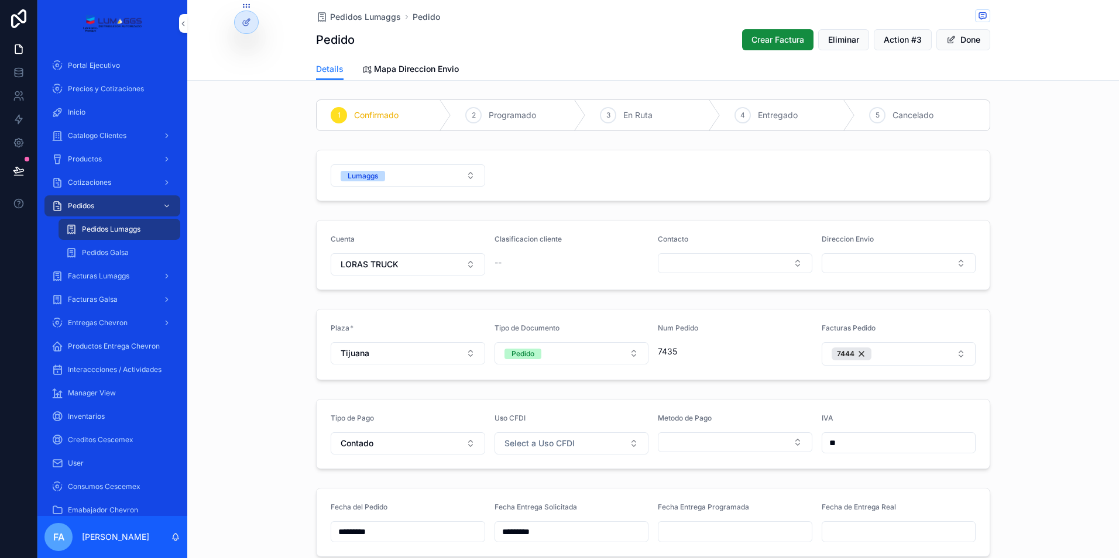
click at [108, 156] on div "Productos" at bounding box center [113, 159] width 122 height 19
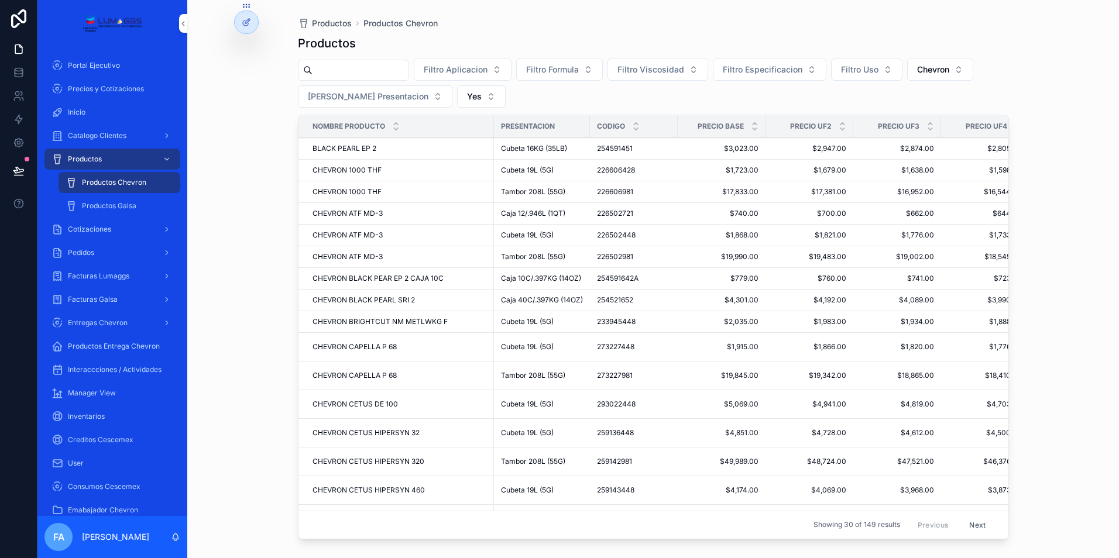
click at [116, 139] on span "Catalogo Clientes" at bounding box center [97, 135] width 59 height 9
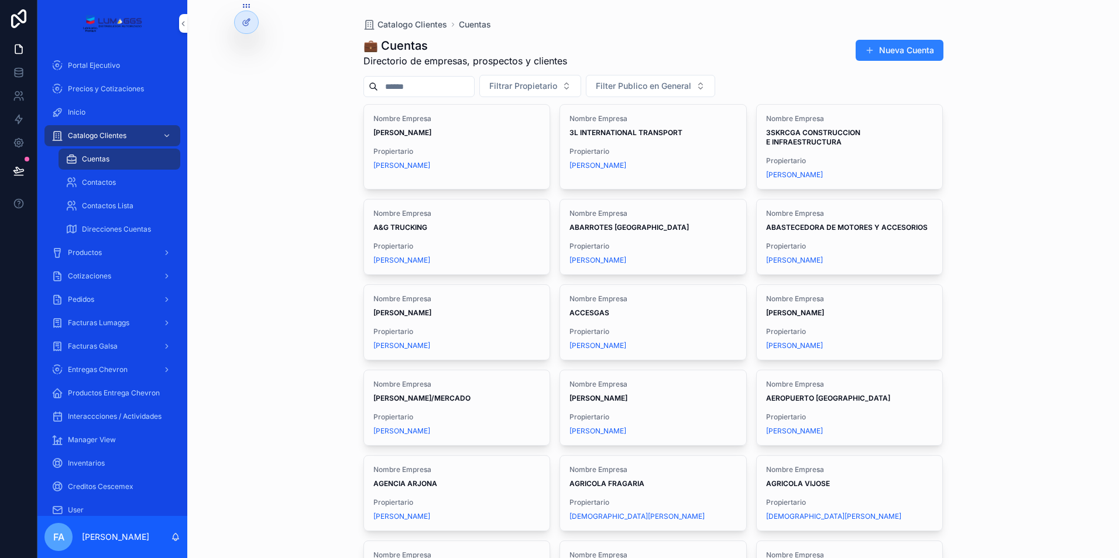
click at [408, 80] on input "scrollable content" at bounding box center [426, 86] width 96 height 16
click at [465, 144] on div "Nombre Empresa [PERSON_NAME] Propiertario [PERSON_NAME]" at bounding box center [457, 142] width 186 height 75
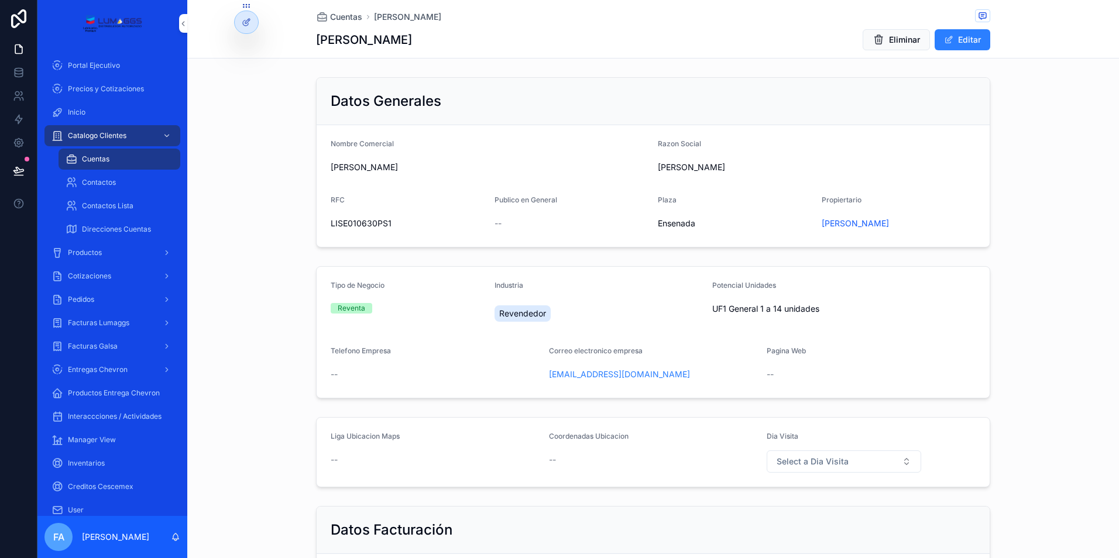
click at [98, 274] on span "Cotizaciones" at bounding box center [89, 276] width 43 height 9
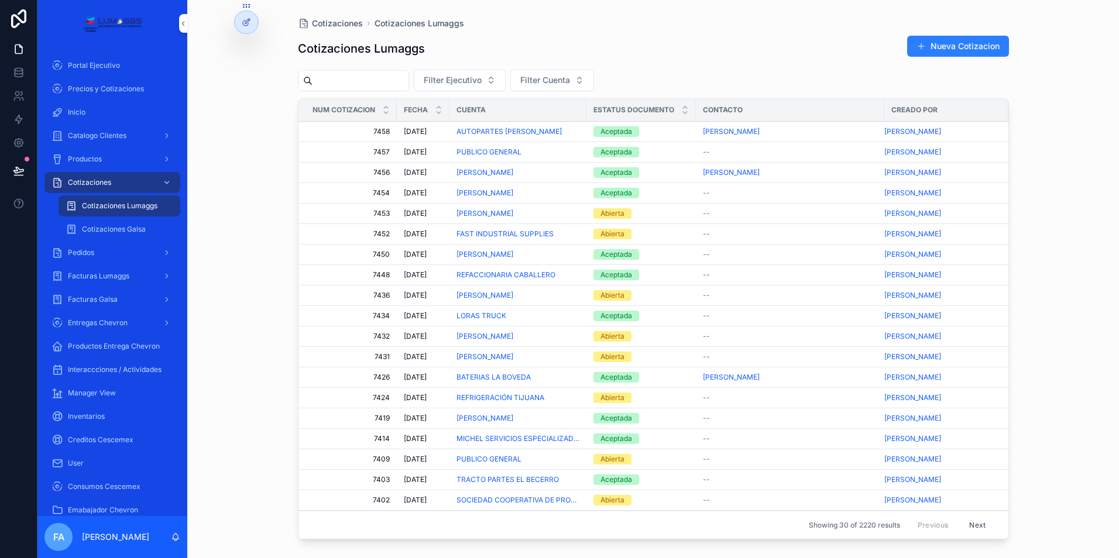
click at [424, 314] on span "[DATE]" at bounding box center [415, 315] width 23 height 9
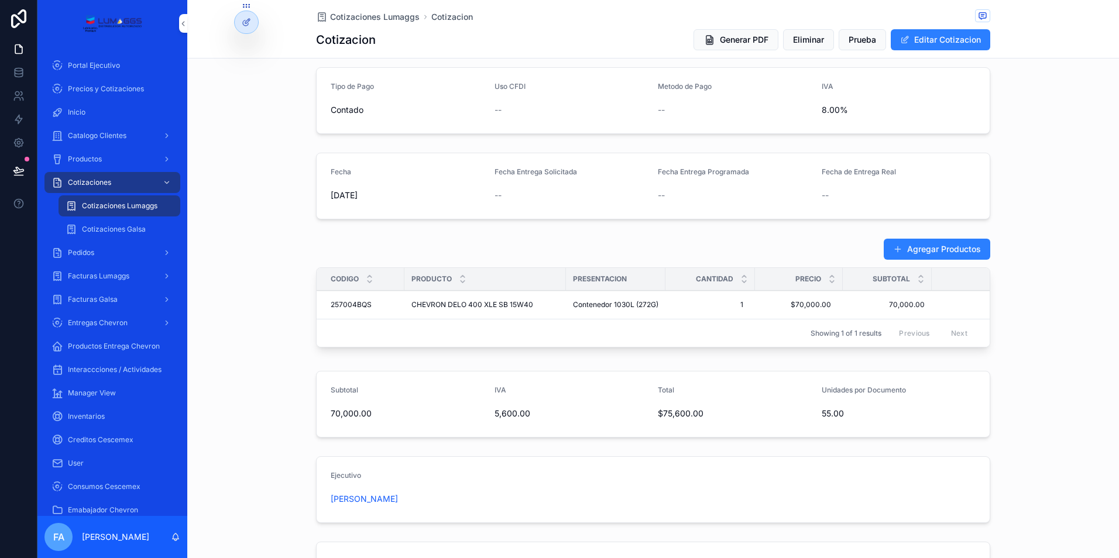
scroll to position [77, 0]
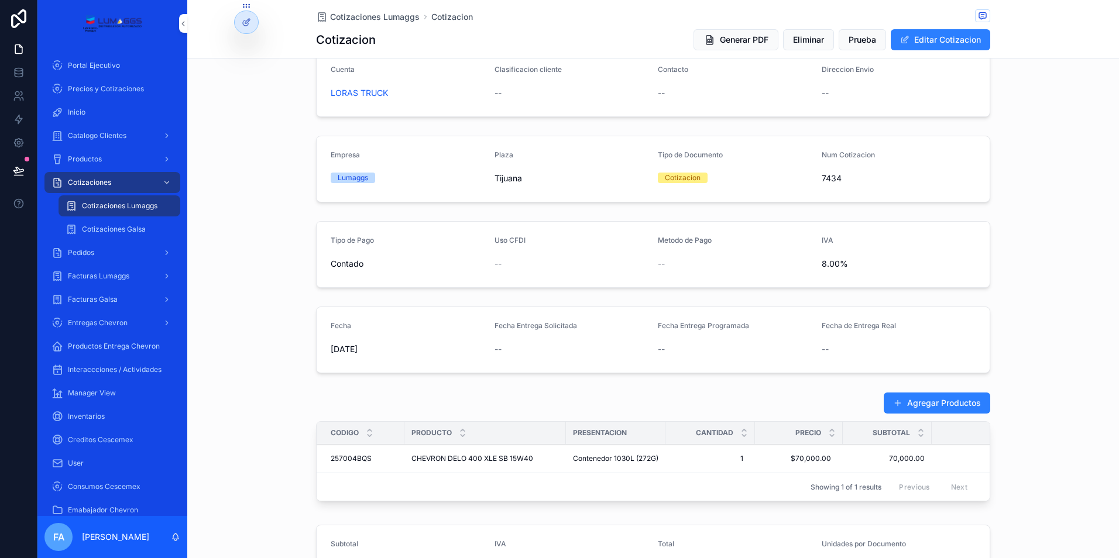
click at [743, 40] on span "Generar PDF" at bounding box center [744, 40] width 49 height 12
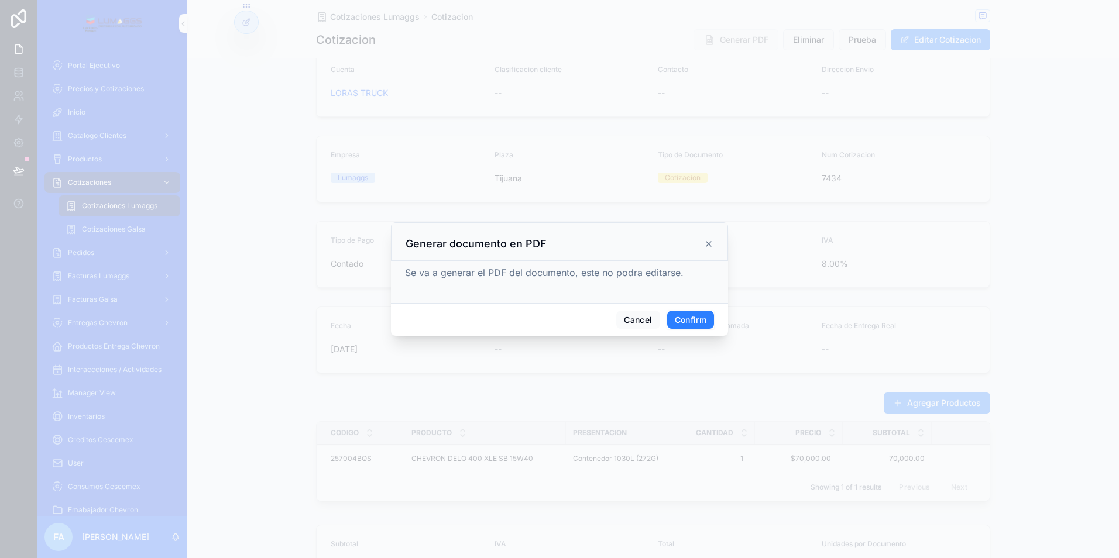
click at [688, 317] on button "Confirm" at bounding box center [690, 320] width 47 height 19
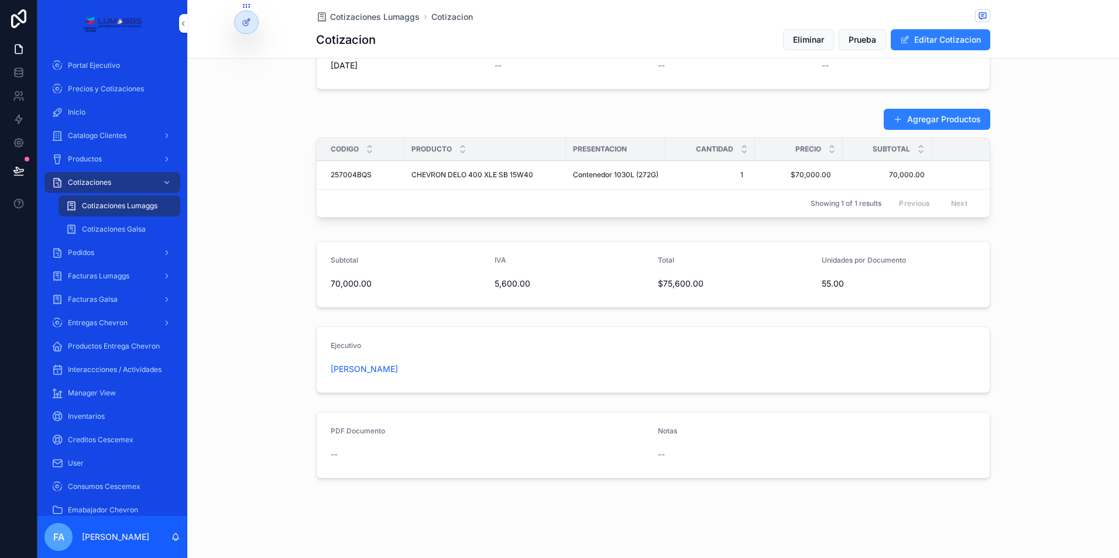
scroll to position [370, 0]
click at [463, 411] on div "PDF Documento -- Notas --" at bounding box center [653, 445] width 932 height 76
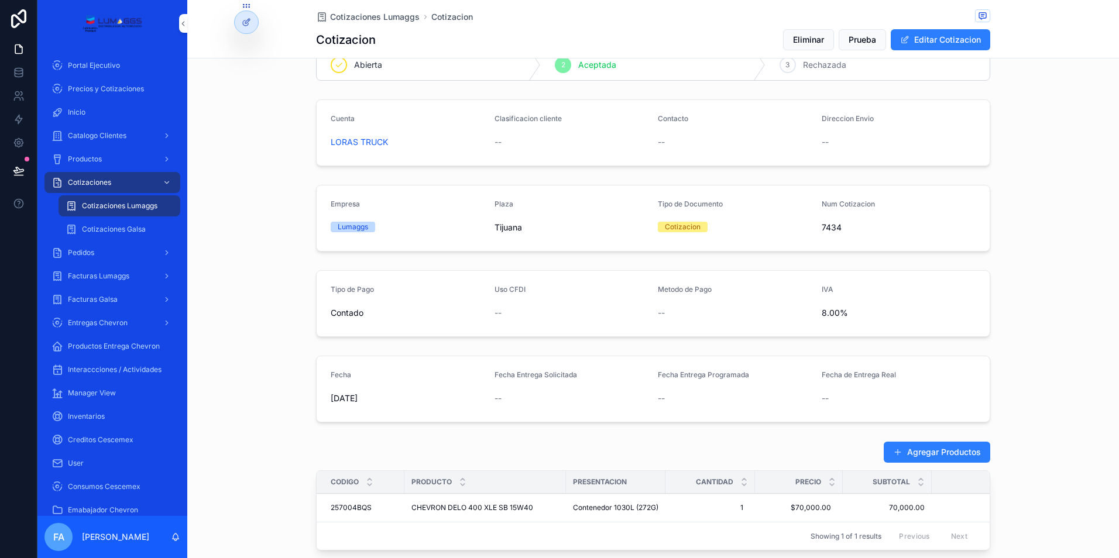
scroll to position [0, 0]
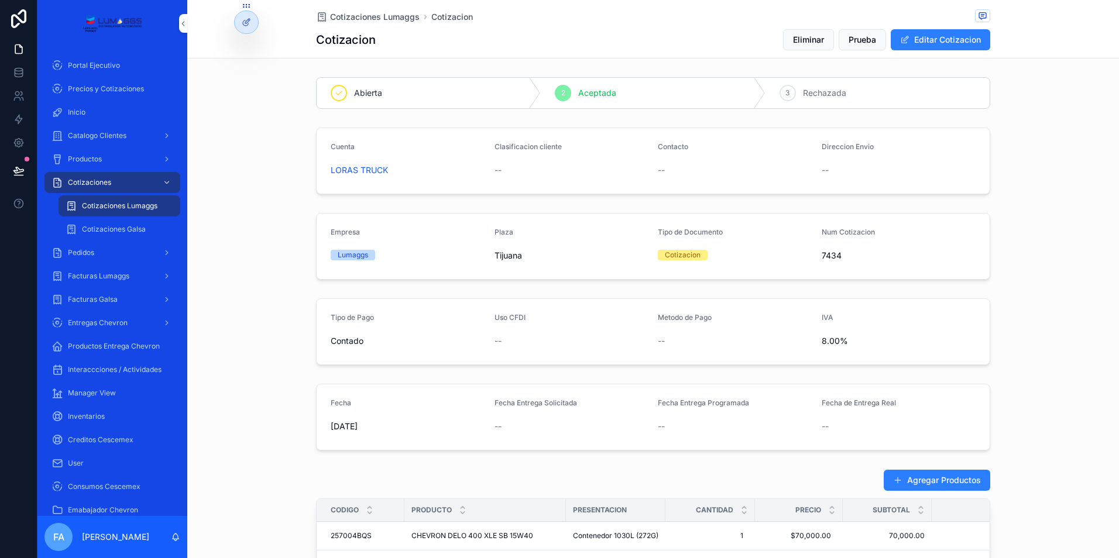
click at [362, 18] on span "Cotizaciones Lumaggs" at bounding box center [375, 17] width 90 height 12
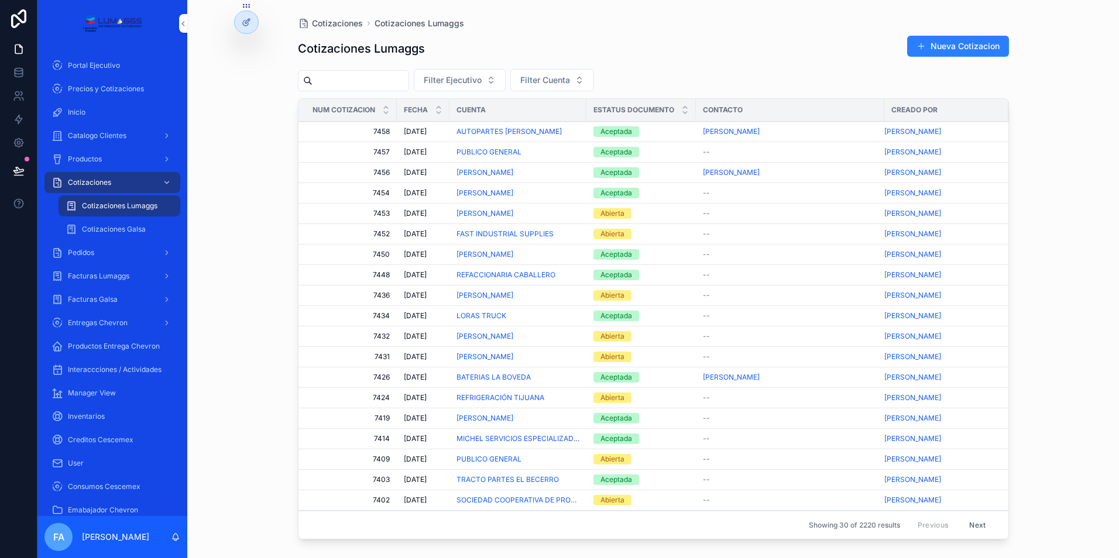
click at [488, 313] on span "LORAS TRUCK" at bounding box center [482, 315] width 50 height 9
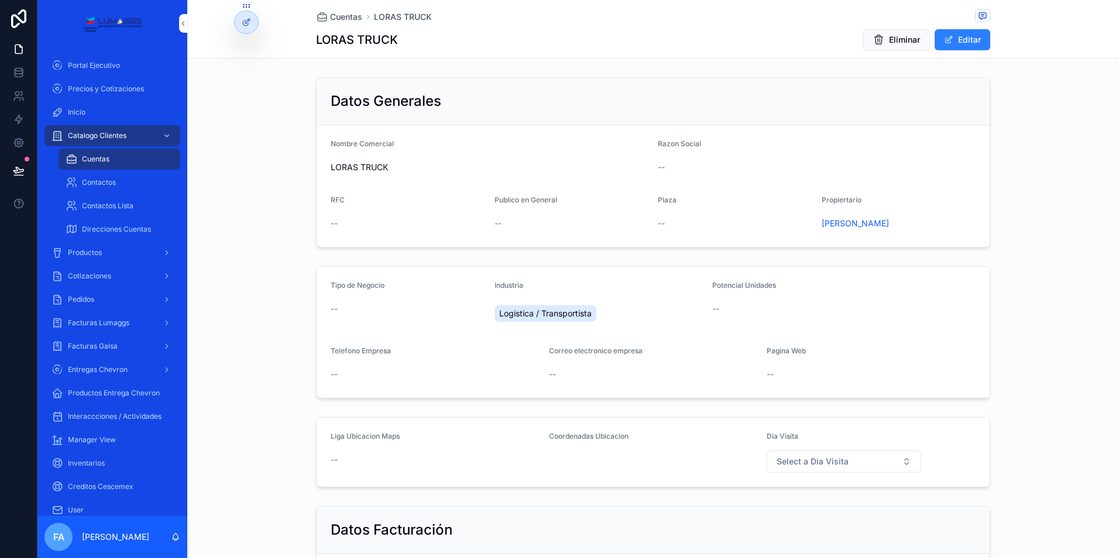
click at [97, 273] on span "Cotizaciones" at bounding box center [89, 276] width 43 height 9
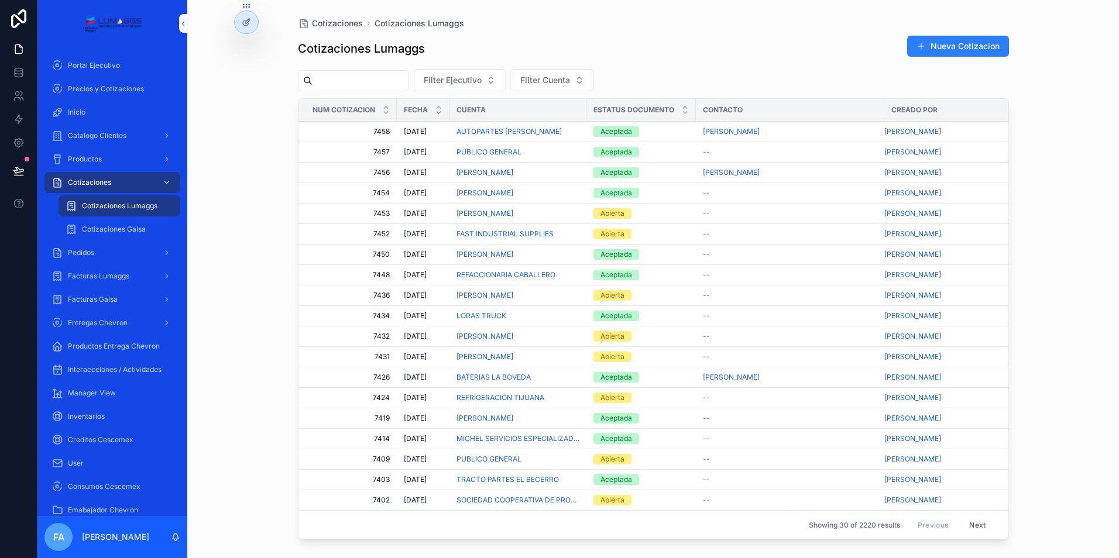
click at [418, 315] on span "[DATE]" at bounding box center [415, 315] width 23 height 9
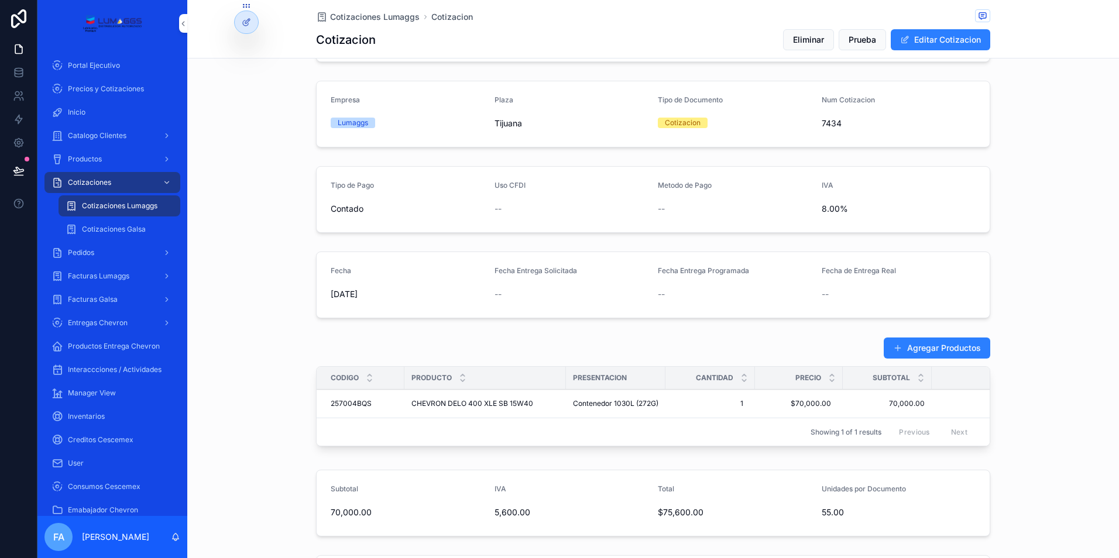
scroll to position [370, 0]
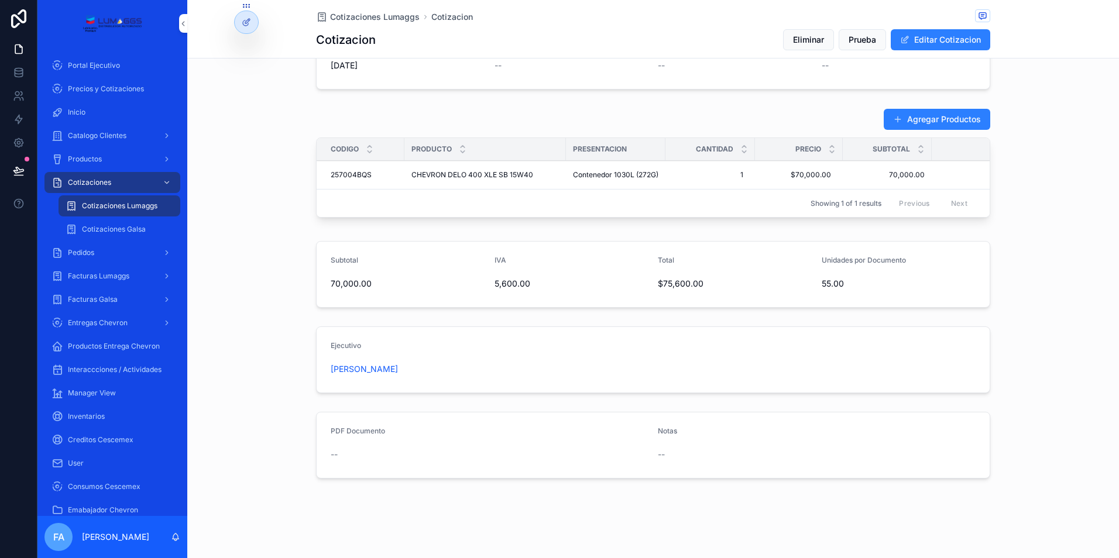
click at [356, 451] on div "--" at bounding box center [490, 455] width 318 height 12
click at [356, 450] on div "--" at bounding box center [490, 455] width 318 height 12
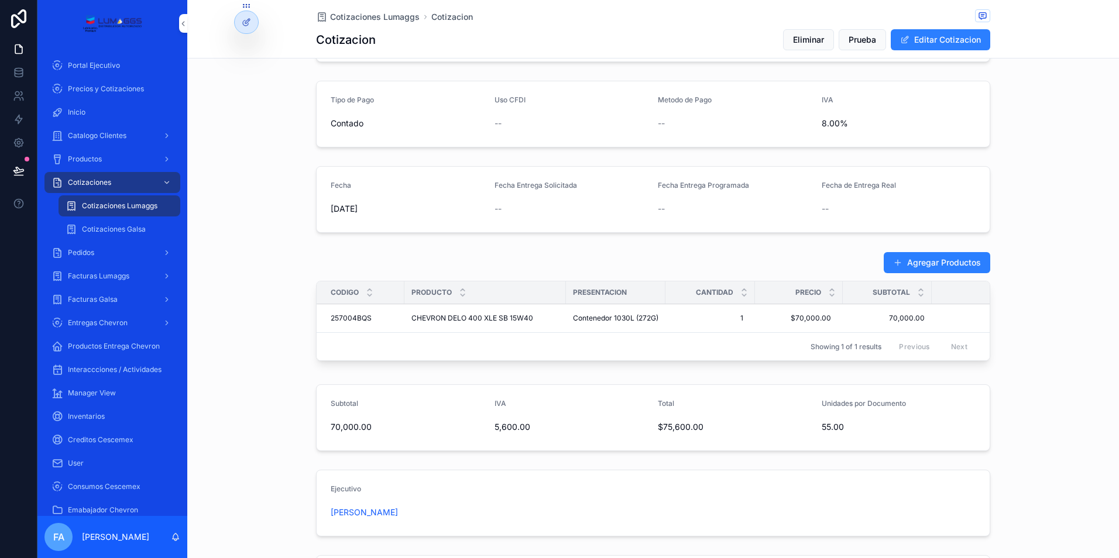
scroll to position [0, 0]
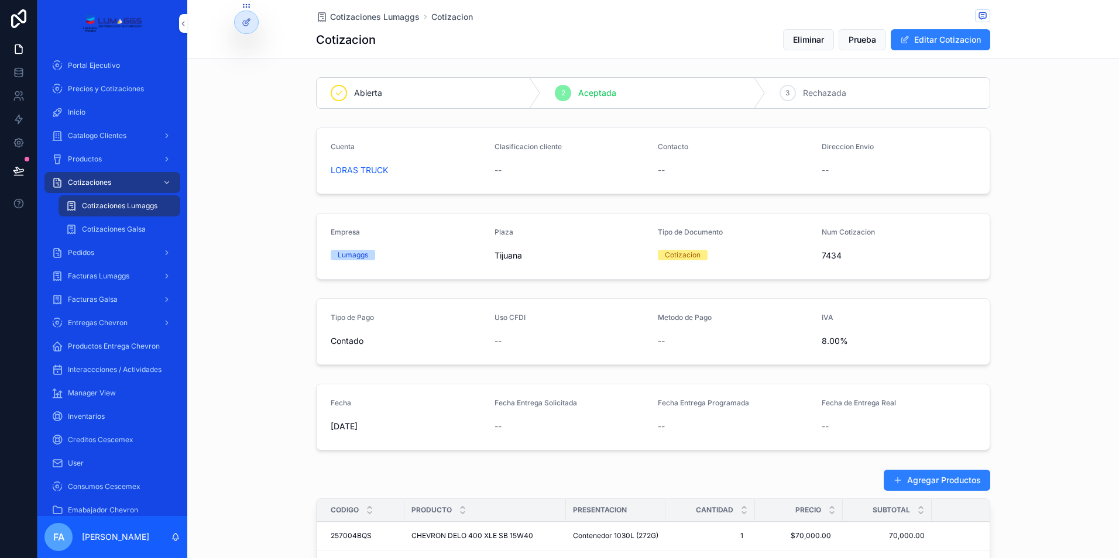
click at [1004, 475] on div "Agregar Productos Codigo Producto Presentacion Cantidad Precio Subtotal Total 2…" at bounding box center [653, 526] width 932 height 123
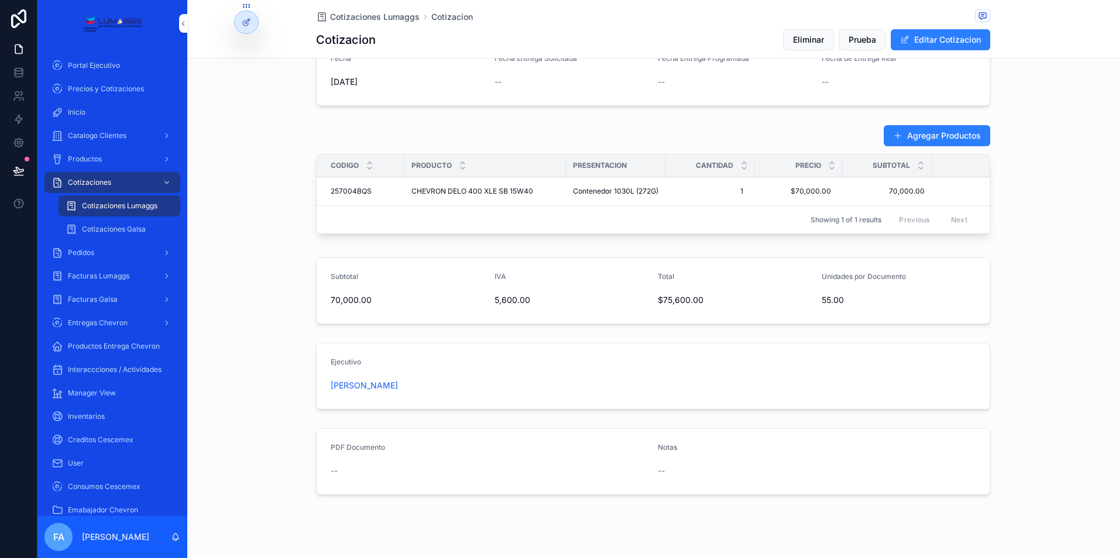
scroll to position [370, 0]
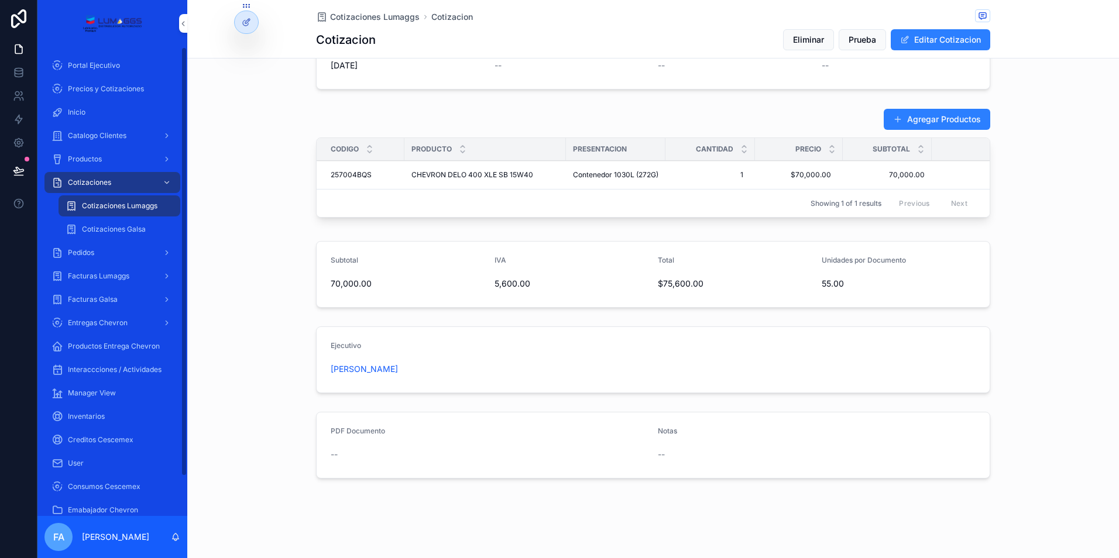
click at [113, 204] on span "Cotizaciones Lumaggs" at bounding box center [119, 205] width 75 height 9
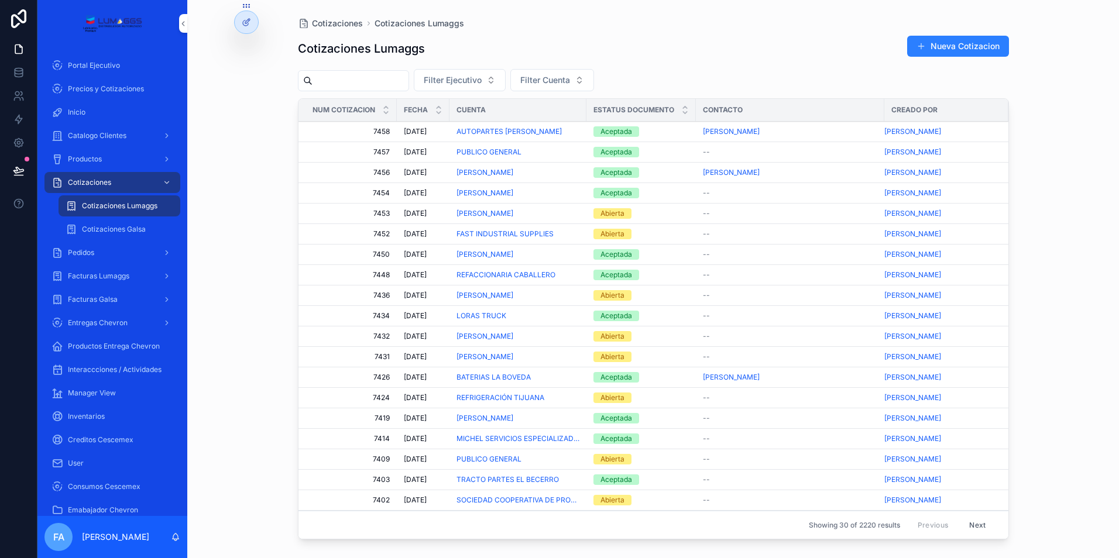
click at [381, 314] on span "7434" at bounding box center [351, 315] width 77 height 9
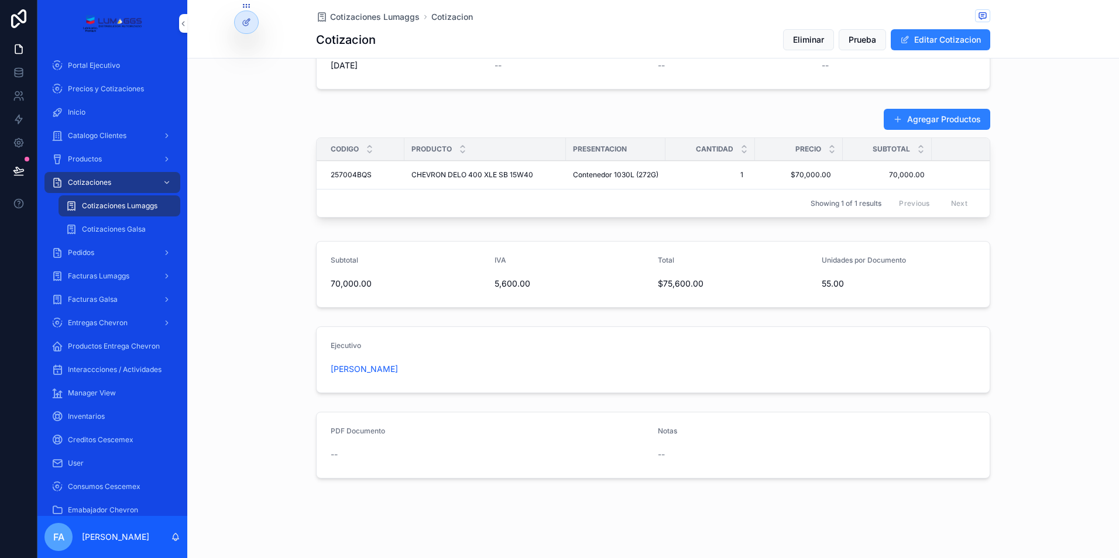
scroll to position [370, 0]
click at [87, 254] on span "Pedidos" at bounding box center [81, 252] width 26 height 9
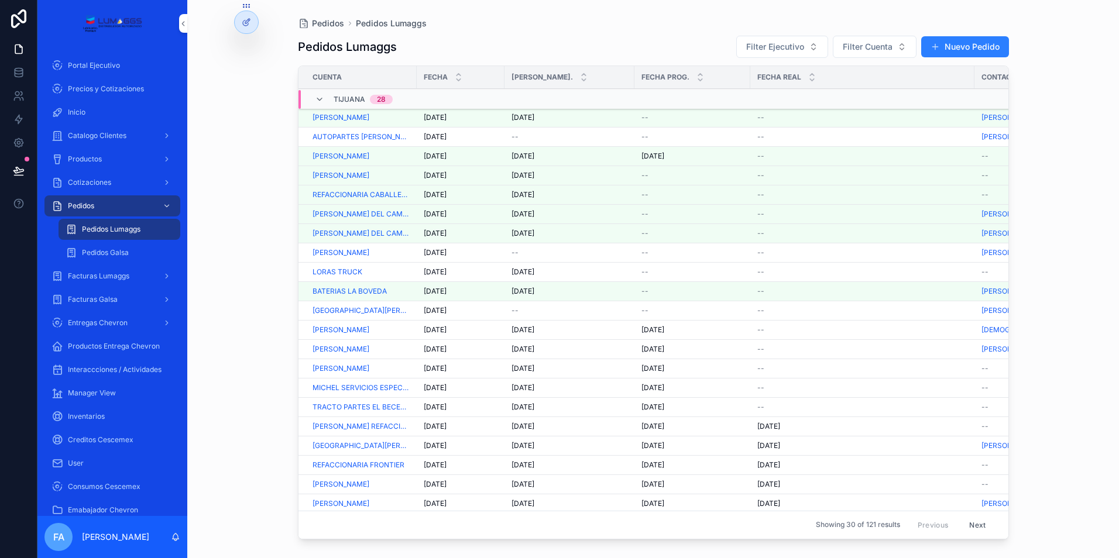
click at [443, 272] on span "[DATE]" at bounding box center [435, 271] width 23 height 9
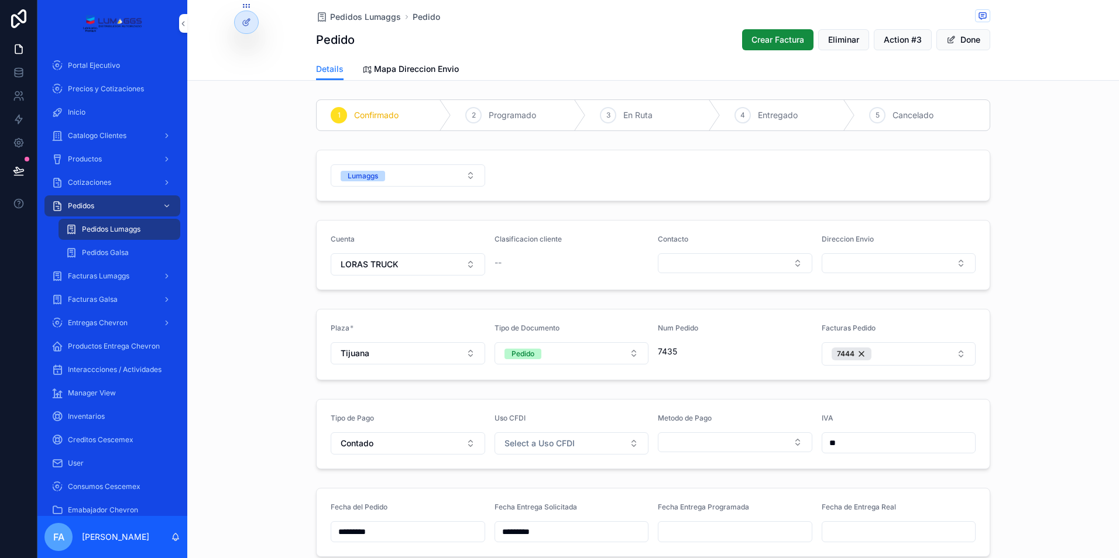
click at [973, 42] on button "Done" at bounding box center [963, 39] width 54 height 21
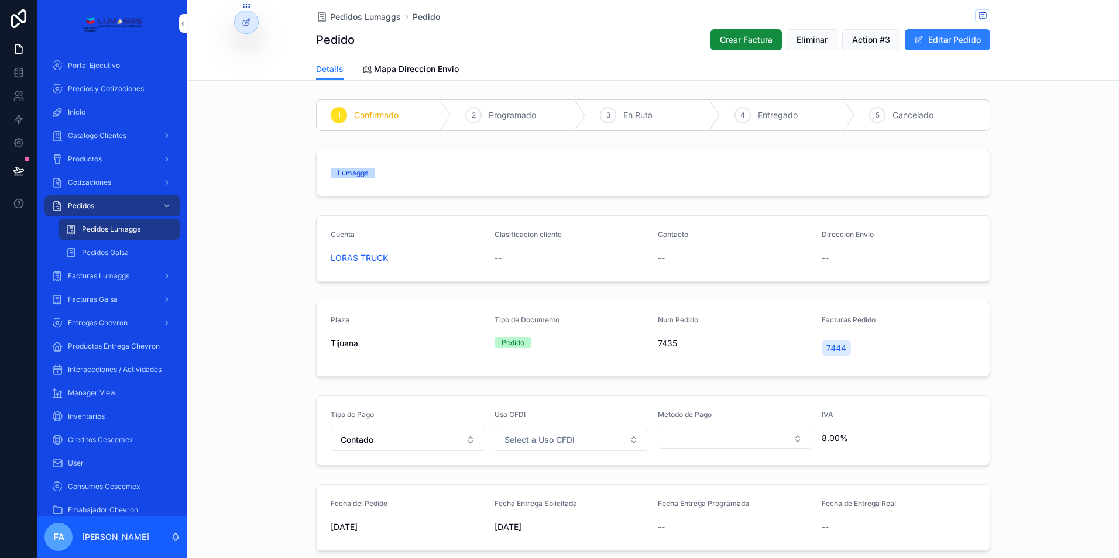
click at [833, 346] on span "7444" at bounding box center [836, 348] width 20 height 12
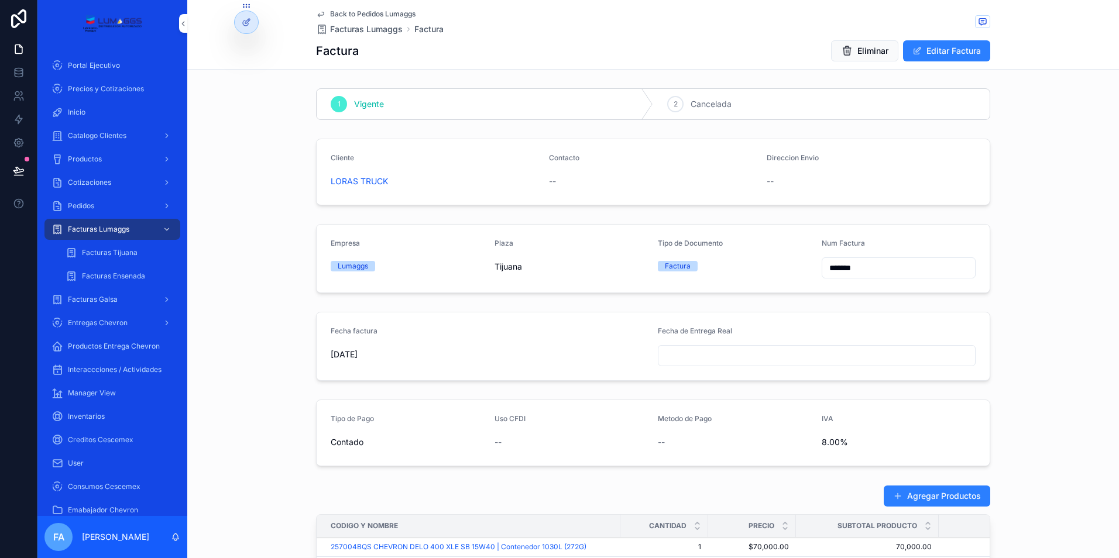
click at [341, 11] on span "Back to Pedidos Lumaggs" at bounding box center [372, 13] width 85 height 9
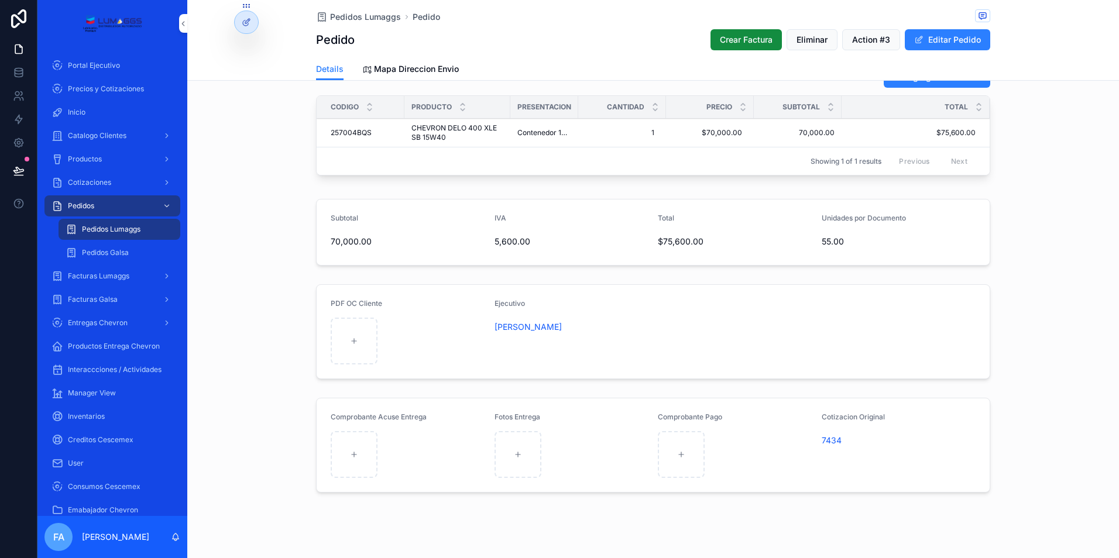
scroll to position [518, 0]
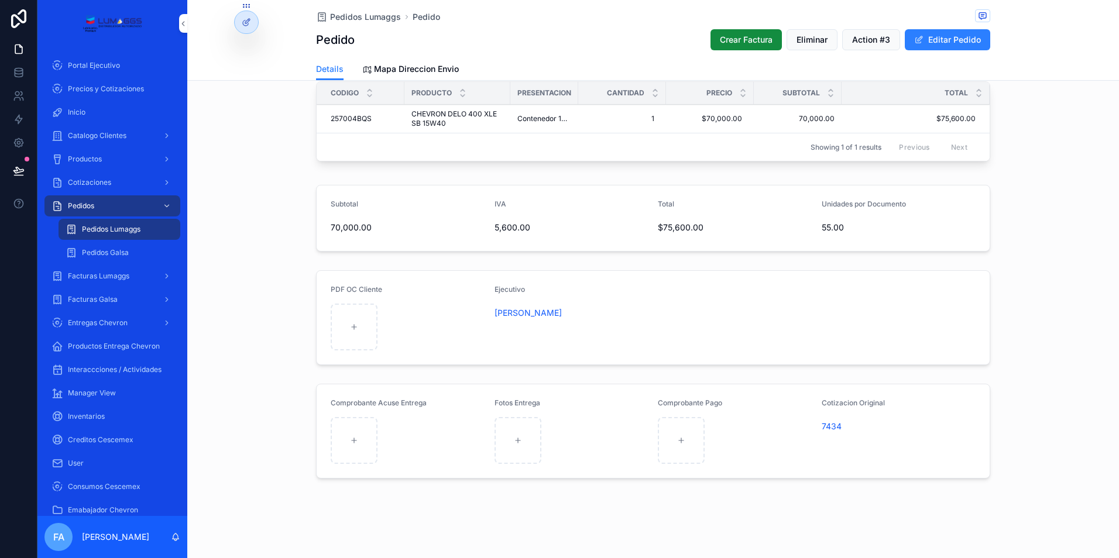
click at [824, 425] on span "7434" at bounding box center [832, 427] width 20 height 12
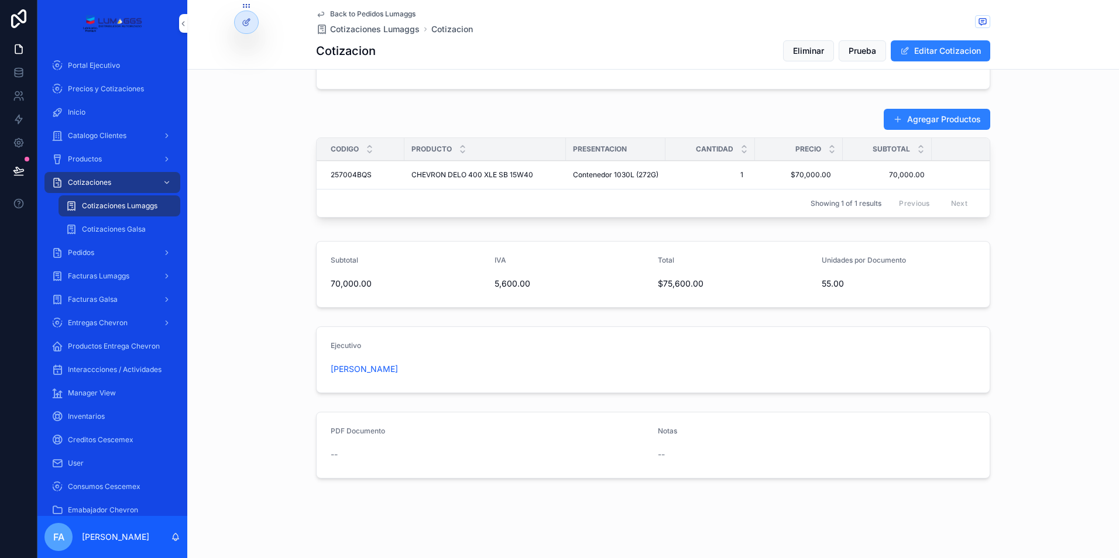
scroll to position [381, 0]
click at [357, 461] on div "--" at bounding box center [490, 454] width 318 height 19
click at [124, 204] on span "Cotizaciones Lumaggs" at bounding box center [119, 205] width 75 height 9
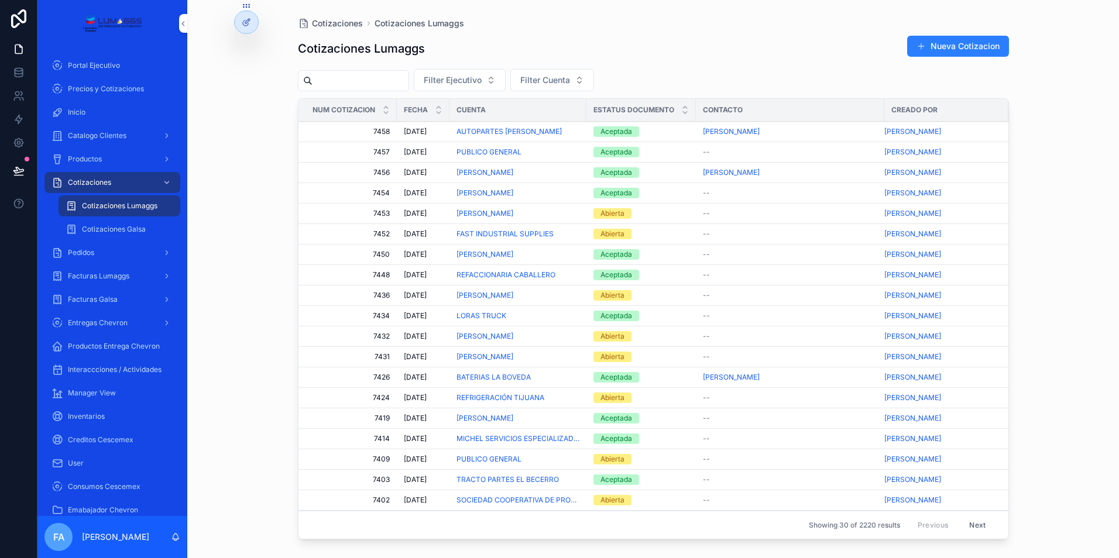
click at [418, 171] on span "[DATE]" at bounding box center [415, 172] width 23 height 9
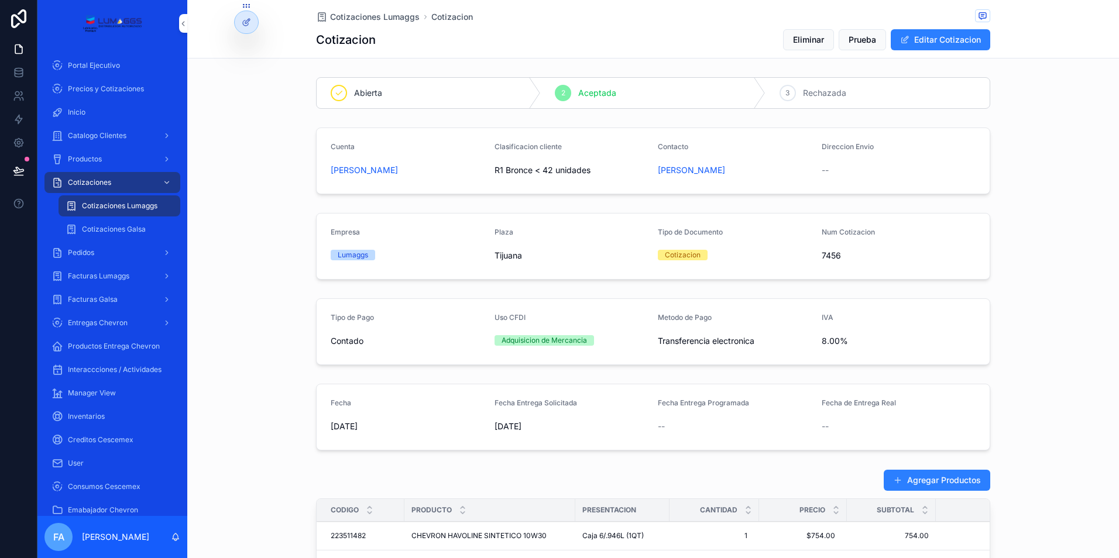
click at [129, 206] on span "Cotizaciones Lumaggs" at bounding box center [119, 205] width 75 height 9
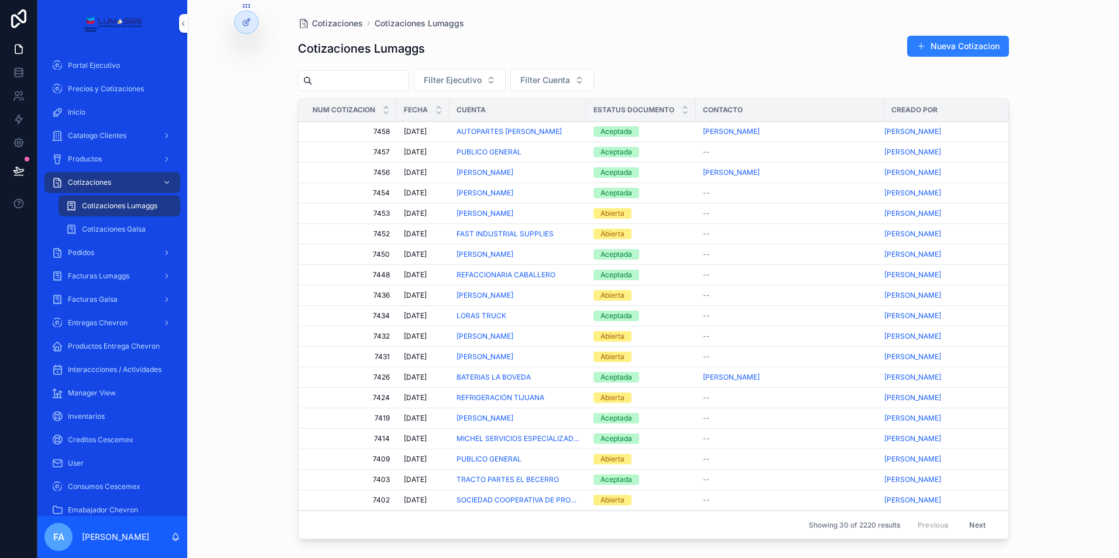
click at [387, 174] on span "7456" at bounding box center [351, 172] width 77 height 9
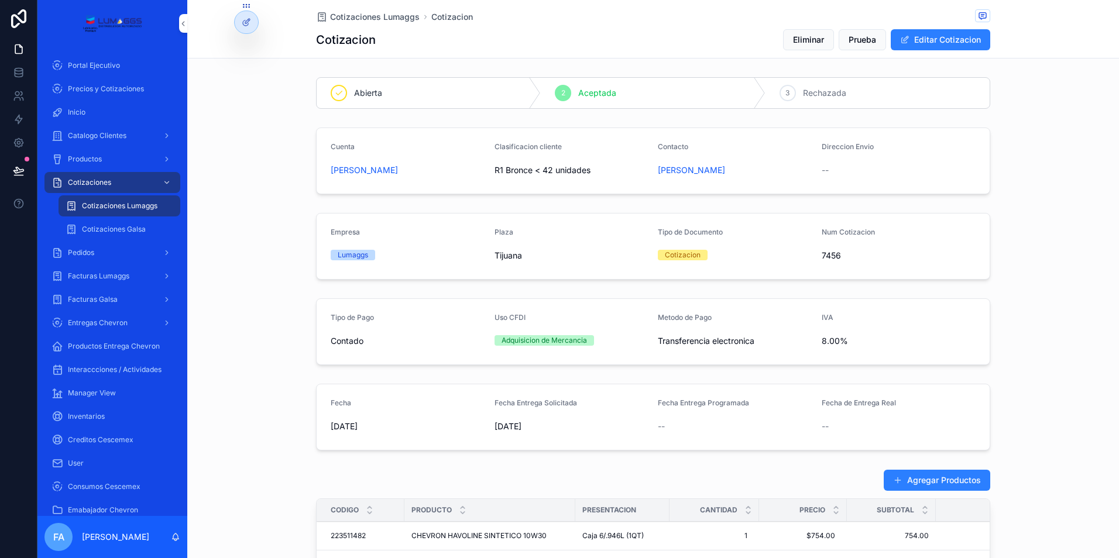
click at [361, 166] on span "[PERSON_NAME]" at bounding box center [364, 170] width 67 height 12
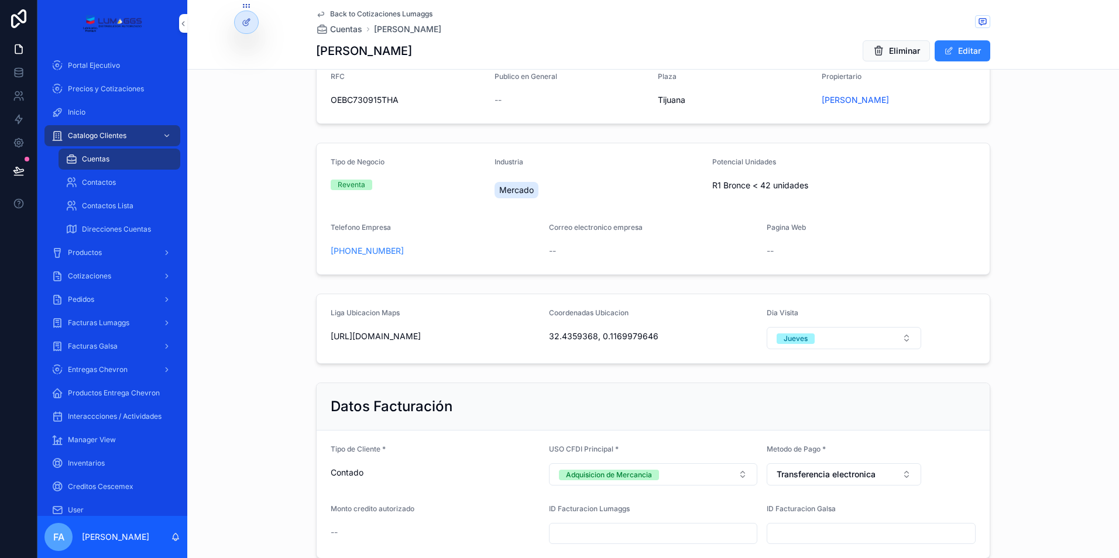
scroll to position [117, 0]
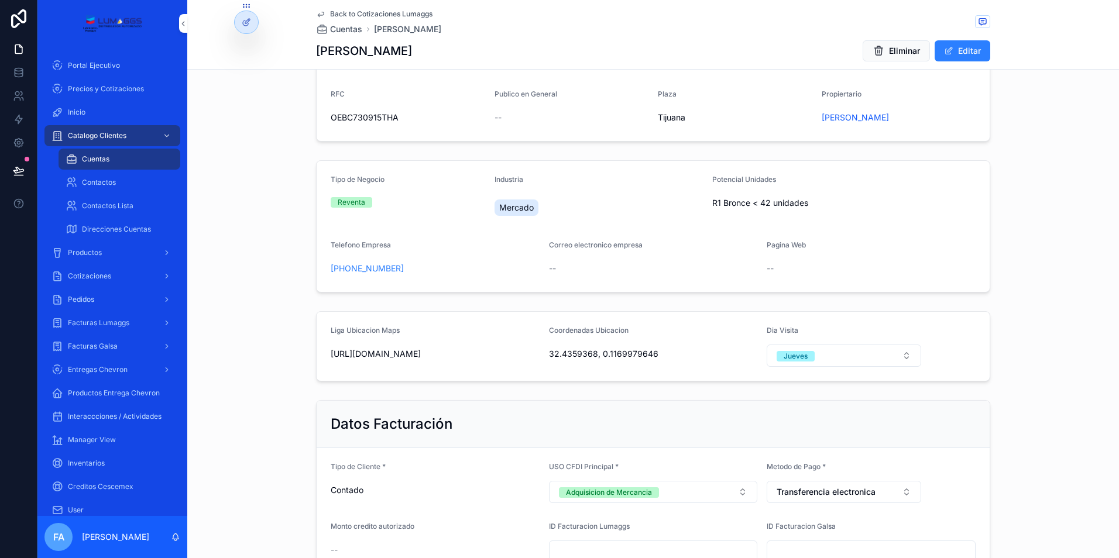
click at [949, 53] on span "scrollable content" at bounding box center [948, 50] width 9 height 9
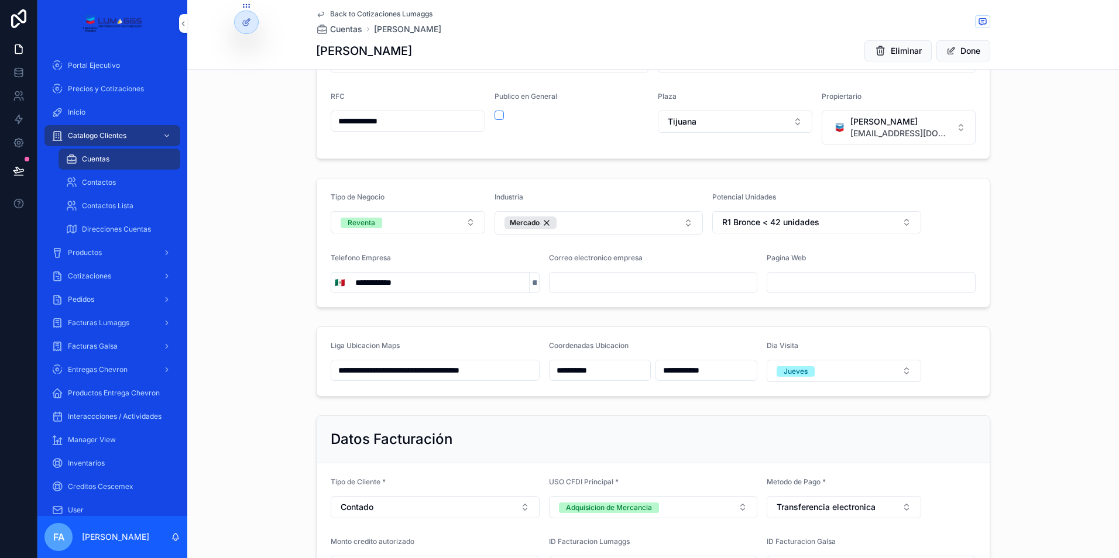
drag, startPoint x: 946, startPoint y: 138, endPoint x: 885, endPoint y: 140, distance: 61.5
click at [885, 140] on button "Bersain Velazquez [EMAIL_ADDRESS][DOMAIN_NAME]" at bounding box center [899, 128] width 155 height 34
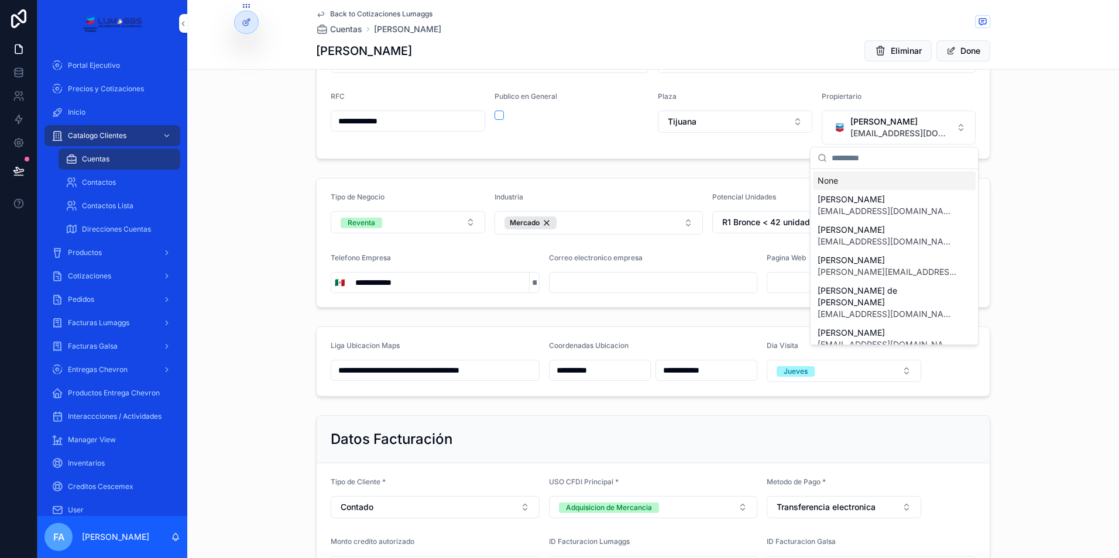
click at [984, 126] on form "**********" at bounding box center [653, 88] width 673 height 139
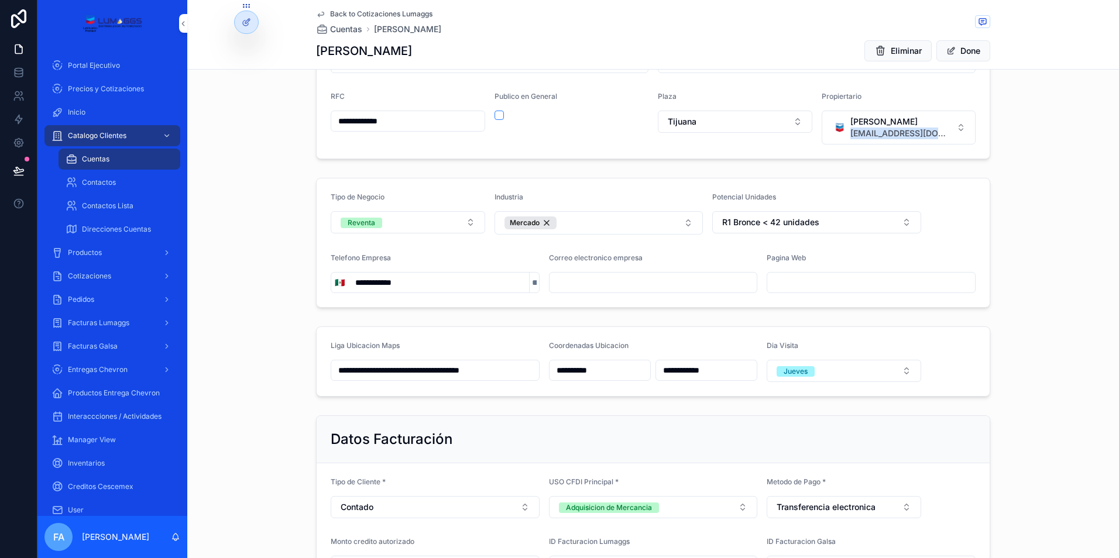
drag, startPoint x: 843, startPoint y: 148, endPoint x: 958, endPoint y: 147, distance: 114.7
click at [958, 147] on form "**********" at bounding box center [653, 88] width 673 height 139
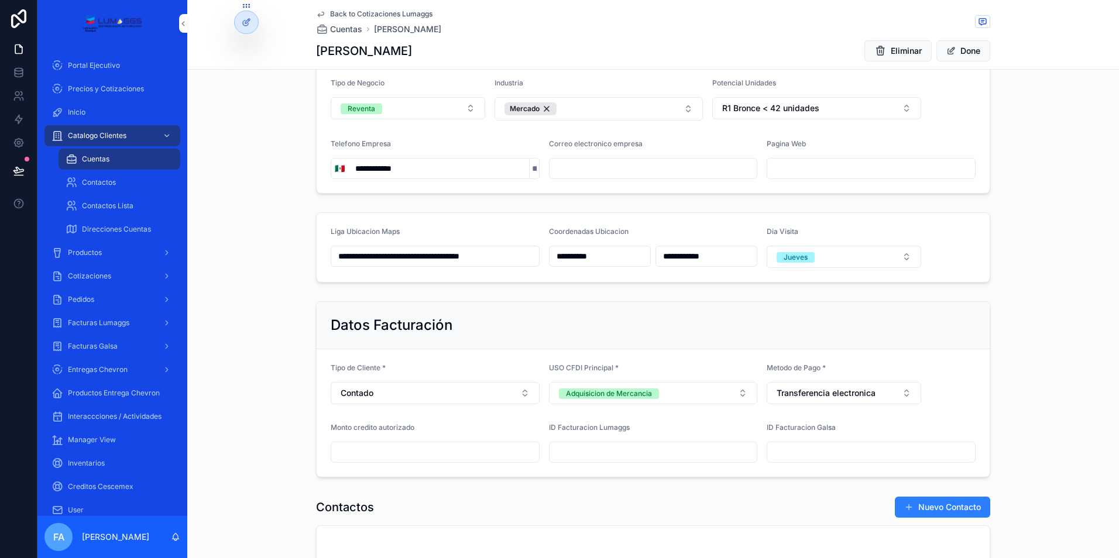
scroll to position [162, 0]
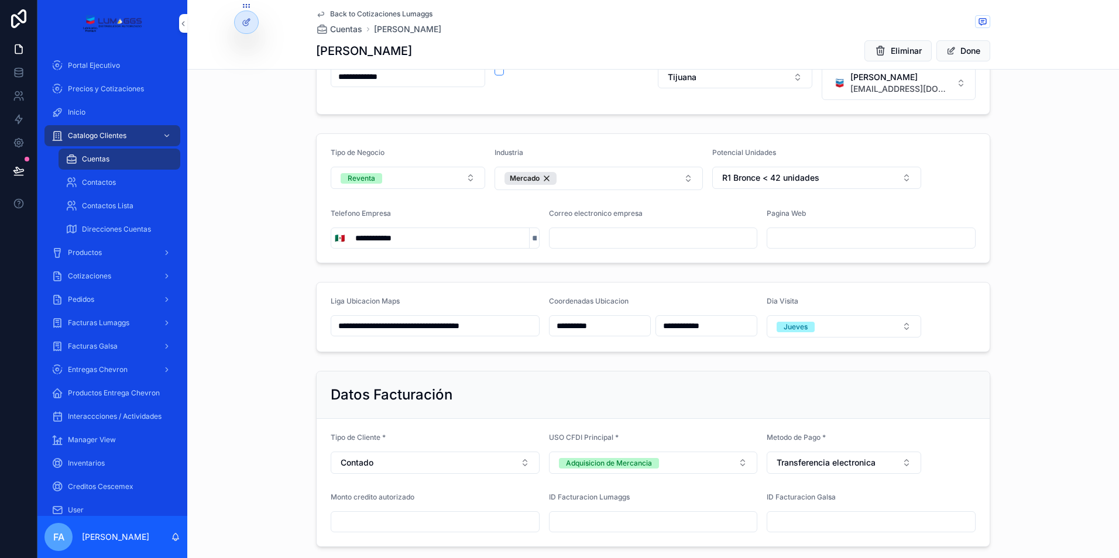
click at [575, 241] on input "scrollable content" at bounding box center [654, 238] width 208 height 16
paste input "**********"
type input "**********"
click at [558, 267] on div "**********" at bounding box center [653, 198] width 932 height 139
click at [662, 265] on div "**********" at bounding box center [653, 198] width 932 height 139
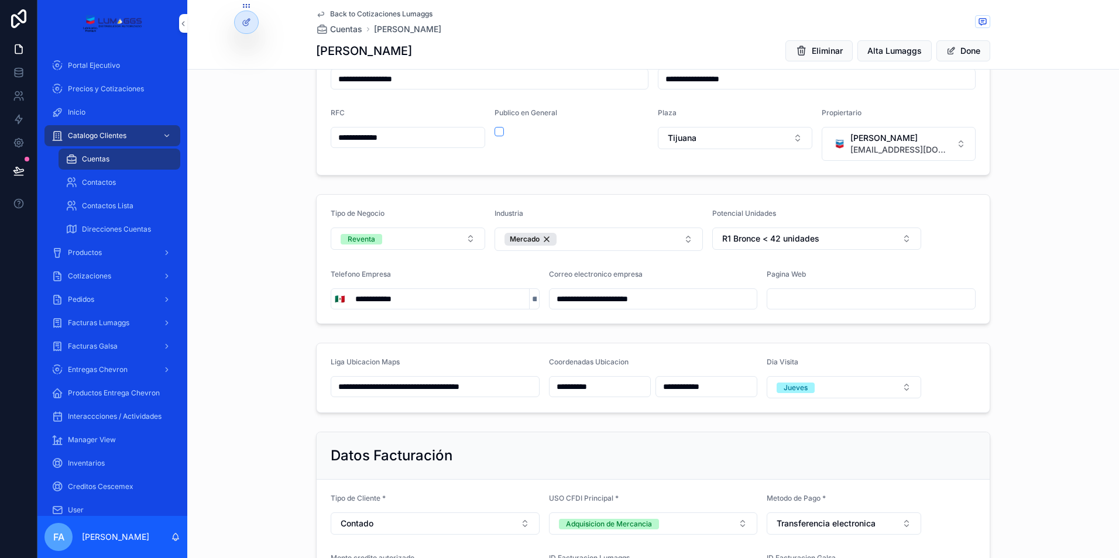
scroll to position [0, 0]
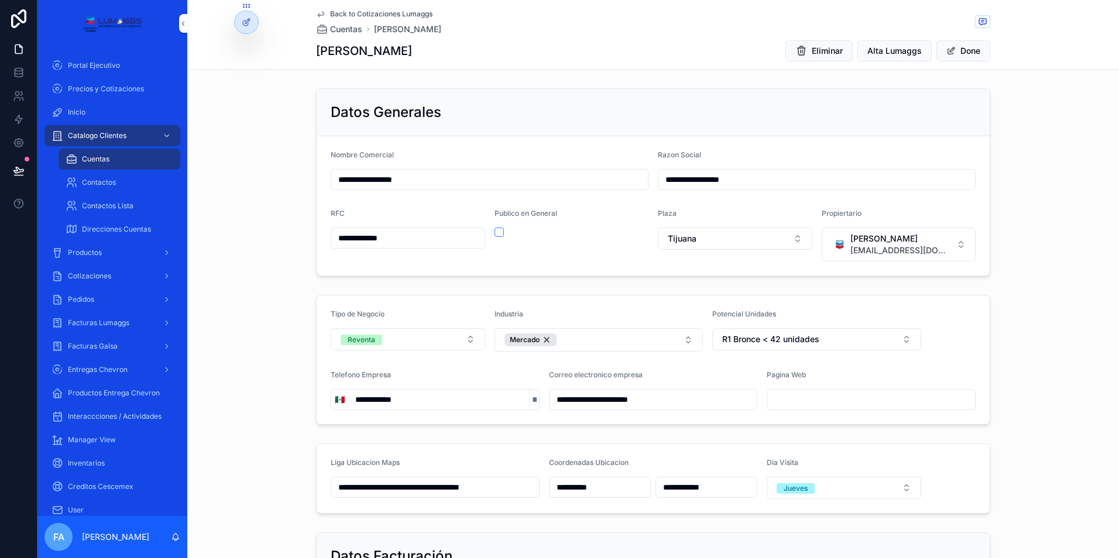
click at [877, 53] on span "Alta Lumaggs" at bounding box center [894, 51] width 54 height 12
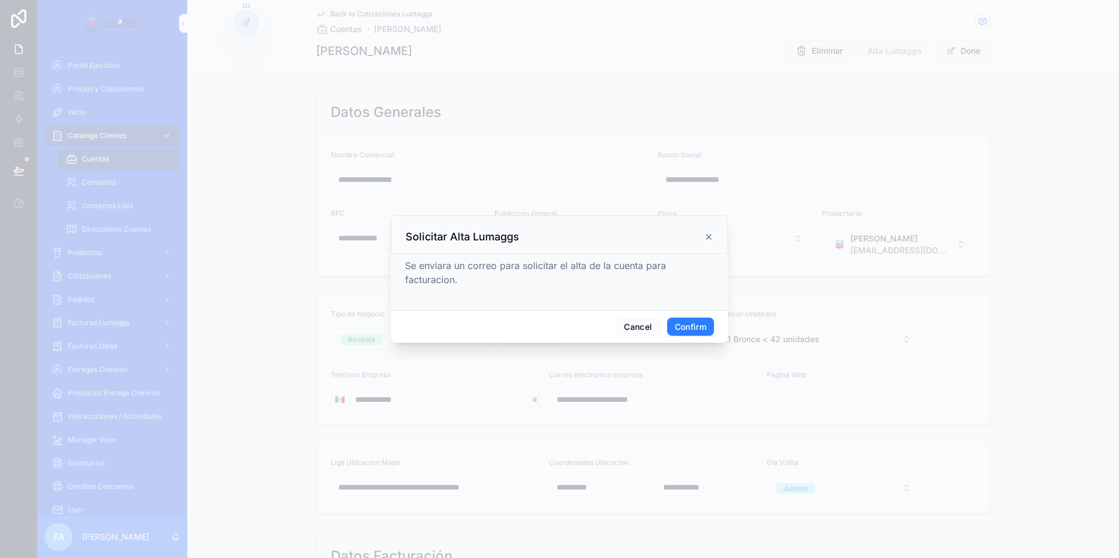
click at [703, 324] on button "Confirm" at bounding box center [690, 327] width 47 height 19
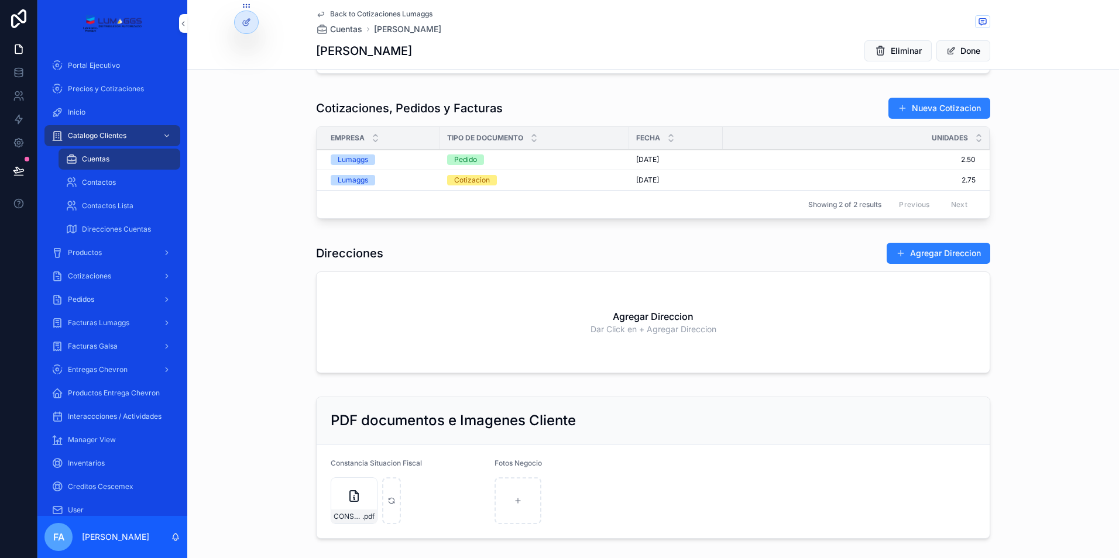
scroll to position [864, 0]
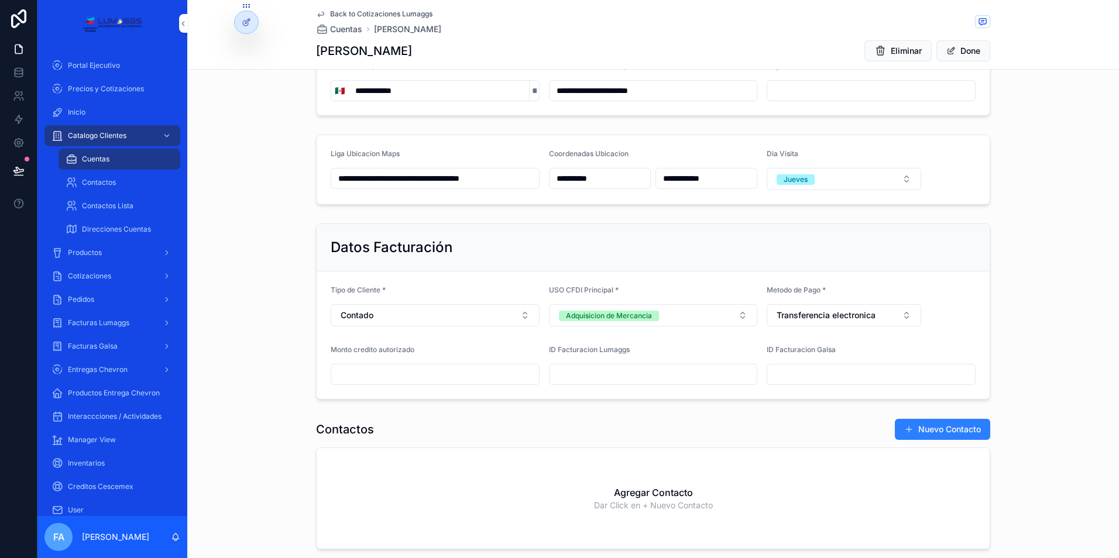
scroll to position [0, 0]
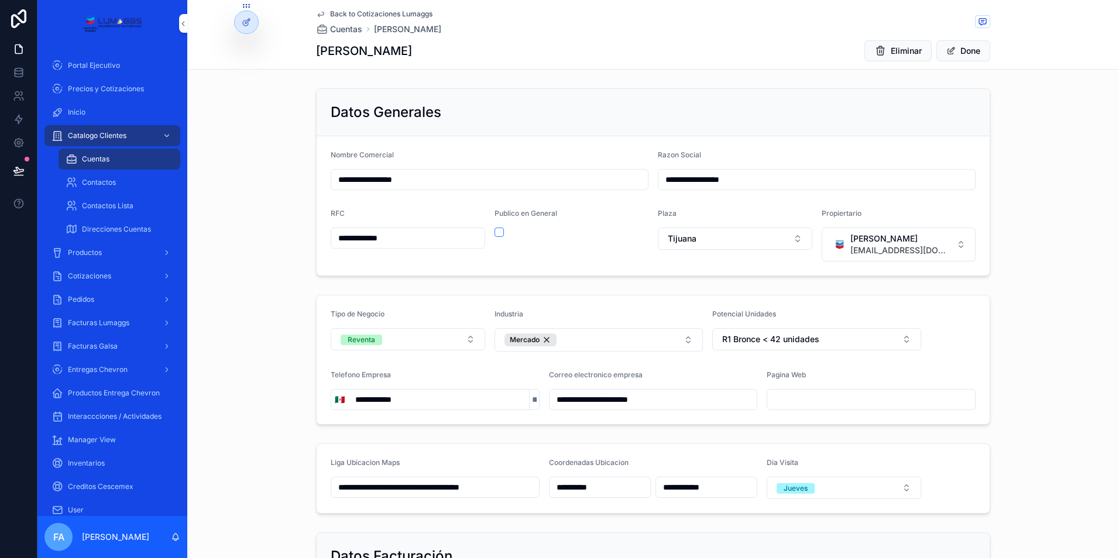
click at [1041, 229] on div "**********" at bounding box center [653, 182] width 932 height 197
click at [94, 277] on span "Cotizaciones" at bounding box center [89, 276] width 43 height 9
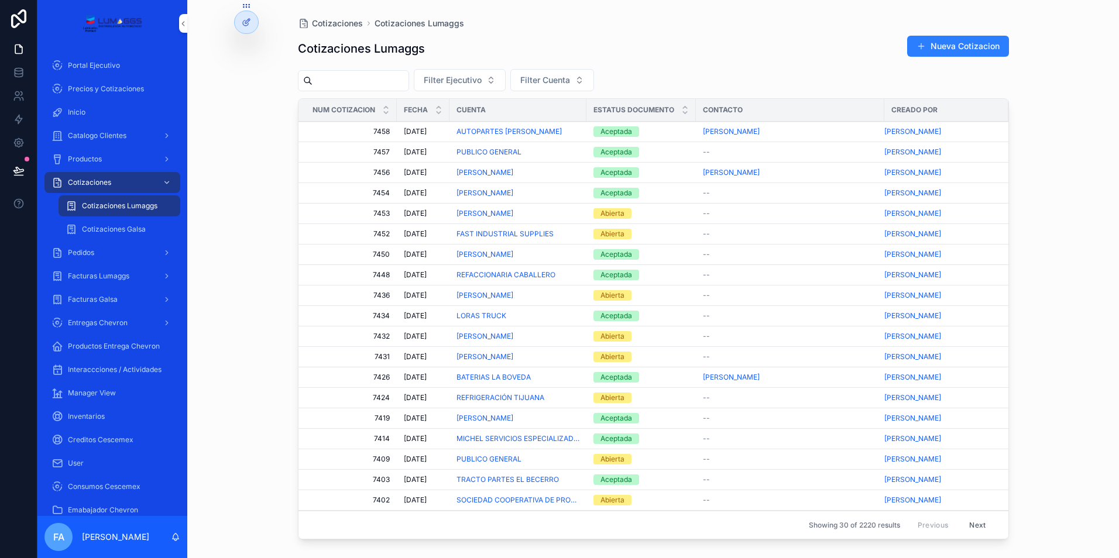
click at [610, 150] on div "Aceptada" at bounding box center [616, 152] width 32 height 11
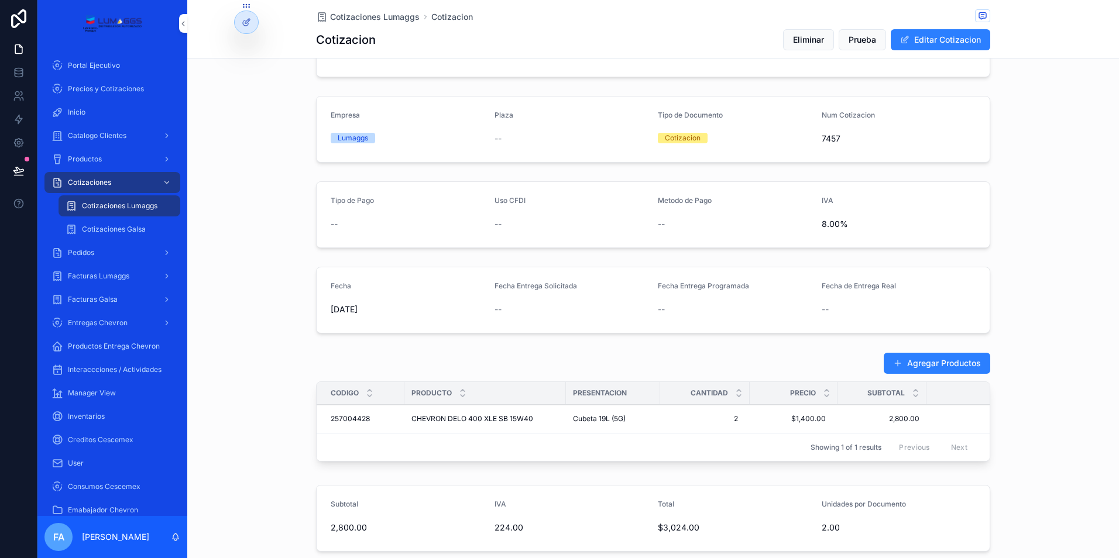
scroll to position [59, 0]
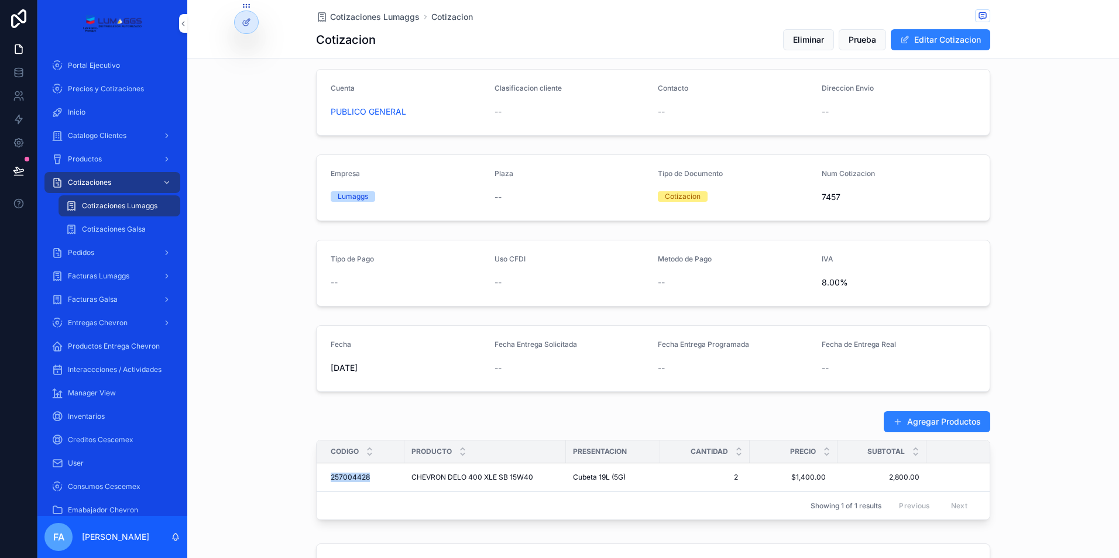
drag, startPoint x: 321, startPoint y: 476, endPoint x: 368, endPoint y: 476, distance: 46.8
click at [368, 476] on td "257004428 257004428" at bounding box center [361, 478] width 88 height 29
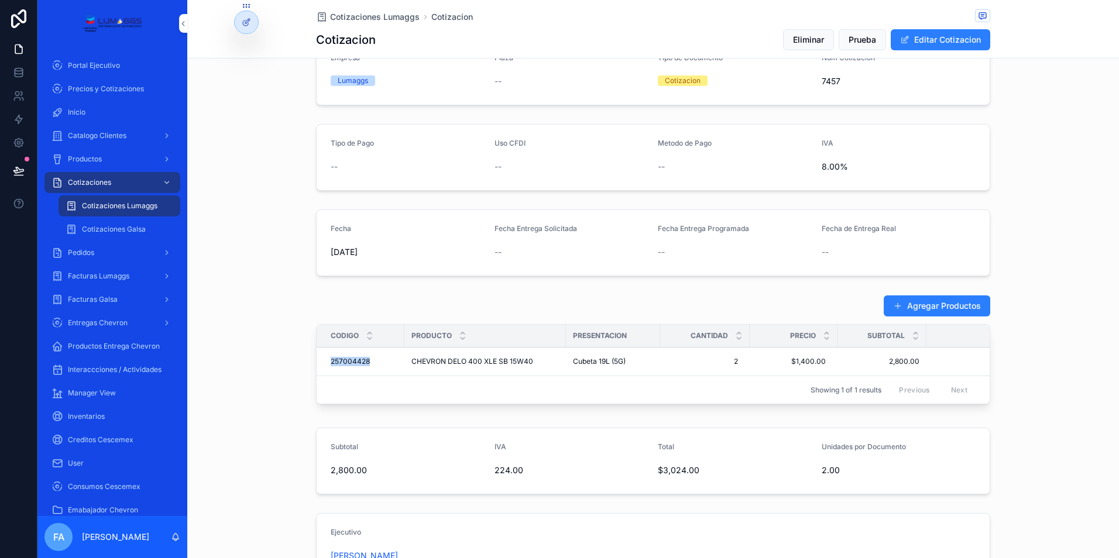
scroll to position [176, 0]
click at [318, 361] on td "257004428 257004428" at bounding box center [361, 360] width 88 height 29
drag, startPoint x: 320, startPoint y: 360, endPoint x: 828, endPoint y: 362, distance: 507.4
click at [828, 362] on tr "257004428 257004428 CHEVRON DELO 400 XLE SB 15W40 CHEVRON DELO 400 XLE SB 15W40…" at bounding box center [678, 360] width 722 height 29
